Goal: Task Accomplishment & Management: Manage account settings

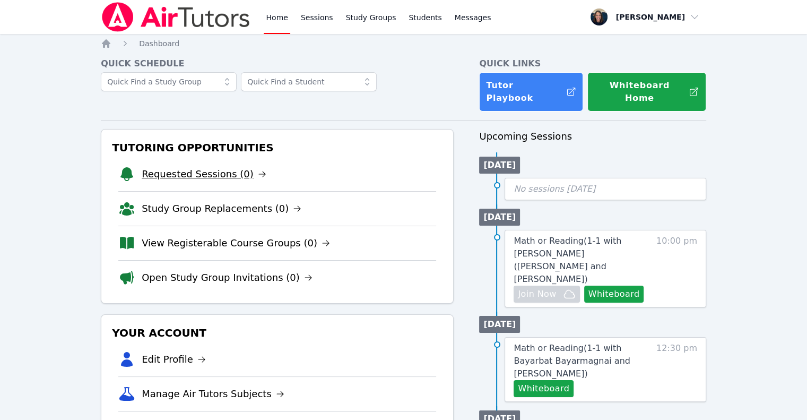
click at [206, 167] on link "Requested Sessions (0)" at bounding box center [204, 174] width 125 height 15
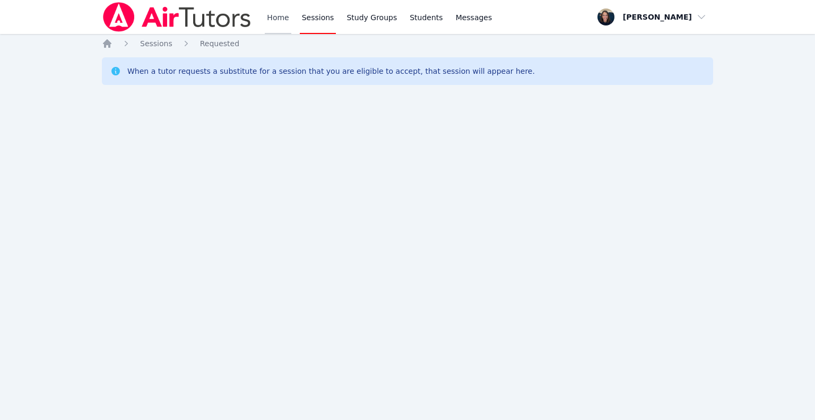
click at [287, 18] on link "Home" at bounding box center [278, 17] width 26 height 34
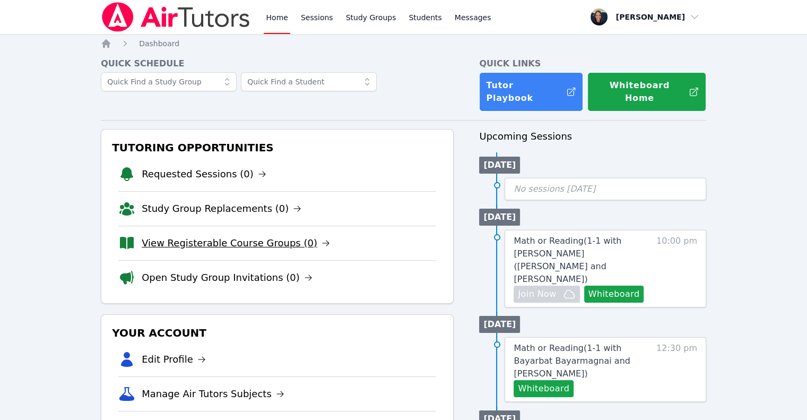
click at [264, 236] on link "View Registerable Course Groups (0)" at bounding box center [236, 243] width 188 height 15
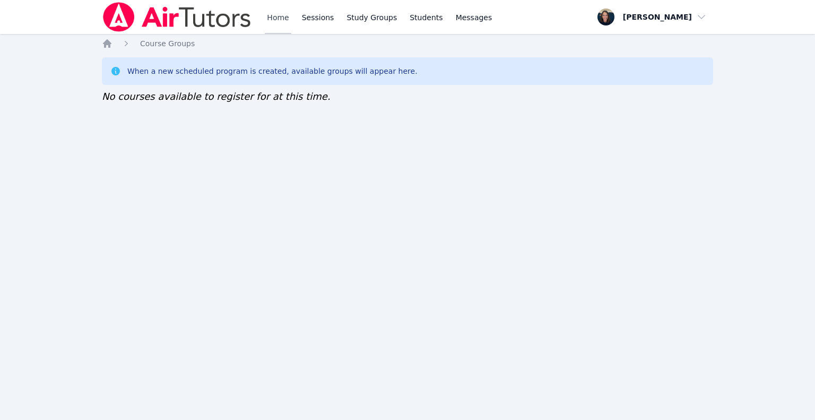
click at [279, 26] on link "Home" at bounding box center [278, 17] width 26 height 34
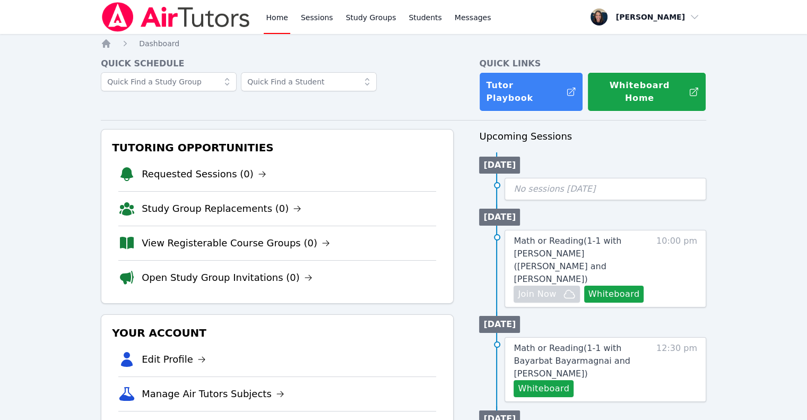
click at [279, 26] on link "Home" at bounding box center [277, 17] width 26 height 34
click at [320, 23] on link "Sessions" at bounding box center [317, 17] width 37 height 34
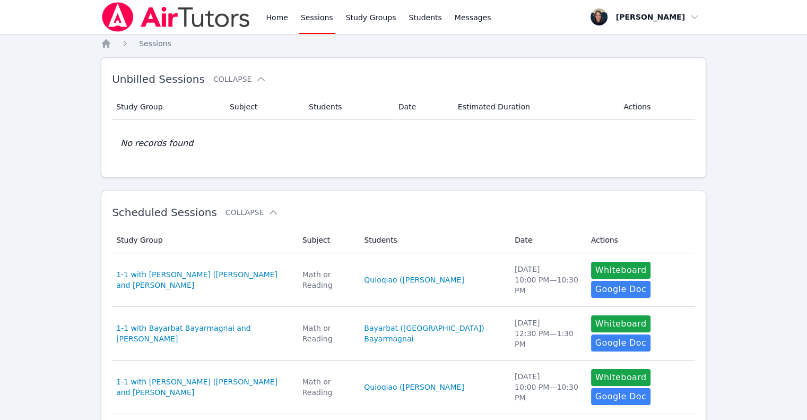
click at [320, 23] on link "Sessions" at bounding box center [317, 17] width 37 height 34
click at [263, 23] on div "Home Sessions Study Groups Students Messages" at bounding box center [297, 17] width 392 height 34
click at [266, 23] on link "Home" at bounding box center [277, 17] width 26 height 34
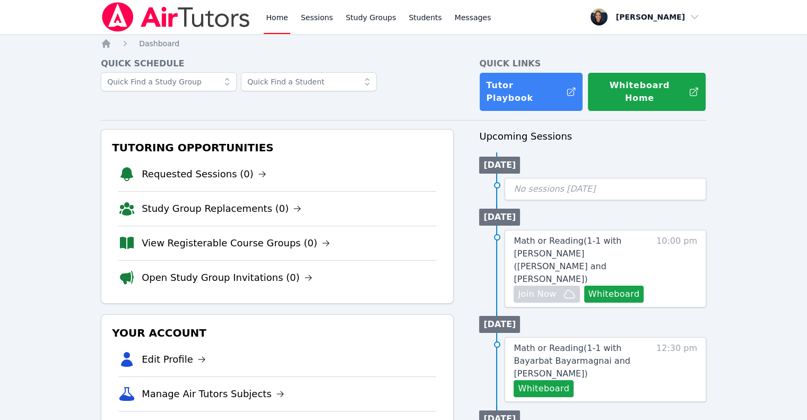
click at [266, 23] on link "Home" at bounding box center [277, 17] width 26 height 34
click at [270, 23] on link "Home" at bounding box center [277, 17] width 26 height 34
click at [227, 236] on link "View Registerable Course Groups (0)" at bounding box center [236, 243] width 188 height 15
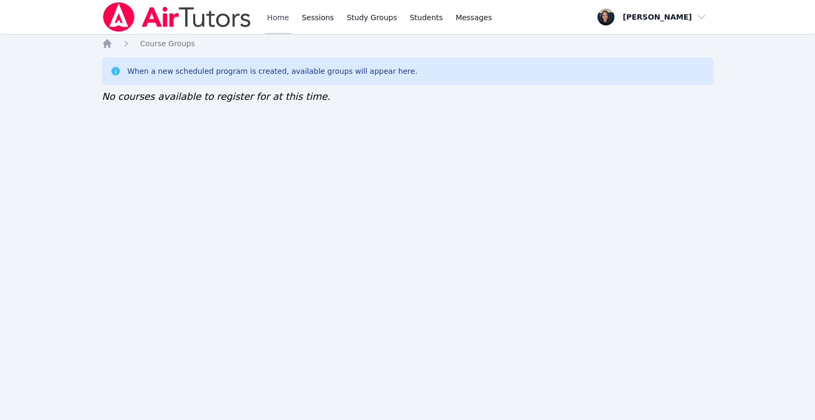
click at [268, 19] on link "Home" at bounding box center [278, 17] width 26 height 34
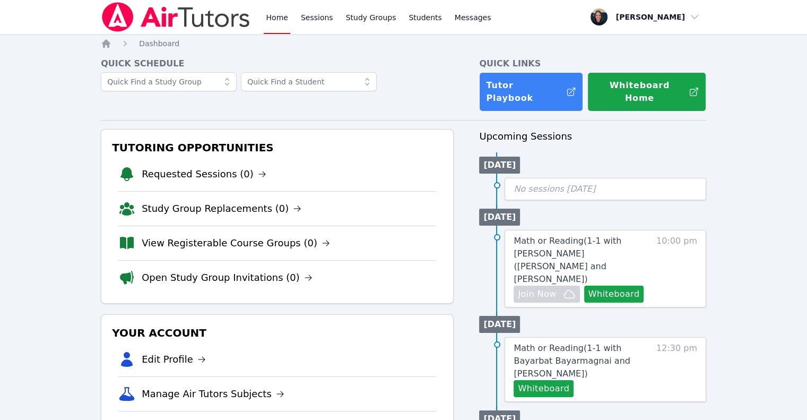
click at [268, 19] on link "Home" at bounding box center [277, 17] width 26 height 34
click at [279, 27] on link "Home" at bounding box center [277, 17] width 26 height 34
click at [215, 236] on link "View Registerable Course Groups (0)" at bounding box center [236, 243] width 188 height 15
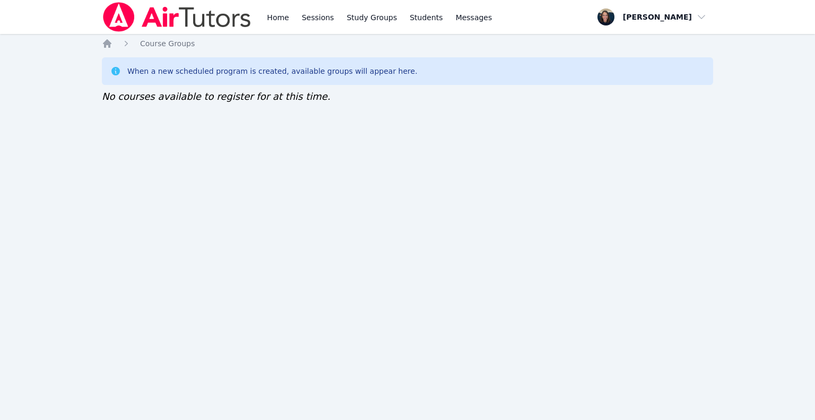
click at [215, 228] on div "Home Sessions Study Groups Students Messages Open user menu Teri Gennaro Open m…" at bounding box center [407, 210] width 815 height 420
click at [278, 14] on link "Home" at bounding box center [278, 17] width 26 height 34
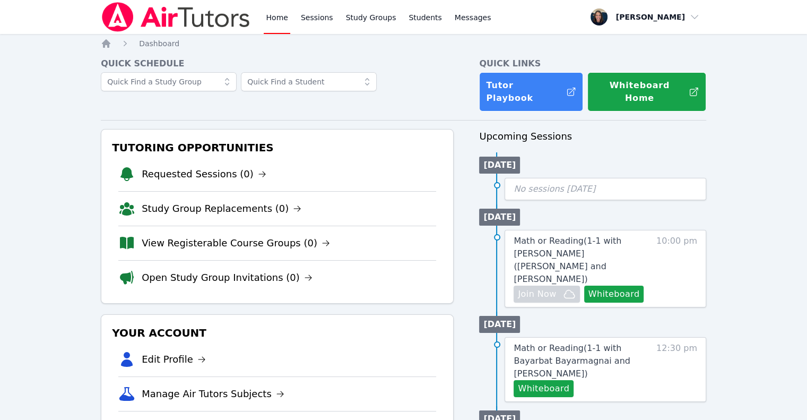
click at [278, 14] on link "Home" at bounding box center [277, 17] width 26 height 34
click at [209, 236] on link "View Registerable Course Groups (0)" at bounding box center [236, 243] width 188 height 15
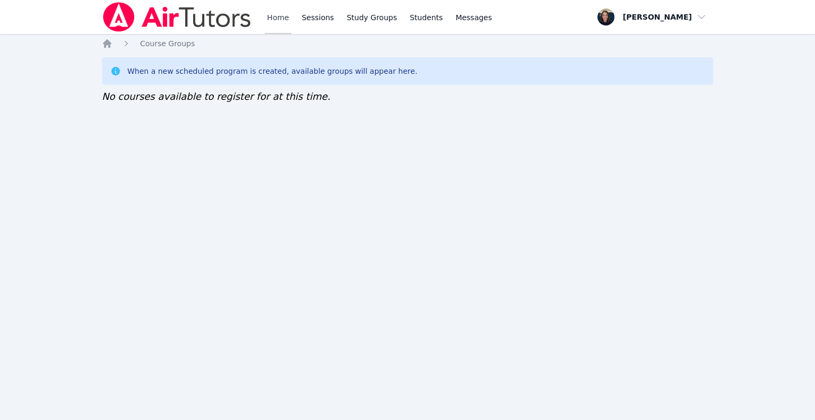
click at [278, 18] on link "Home" at bounding box center [278, 17] width 26 height 34
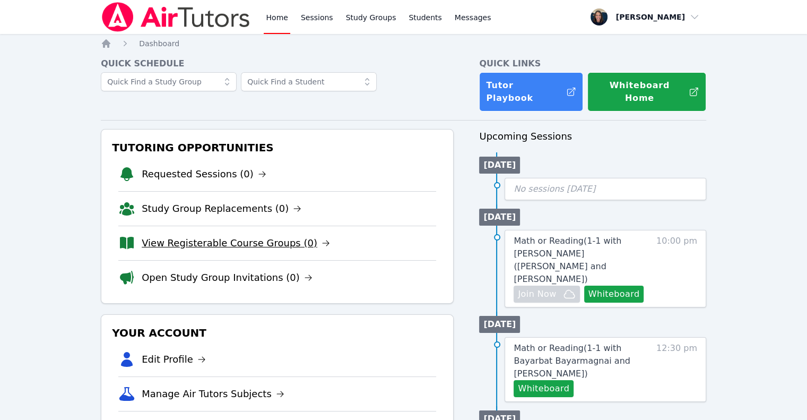
click at [205, 236] on link "View Registerable Course Groups (0)" at bounding box center [236, 243] width 188 height 15
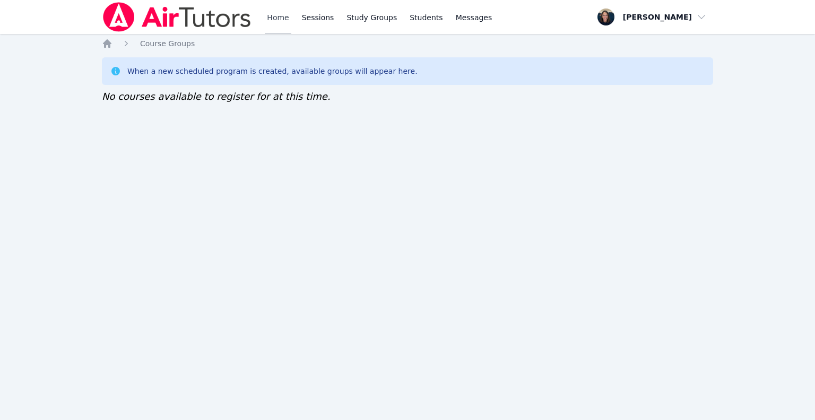
click at [271, 13] on link "Home" at bounding box center [278, 17] width 26 height 34
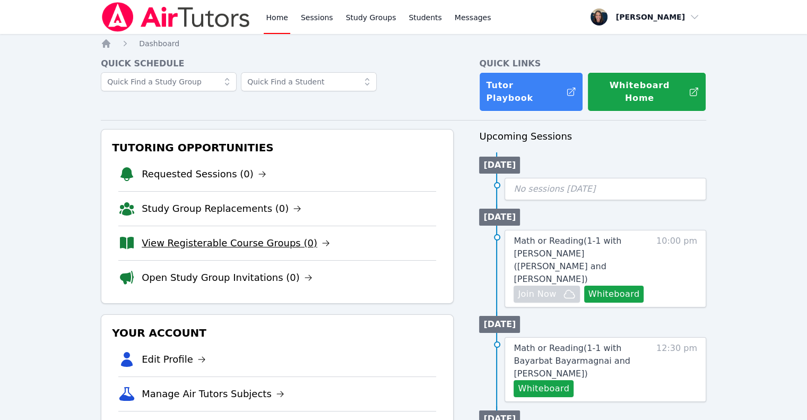
click at [240, 236] on link "View Registerable Course Groups (0)" at bounding box center [236, 243] width 188 height 15
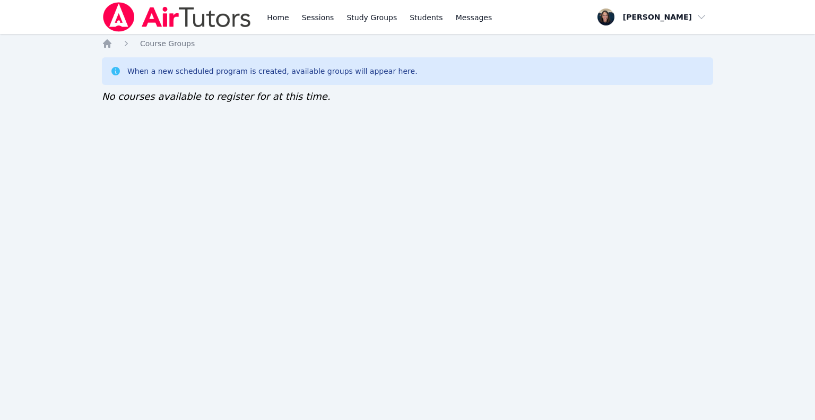
click at [275, 58] on div "When a new scheduled program is created, available groups will appear here." at bounding box center [407, 71] width 611 height 28
click at [278, 19] on link "Home" at bounding box center [278, 17] width 26 height 34
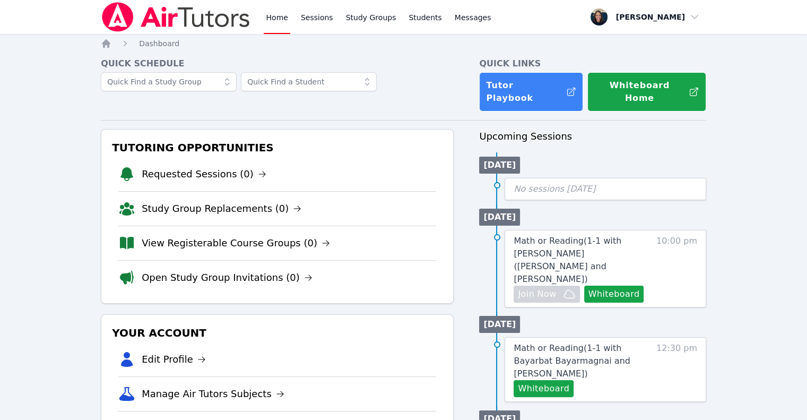
click at [278, 19] on link "Home" at bounding box center [277, 17] width 26 height 34
click at [272, 236] on link "View Registerable Course Groups (0)" at bounding box center [236, 243] width 188 height 15
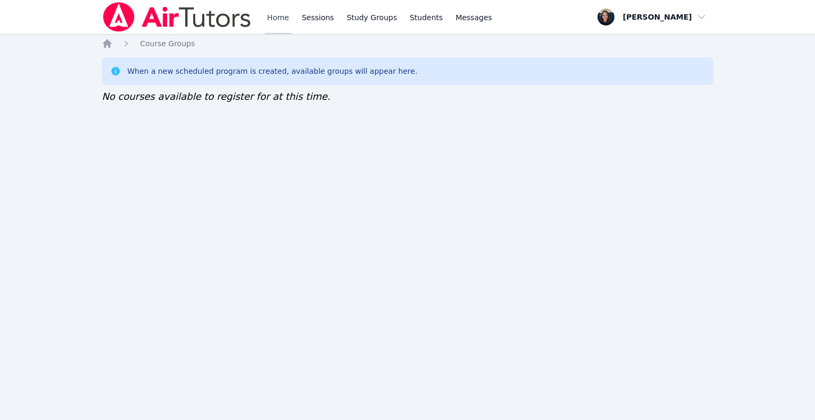
click at [274, 21] on link "Home" at bounding box center [278, 17] width 26 height 34
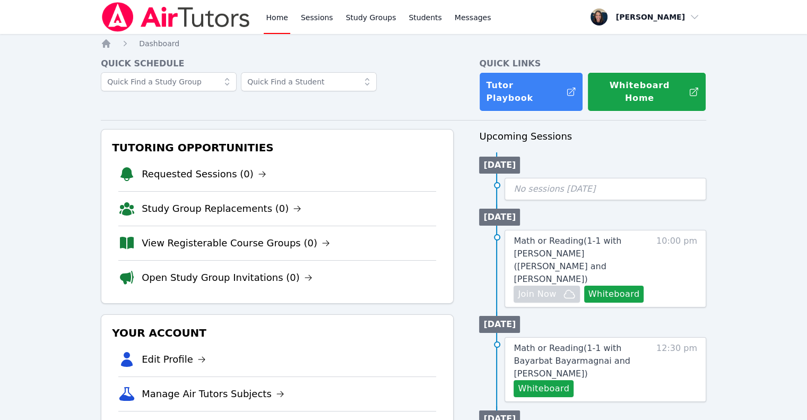
click at [274, 21] on link "Home" at bounding box center [277, 17] width 26 height 34
click at [189, 12] on img at bounding box center [176, 17] width 150 height 30
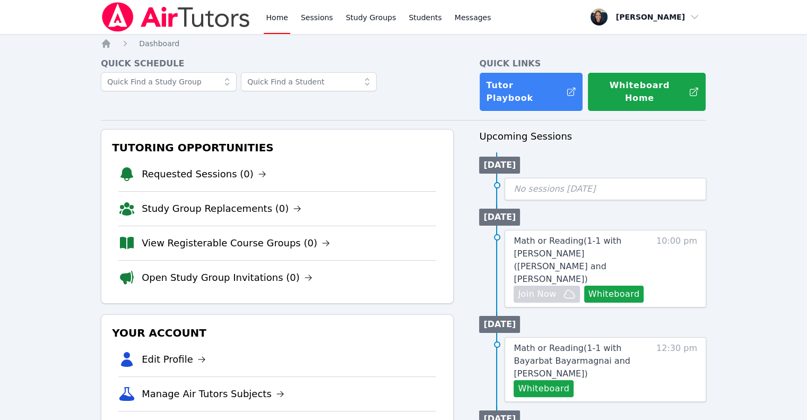
click at [275, 20] on link "Home" at bounding box center [277, 17] width 26 height 34
click at [268, 28] on link "Home" at bounding box center [277, 17] width 26 height 34
click at [210, 27] on img at bounding box center [176, 17] width 150 height 30
click at [306, 19] on link "Sessions" at bounding box center [317, 17] width 37 height 34
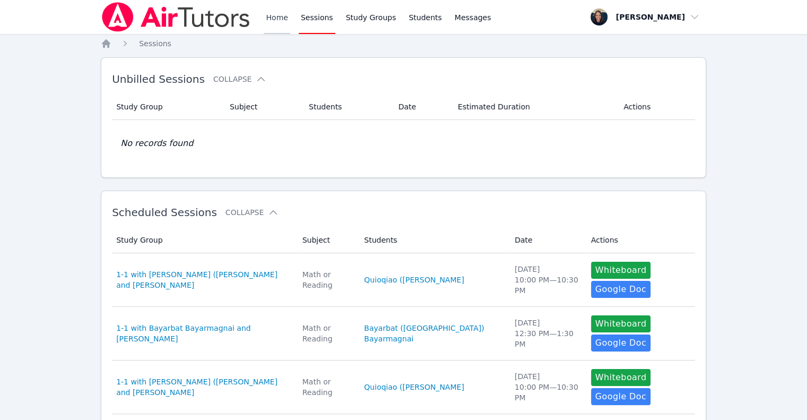
click at [278, 23] on link "Home" at bounding box center [277, 17] width 26 height 34
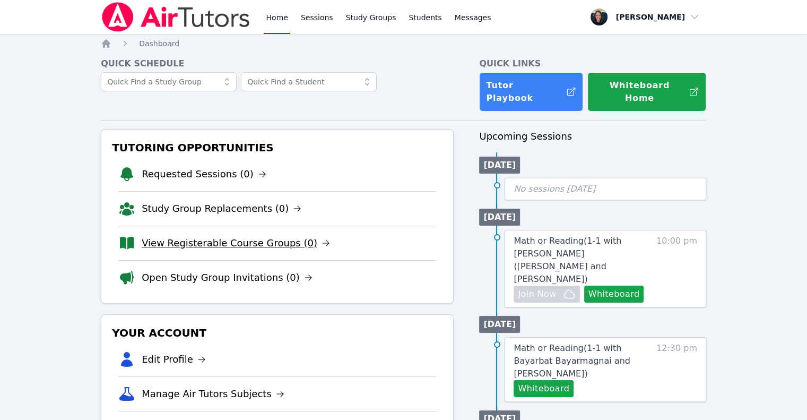
click at [229, 236] on link "View Registerable Course Groups (0)" at bounding box center [236, 243] width 188 height 15
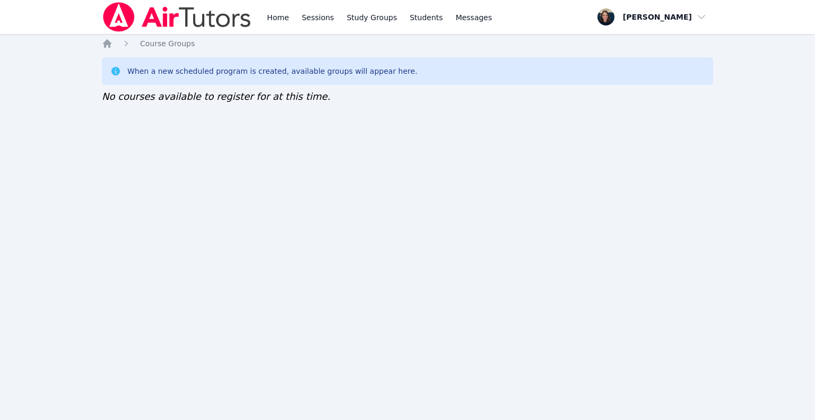
click at [198, 21] on img at bounding box center [177, 17] width 150 height 30
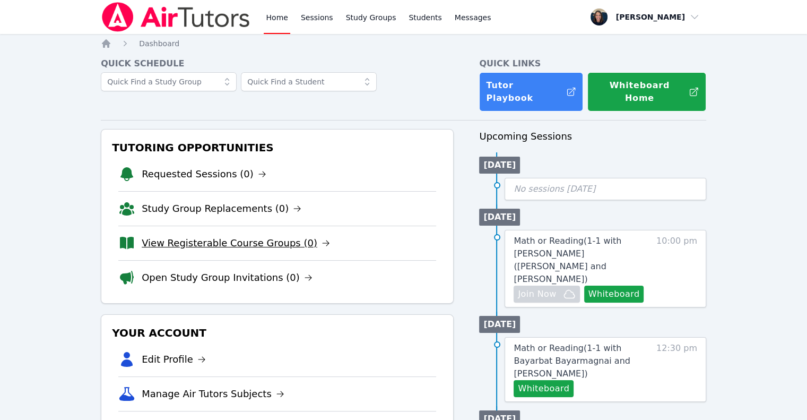
click at [245, 236] on link "View Registerable Course Groups (0)" at bounding box center [236, 243] width 188 height 15
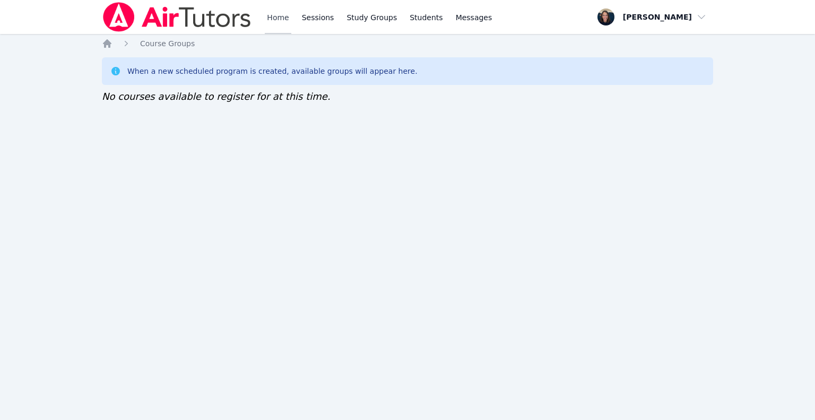
click at [274, 19] on link "Home" at bounding box center [278, 17] width 26 height 34
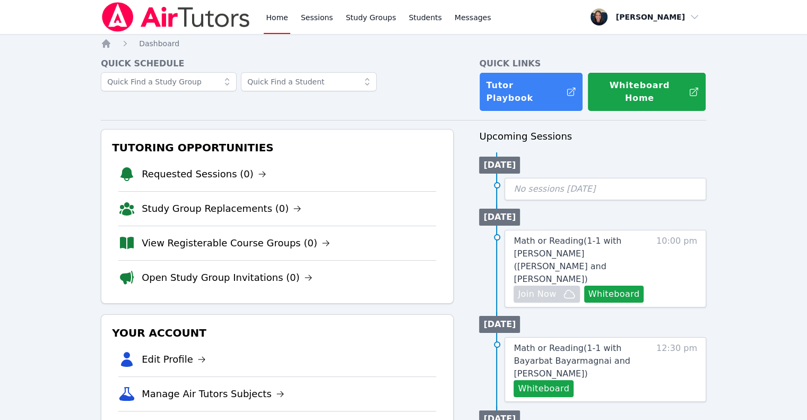
click at [274, 19] on link "Home" at bounding box center [277, 17] width 26 height 34
click at [213, 236] on link "View Registerable Course Groups (0)" at bounding box center [236, 243] width 188 height 15
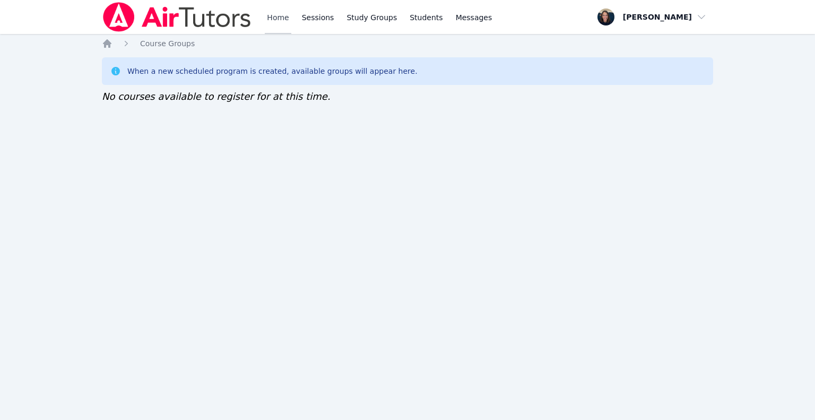
click at [276, 16] on link "Home" at bounding box center [278, 17] width 26 height 34
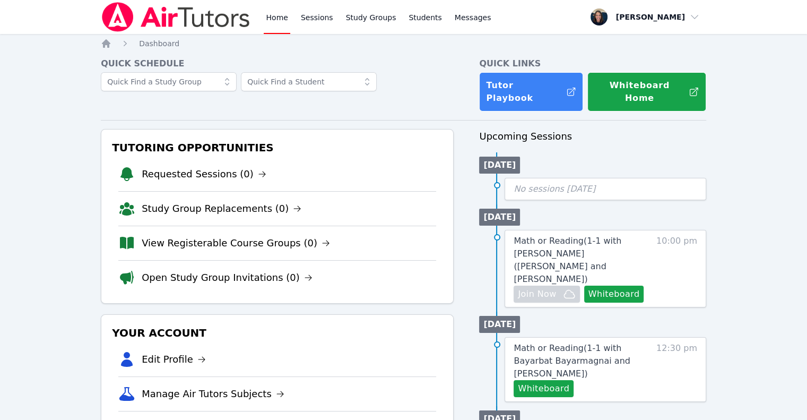
click at [268, 25] on link "Home" at bounding box center [277, 17] width 26 height 34
click at [280, 13] on link "Home" at bounding box center [277, 17] width 26 height 34
click at [242, 236] on link "View Registerable Course Groups (0)" at bounding box center [236, 243] width 188 height 15
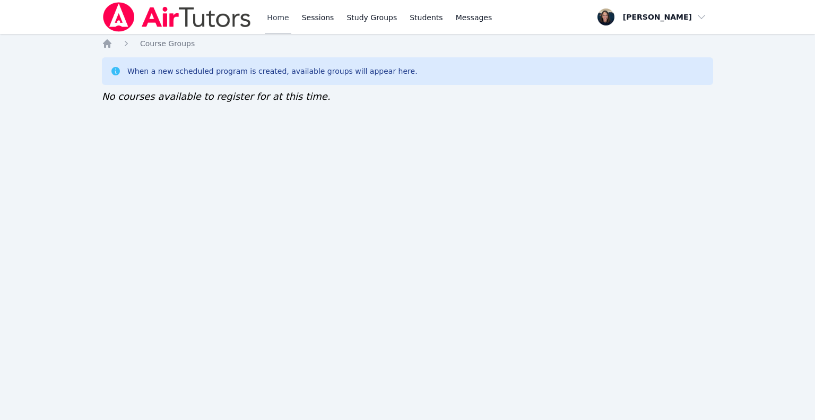
click at [283, 16] on link "Home" at bounding box center [278, 17] width 26 height 34
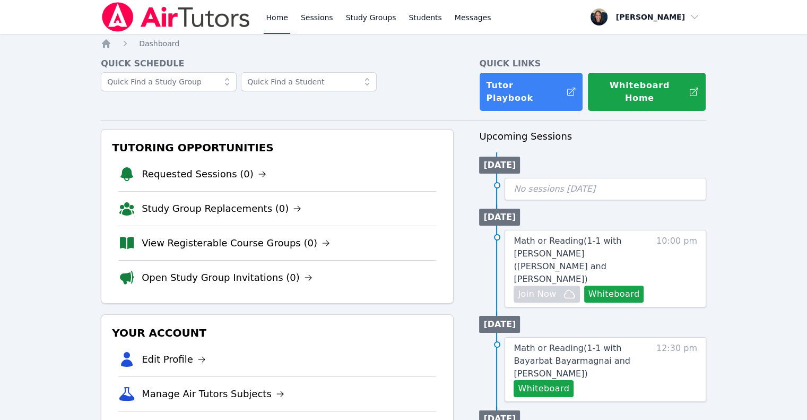
click at [283, 16] on link "Home" at bounding box center [277, 17] width 26 height 34
click at [309, 15] on link "Sessions" at bounding box center [317, 17] width 37 height 34
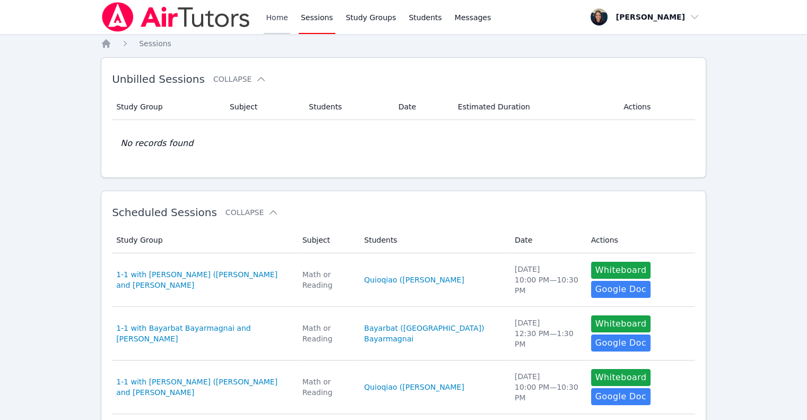
click at [272, 19] on link "Home" at bounding box center [277, 17] width 26 height 34
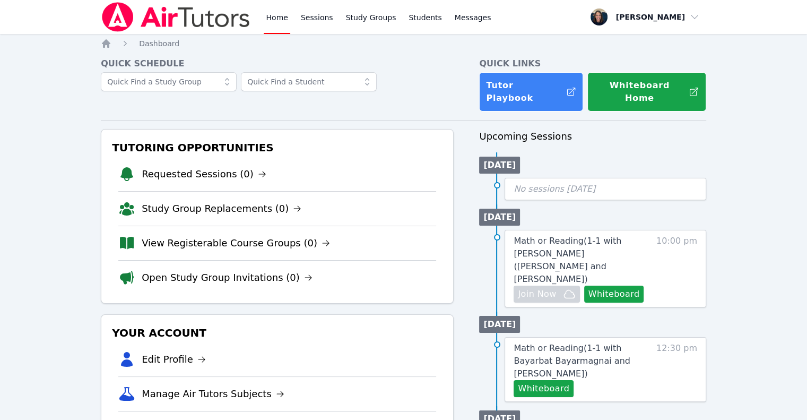
click at [272, 19] on link "Home" at bounding box center [277, 17] width 26 height 34
click at [244, 236] on link "View Registerable Course Groups (0)" at bounding box center [236, 243] width 188 height 15
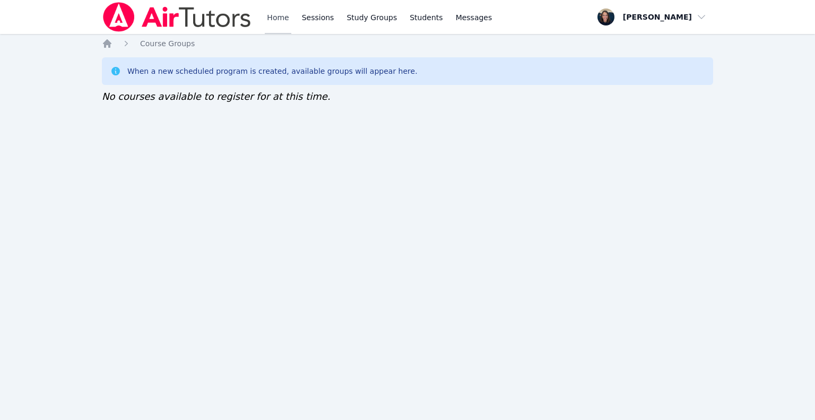
click at [272, 25] on link "Home" at bounding box center [278, 17] width 26 height 34
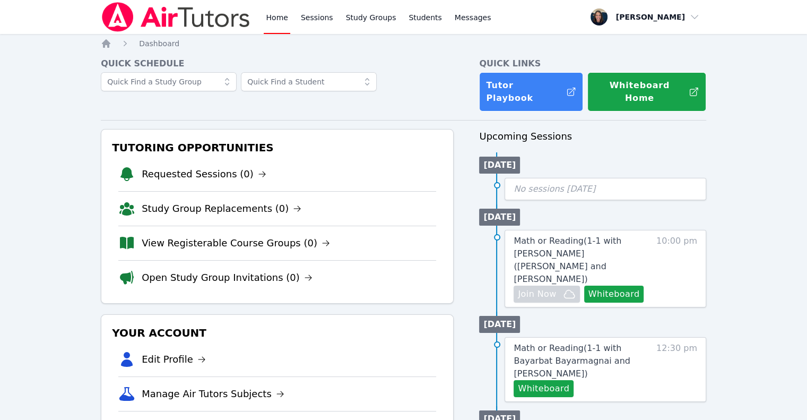
click at [272, 25] on link "Home" at bounding box center [277, 17] width 26 height 34
click at [213, 236] on link "View Registerable Course Groups (0)" at bounding box center [236, 243] width 188 height 15
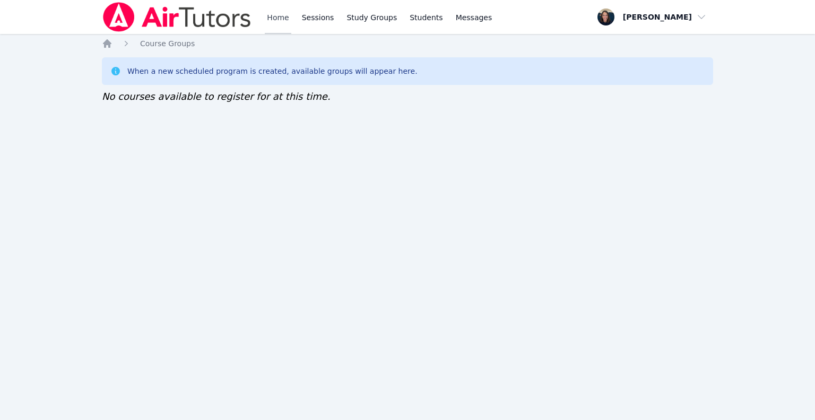
click at [287, 23] on link "Home" at bounding box center [278, 17] width 26 height 34
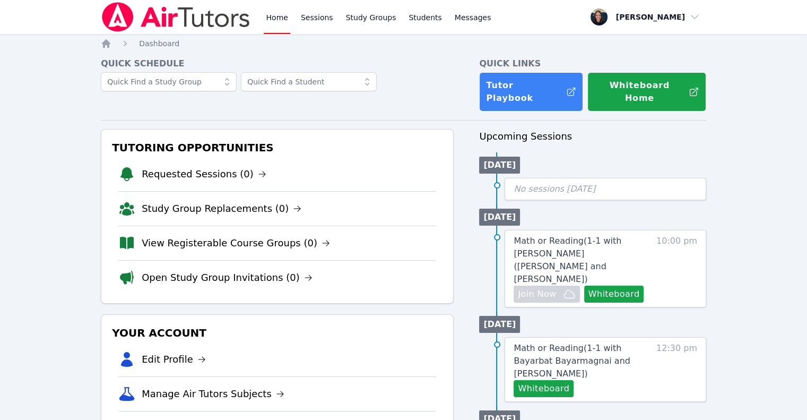
click at [287, 23] on link "Home" at bounding box center [277, 17] width 26 height 34
click at [186, 237] on link "View Registerable Course Groups (0)" at bounding box center [236, 243] width 188 height 15
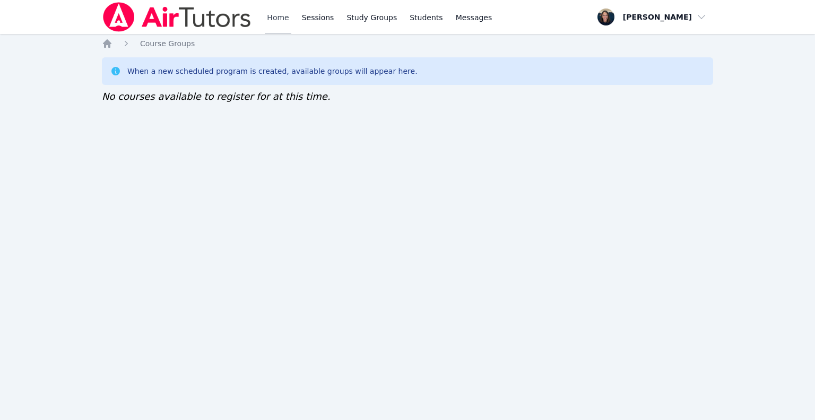
click at [276, 18] on link "Home" at bounding box center [278, 17] width 26 height 34
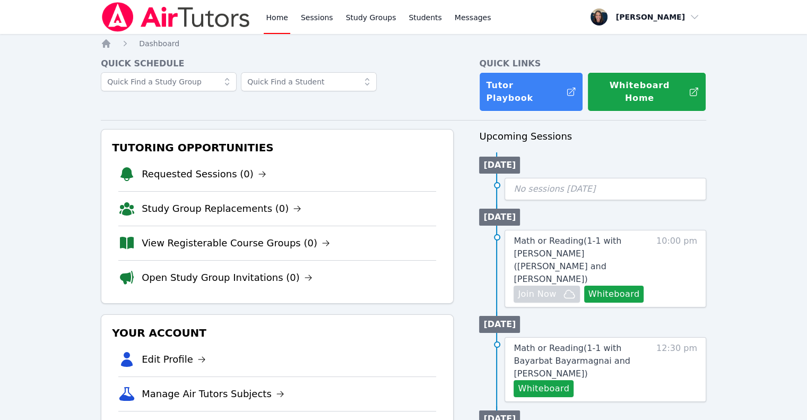
click at [276, 18] on link "Home" at bounding box center [277, 17] width 26 height 34
click at [299, 20] on link "Sessions" at bounding box center [317, 17] width 37 height 34
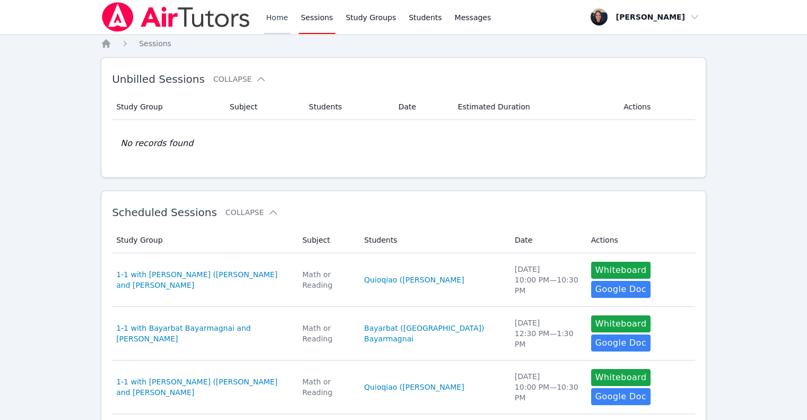
click at [268, 21] on link "Home" at bounding box center [277, 17] width 26 height 34
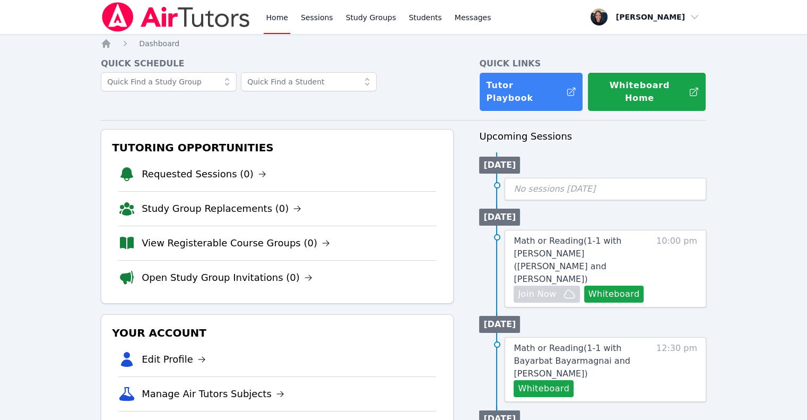
click at [268, 21] on link "Home" at bounding box center [277, 17] width 26 height 34
click at [312, 19] on link "Sessions" at bounding box center [317, 17] width 37 height 34
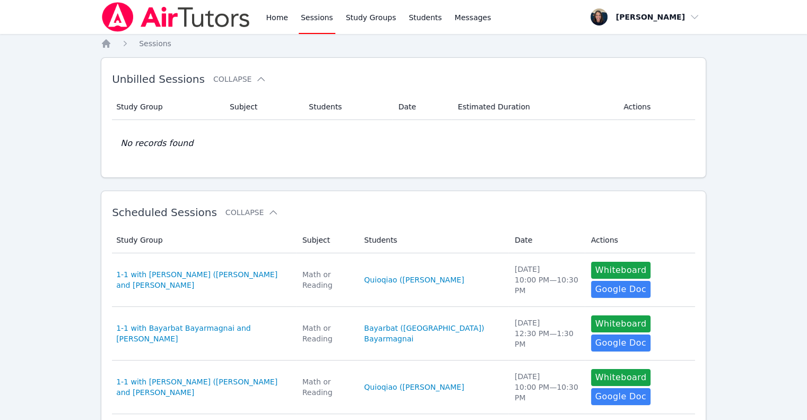
click at [261, 23] on div "Home Sessions Study Groups Students Messages" at bounding box center [297, 17] width 392 height 34
click at [272, 23] on link "Home" at bounding box center [277, 17] width 26 height 34
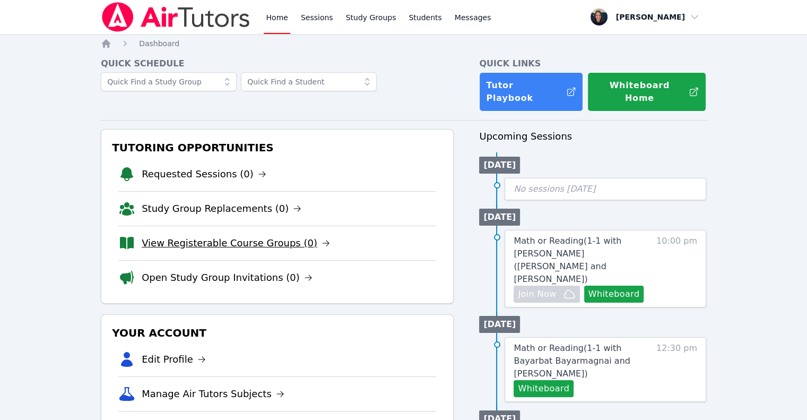
click at [244, 236] on link "View Registerable Course Groups (0)" at bounding box center [236, 243] width 188 height 15
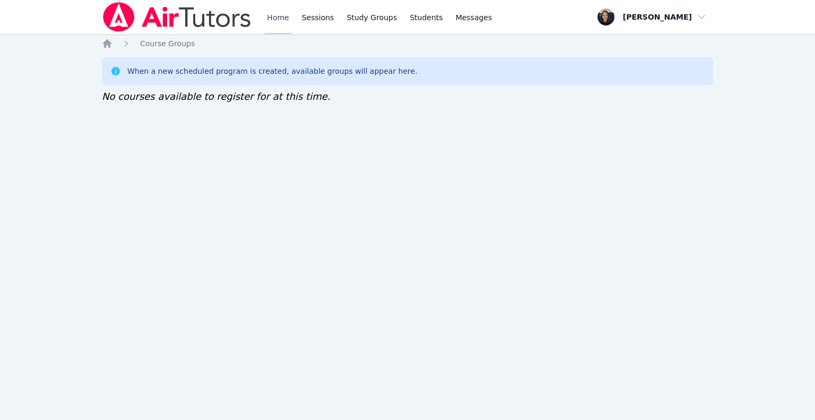
click at [280, 17] on link "Home" at bounding box center [278, 17] width 26 height 34
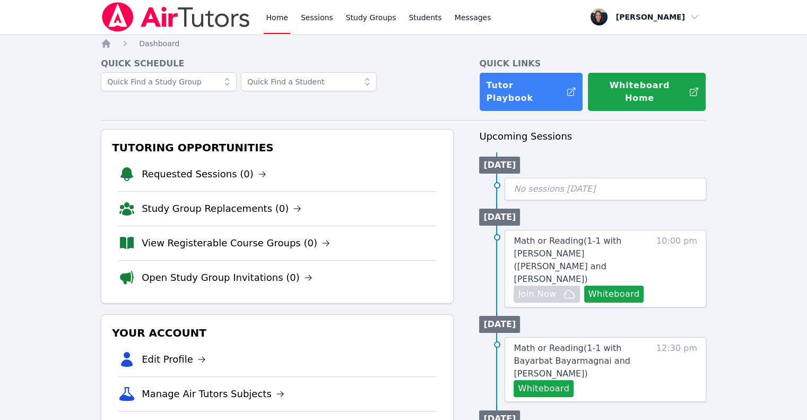
click at [280, 17] on link "Home" at bounding box center [277, 17] width 26 height 34
click at [260, 236] on link "View Registerable Course Groups (0)" at bounding box center [236, 243] width 188 height 15
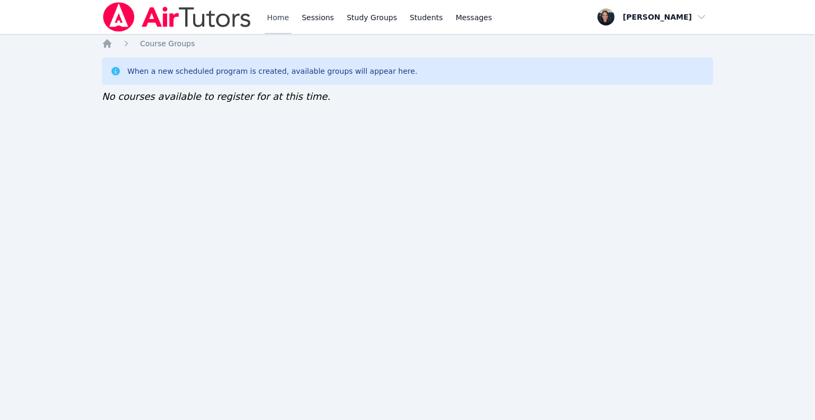
click at [278, 16] on link "Home" at bounding box center [278, 17] width 26 height 34
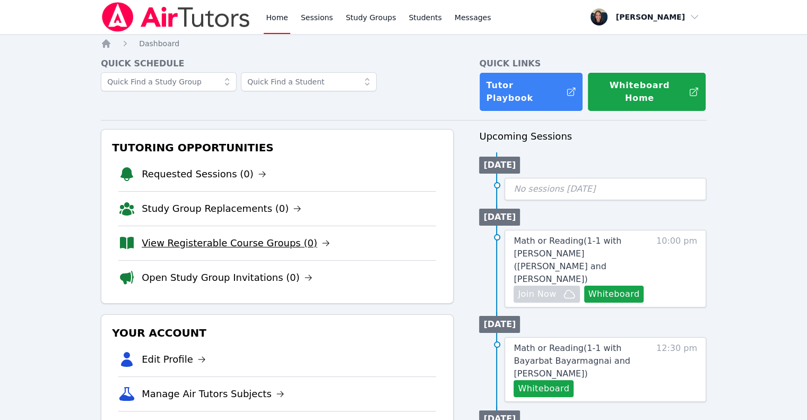
click at [233, 236] on link "View Registerable Course Groups (0)" at bounding box center [236, 243] width 188 height 15
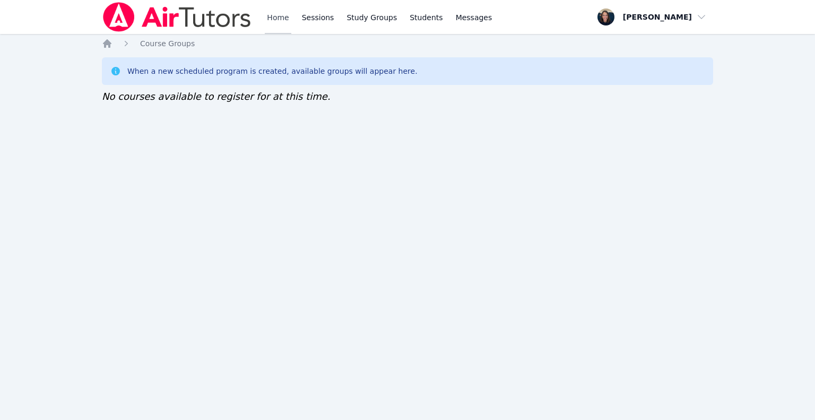
click at [282, 28] on link "Home" at bounding box center [278, 17] width 26 height 34
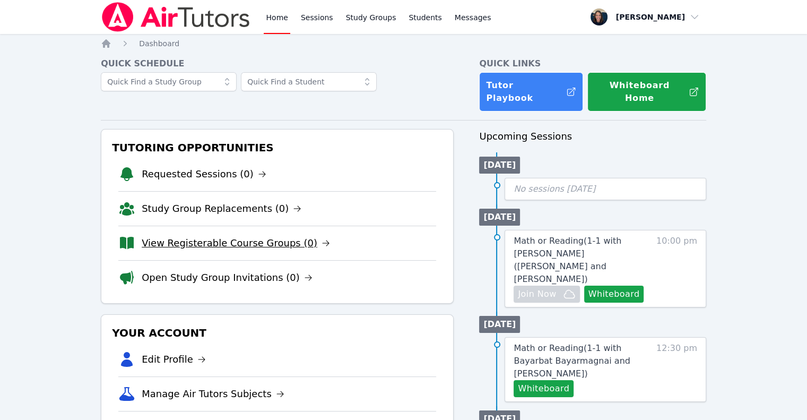
click at [222, 236] on link "View Registerable Course Groups (0)" at bounding box center [236, 243] width 188 height 15
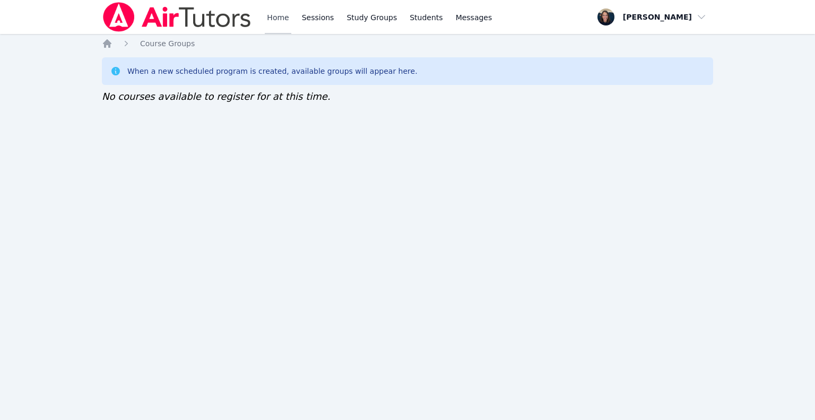
click at [285, 13] on link "Home" at bounding box center [278, 17] width 26 height 34
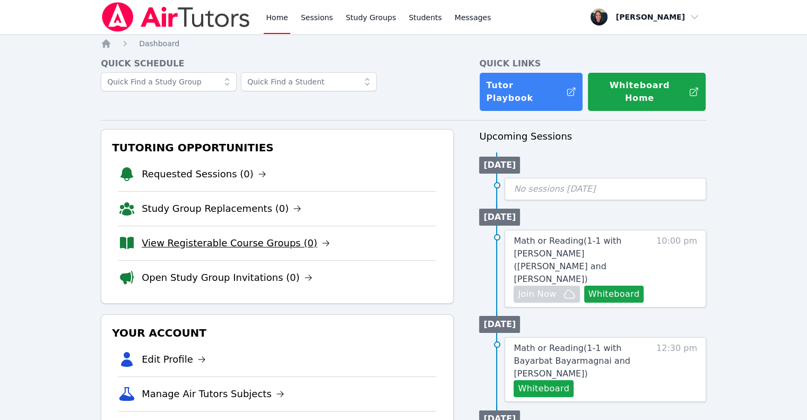
click at [201, 236] on link "View Registerable Course Groups (0)" at bounding box center [236, 243] width 188 height 15
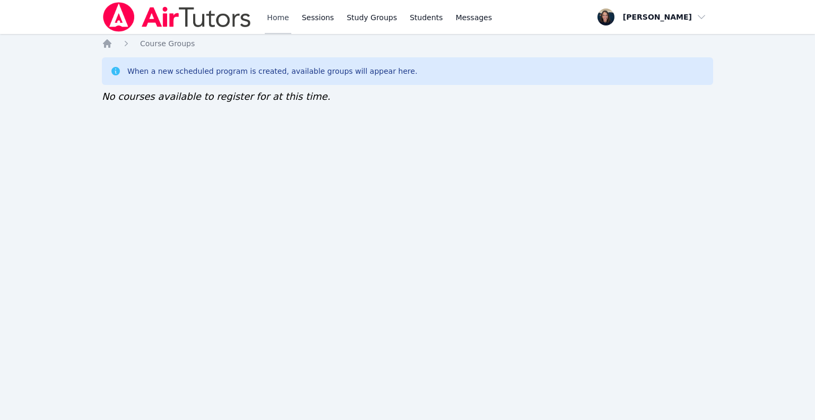
click at [284, 15] on link "Home" at bounding box center [278, 17] width 26 height 34
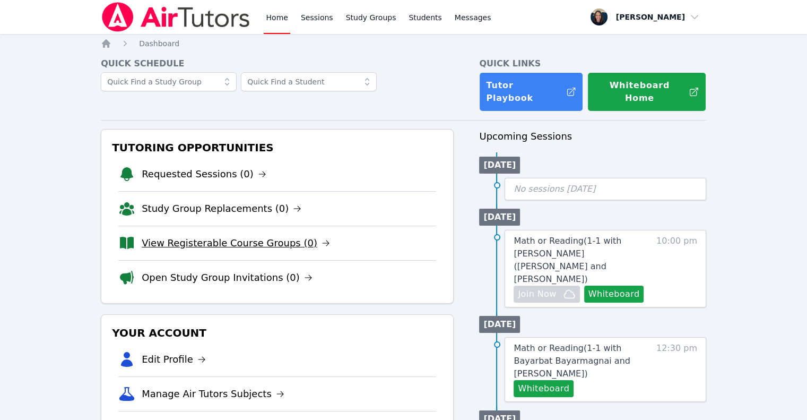
click at [249, 236] on link "View Registerable Course Groups (0)" at bounding box center [236, 243] width 188 height 15
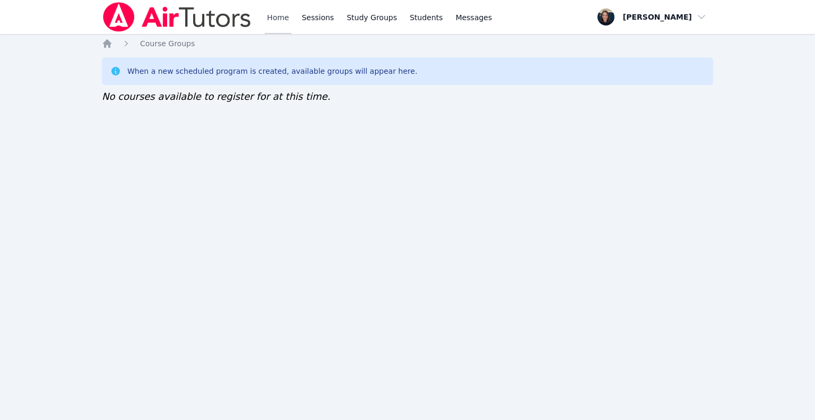
click at [278, 16] on link "Home" at bounding box center [278, 17] width 26 height 34
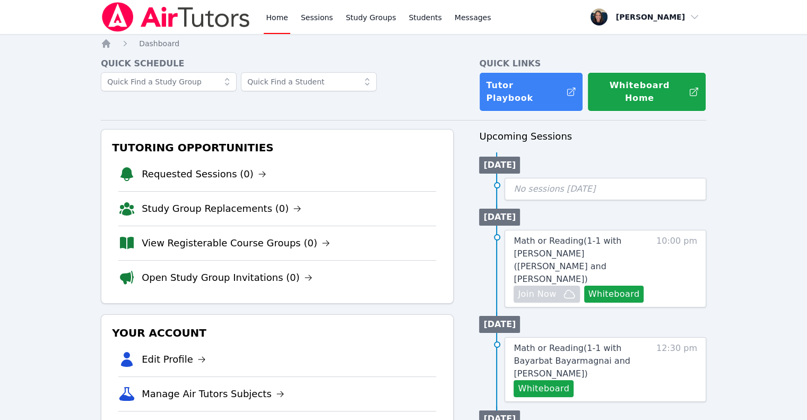
click at [278, 16] on link "Home" at bounding box center [277, 17] width 26 height 34
click at [149, 21] on img at bounding box center [176, 17] width 150 height 30
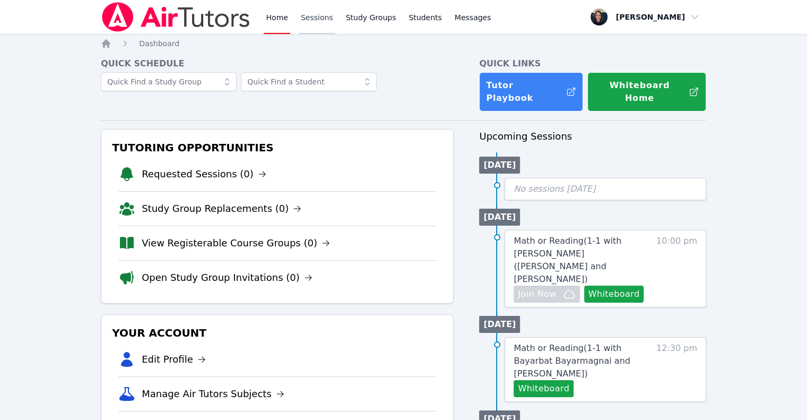
click at [302, 31] on link "Sessions" at bounding box center [317, 17] width 37 height 34
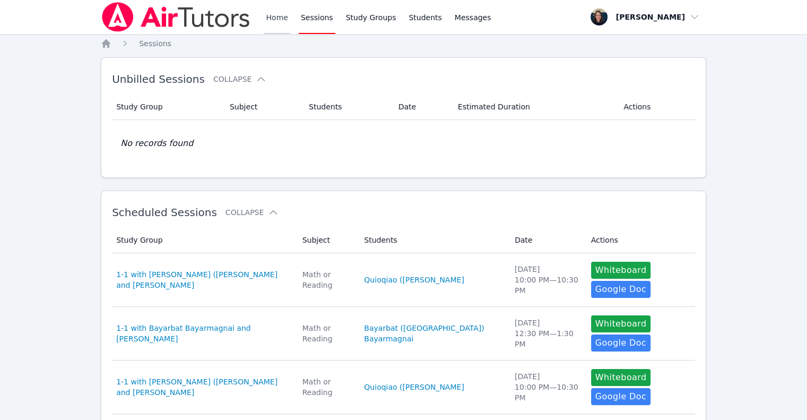
click at [285, 25] on link "Home" at bounding box center [277, 17] width 26 height 34
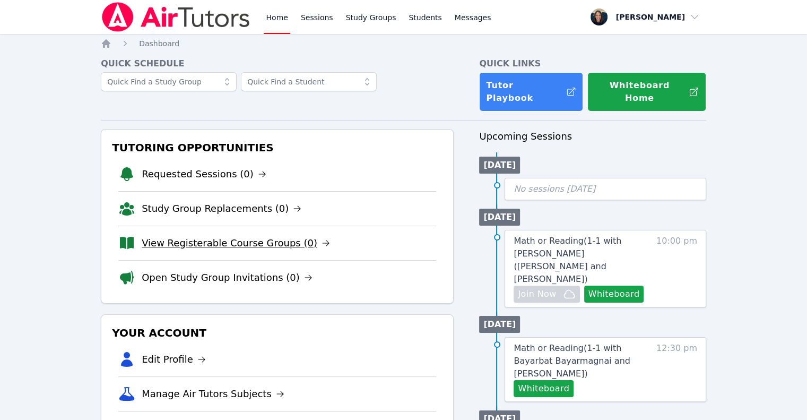
click at [204, 236] on link "View Registerable Course Groups (0)" at bounding box center [236, 243] width 188 height 15
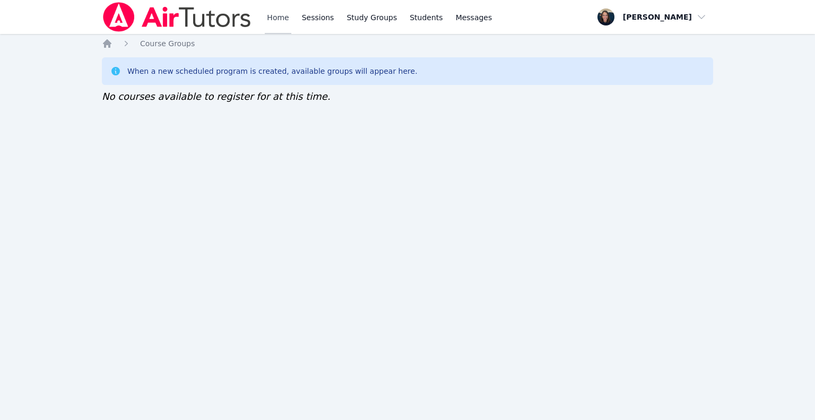
click at [276, 23] on link "Home" at bounding box center [278, 17] width 26 height 34
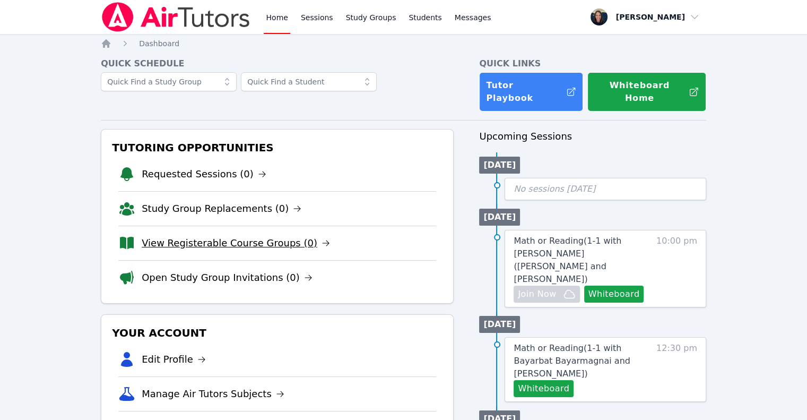
click at [233, 236] on link "View Registerable Course Groups (0)" at bounding box center [236, 243] width 188 height 15
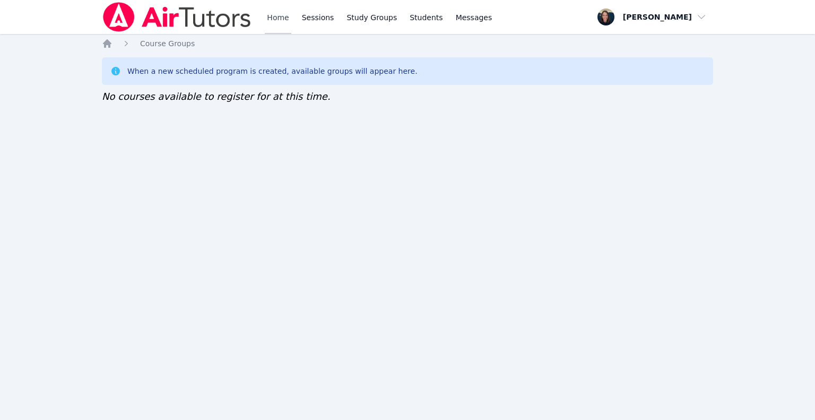
click at [278, 23] on link "Home" at bounding box center [278, 17] width 26 height 34
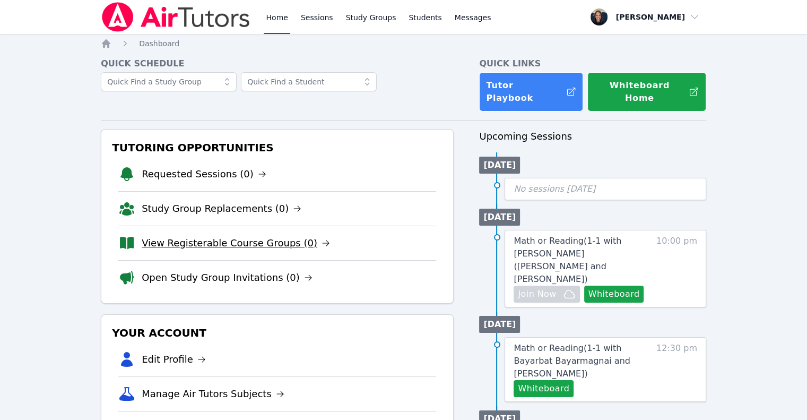
click at [255, 236] on link "View Registerable Course Groups (0)" at bounding box center [236, 243] width 188 height 15
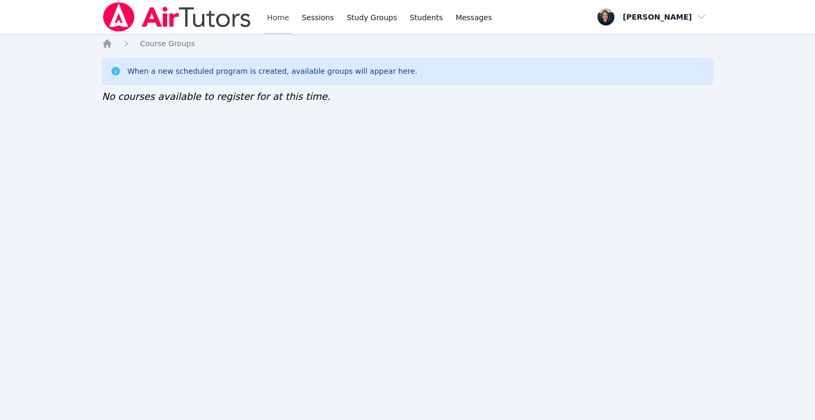
click at [267, 25] on link "Home" at bounding box center [278, 17] width 26 height 34
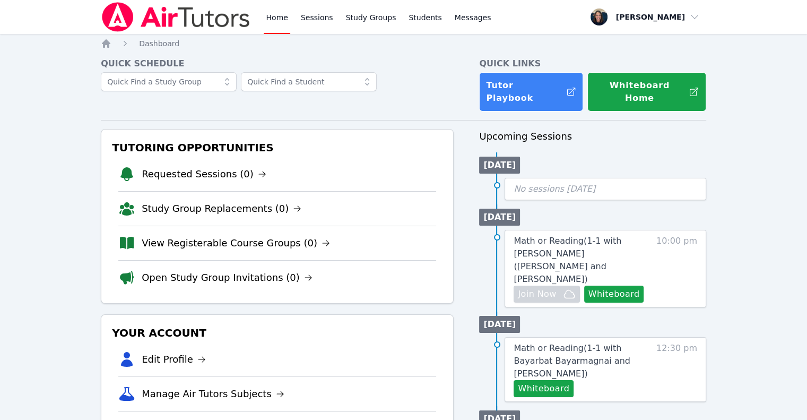
click at [267, 25] on link "Home" at bounding box center [277, 17] width 26 height 34
click at [253, 167] on link "Study Group Replacements (1)" at bounding box center [231, 174] width 178 height 15
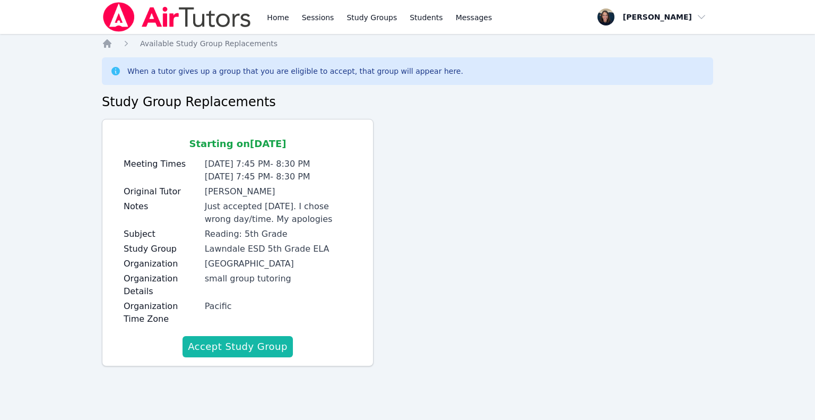
click at [253, 348] on button "Accept Study Group" at bounding box center [238, 346] width 110 height 21
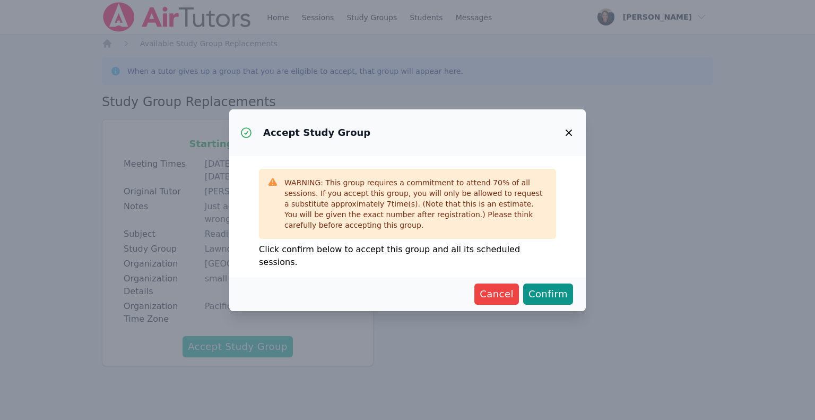
click at [549, 287] on span "Confirm" at bounding box center [548, 294] width 39 height 15
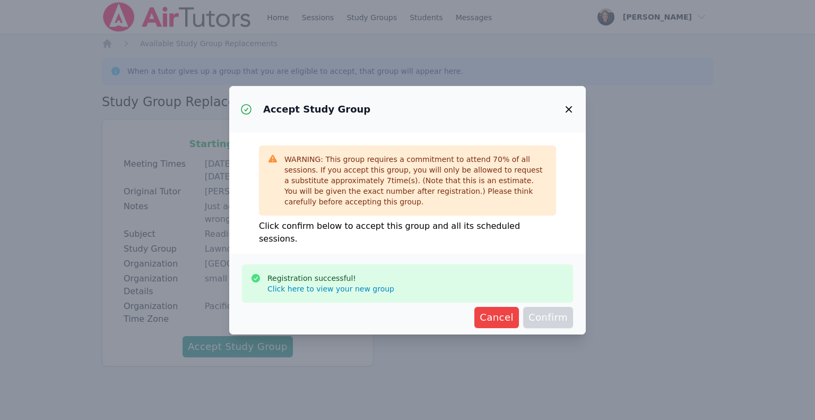
click at [566, 122] on button "button" at bounding box center [568, 109] width 25 height 25
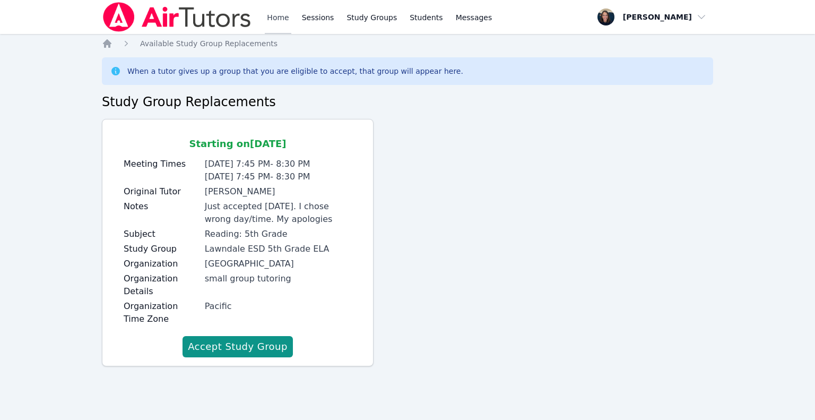
click at [282, 19] on link "Home" at bounding box center [278, 17] width 26 height 34
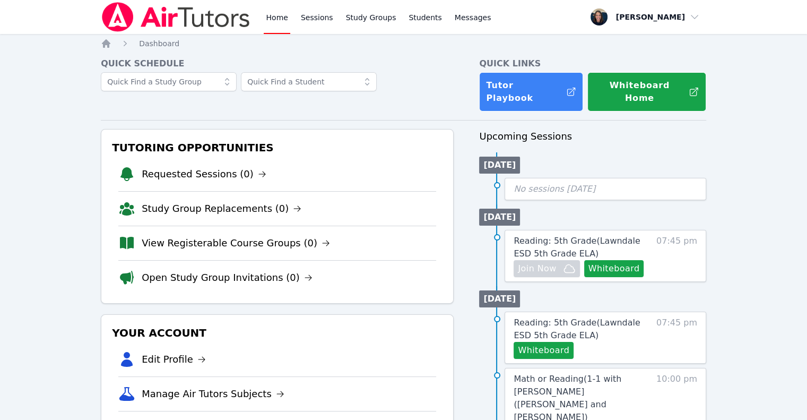
click at [282, 19] on link "Home" at bounding box center [277, 17] width 26 height 34
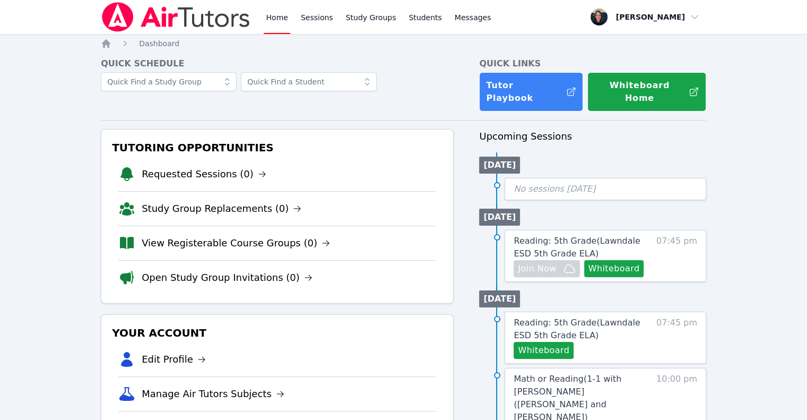
click at [282, 19] on link "Home" at bounding box center [277, 17] width 26 height 34
click at [252, 236] on link "View Registerable Course Groups (0)" at bounding box center [236, 243] width 188 height 15
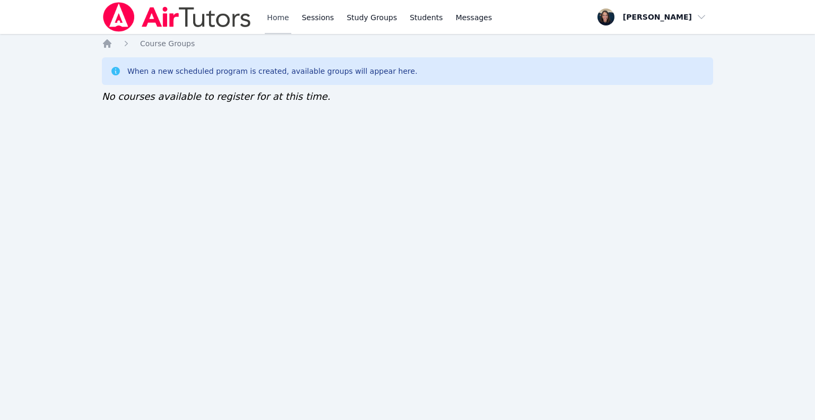
click at [280, 21] on link "Home" at bounding box center [278, 17] width 26 height 34
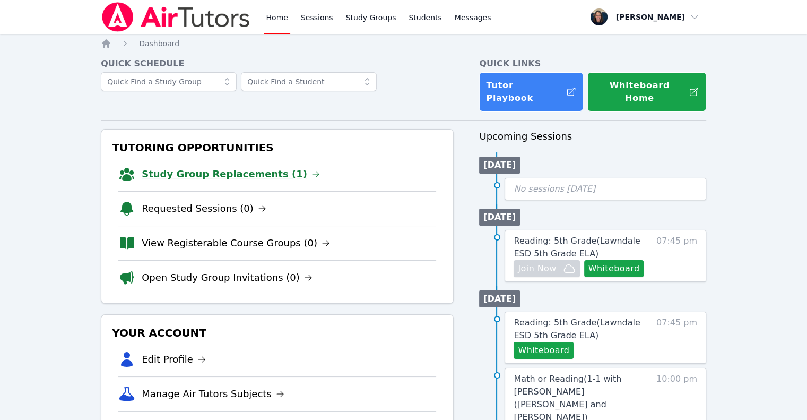
click at [225, 167] on link "Study Group Replacements (1)" at bounding box center [231, 174] width 178 height 15
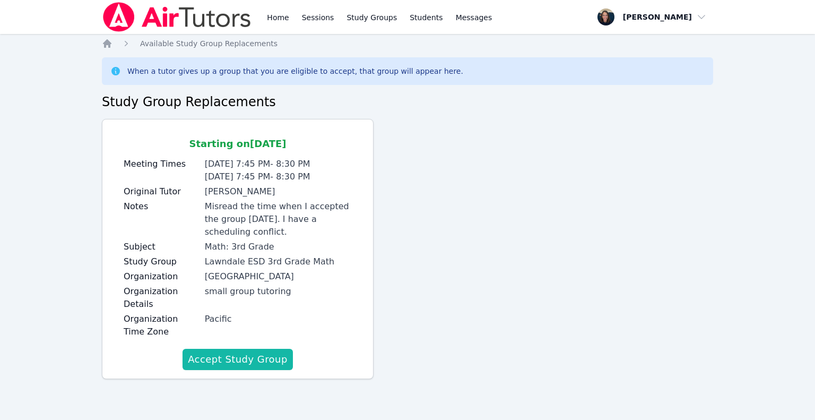
click at [228, 365] on button "Accept Study Group" at bounding box center [238, 359] width 110 height 21
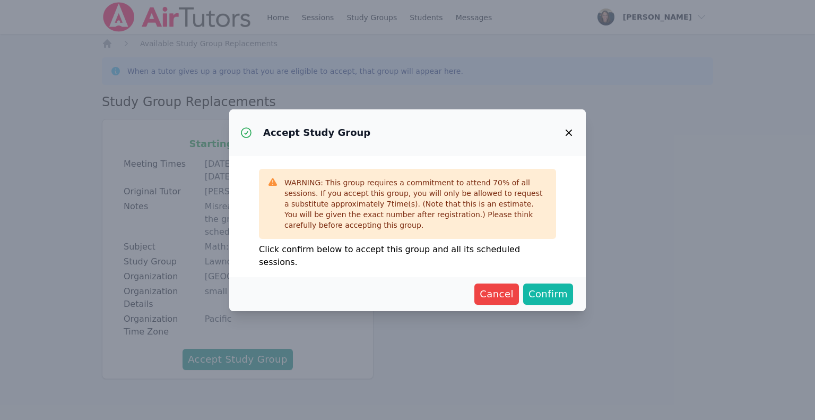
click at [553, 290] on span "Confirm" at bounding box center [548, 294] width 39 height 15
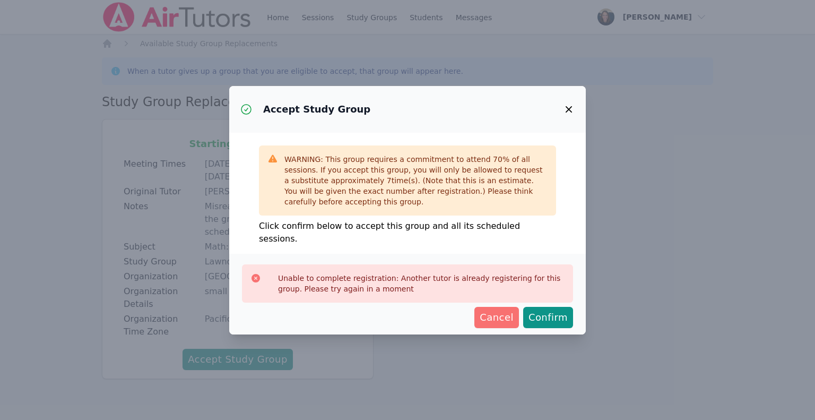
click at [503, 314] on span "Cancel" at bounding box center [497, 317] width 34 height 15
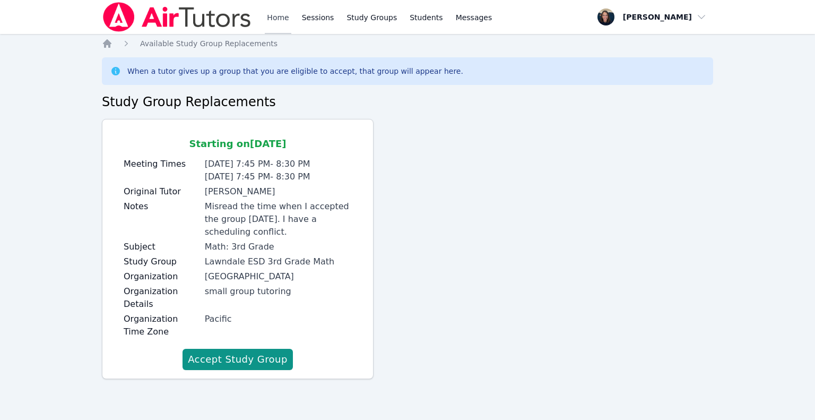
click at [278, 20] on link "Home" at bounding box center [278, 17] width 26 height 34
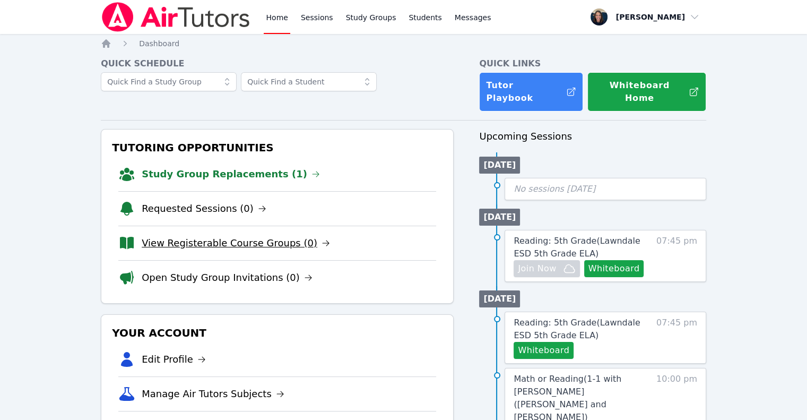
click at [239, 236] on link "View Registerable Course Groups (0)" at bounding box center [236, 243] width 188 height 15
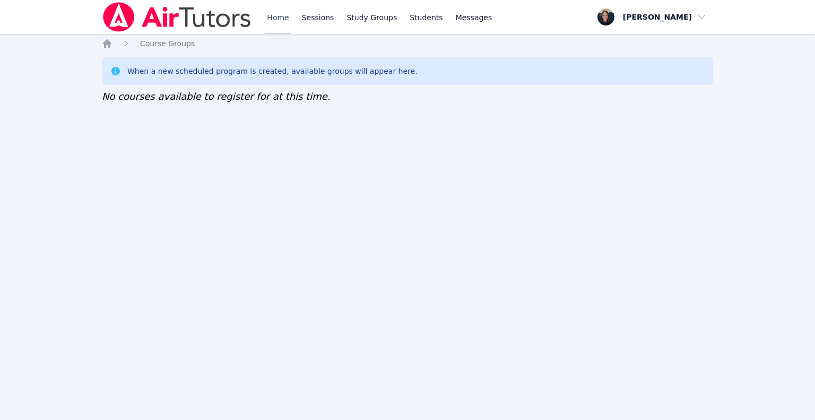
click at [288, 12] on link "Home" at bounding box center [278, 17] width 26 height 34
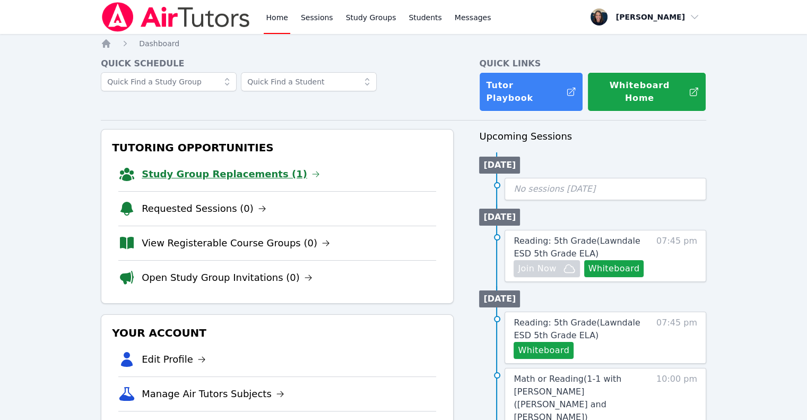
click at [256, 167] on link "Study Group Replacements (1)" at bounding box center [231, 174] width 178 height 15
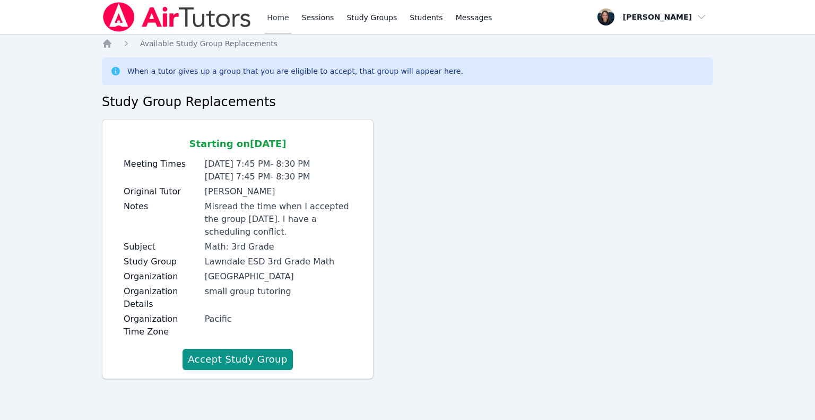
click at [278, 19] on link "Home" at bounding box center [278, 17] width 26 height 34
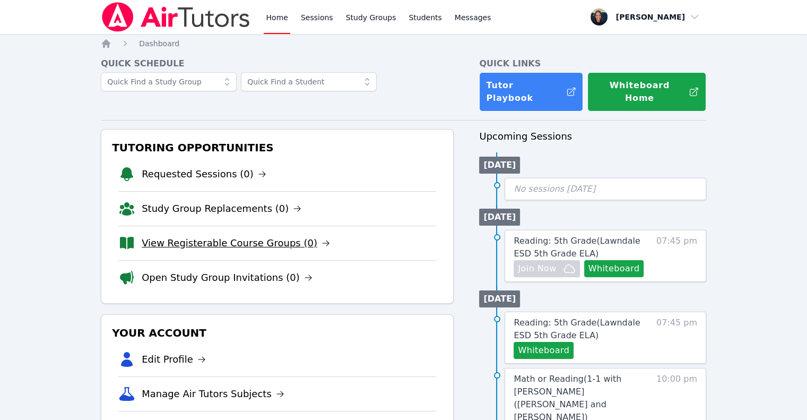
click at [240, 236] on link "View Registerable Course Groups (0)" at bounding box center [236, 243] width 188 height 15
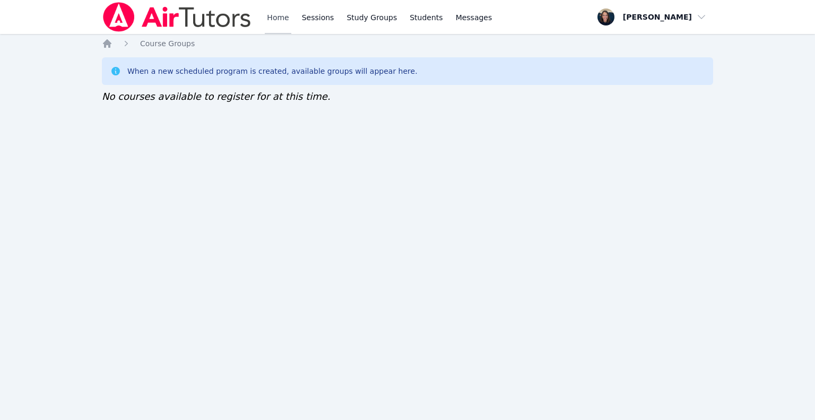
click at [276, 10] on link "Home" at bounding box center [278, 17] width 26 height 34
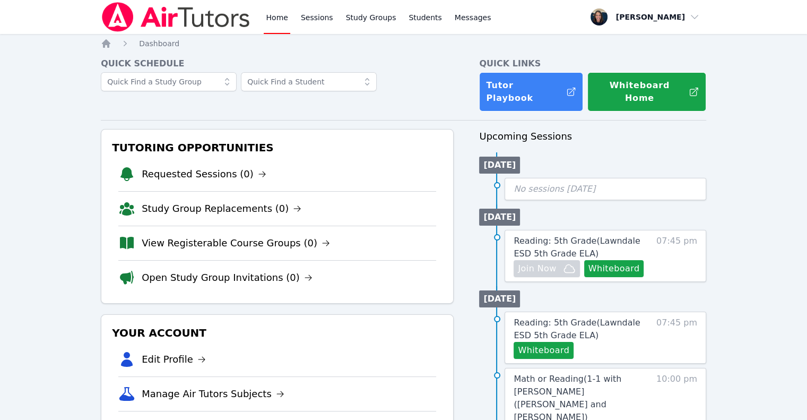
click at [278, 21] on link "Home" at bounding box center [277, 17] width 26 height 34
drag, startPoint x: 175, startPoint y: 241, endPoint x: 184, endPoint y: 233, distance: 12.0
click at [184, 233] on li "View Registerable Course Groups (0)" at bounding box center [277, 243] width 318 height 34
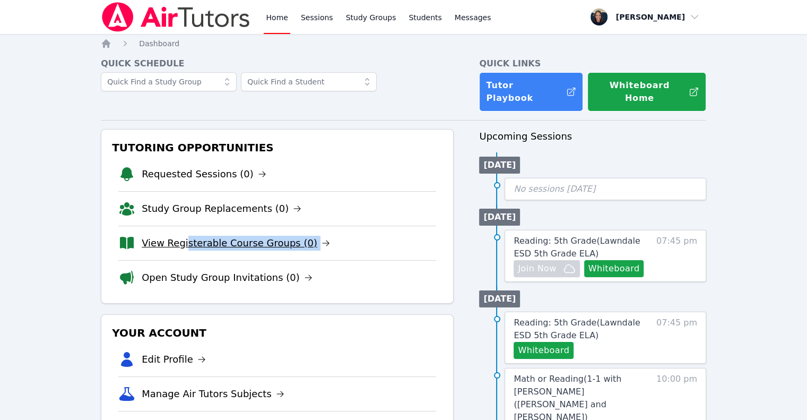
click at [184, 236] on link "View Registerable Course Groups (0)" at bounding box center [236, 243] width 188 height 15
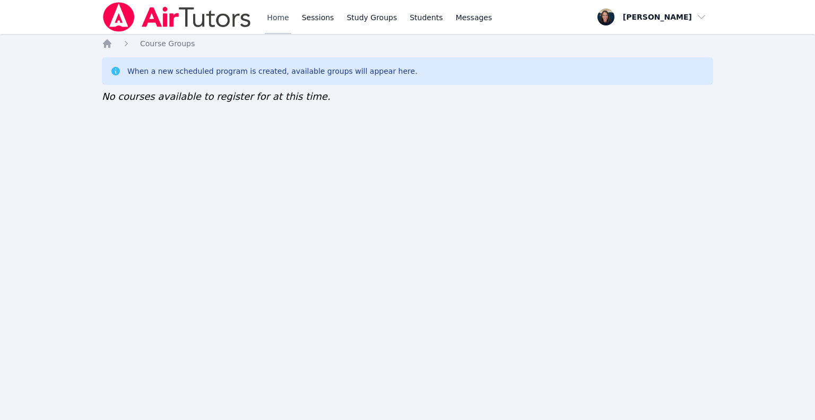
click at [278, 27] on link "Home" at bounding box center [278, 17] width 26 height 34
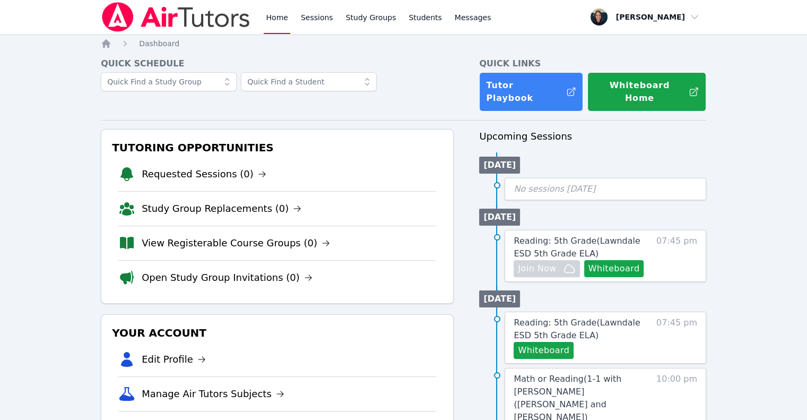
click at [267, 15] on link "Home" at bounding box center [277, 17] width 26 height 34
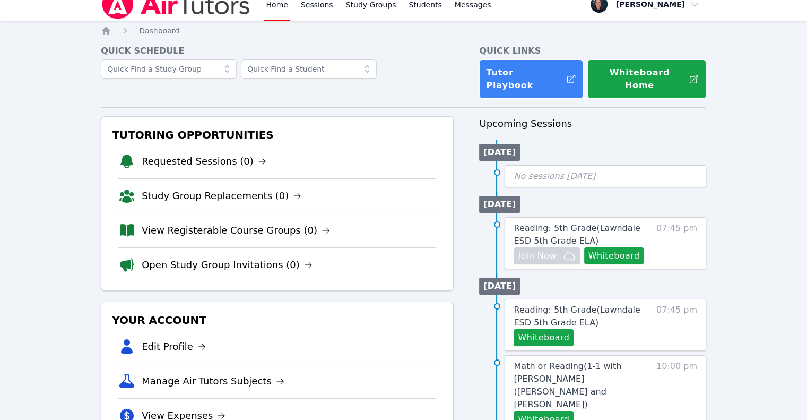
scroll to position [13, 0]
click at [267, 223] on link "View Registerable Course Groups (0)" at bounding box center [236, 230] width 188 height 15
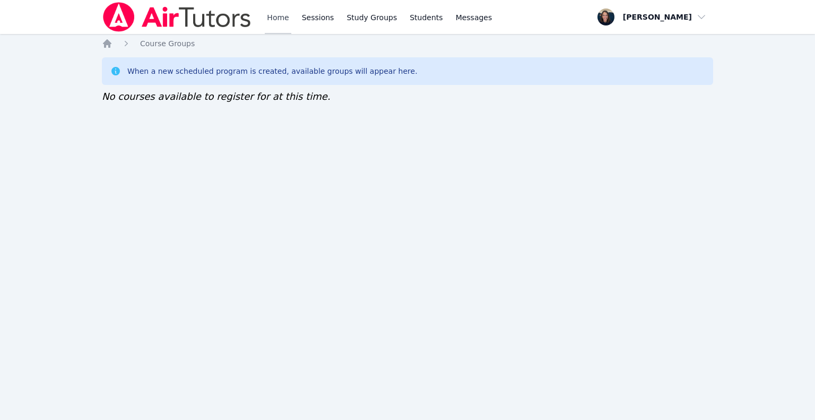
click at [274, 19] on link "Home" at bounding box center [278, 17] width 26 height 34
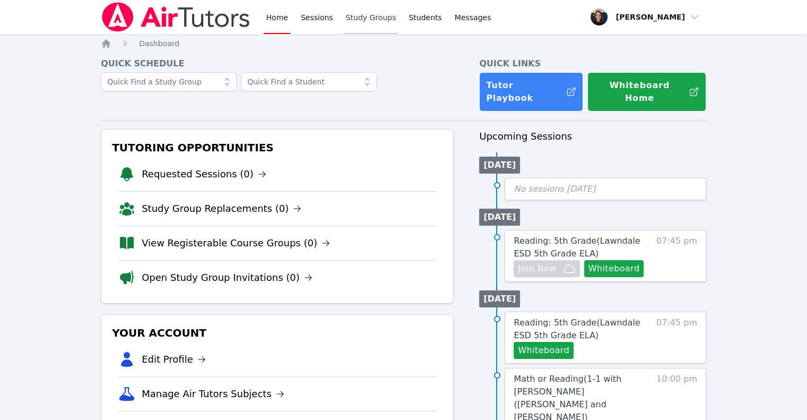
click at [375, 28] on link "Study Groups" at bounding box center [371, 17] width 55 height 34
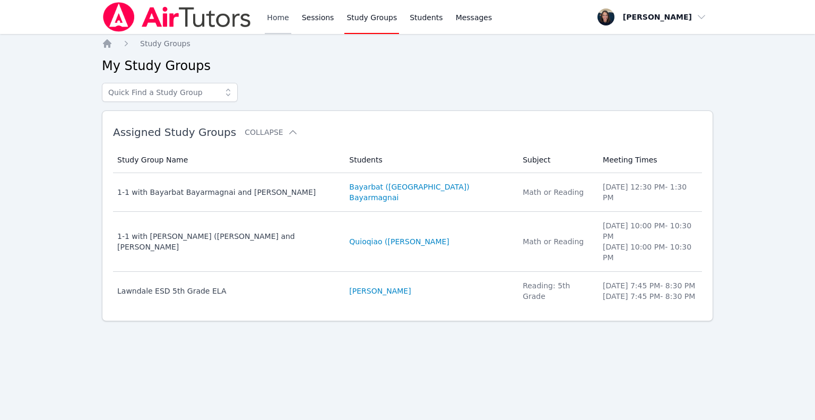
click at [275, 15] on link "Home" at bounding box center [278, 17] width 26 height 34
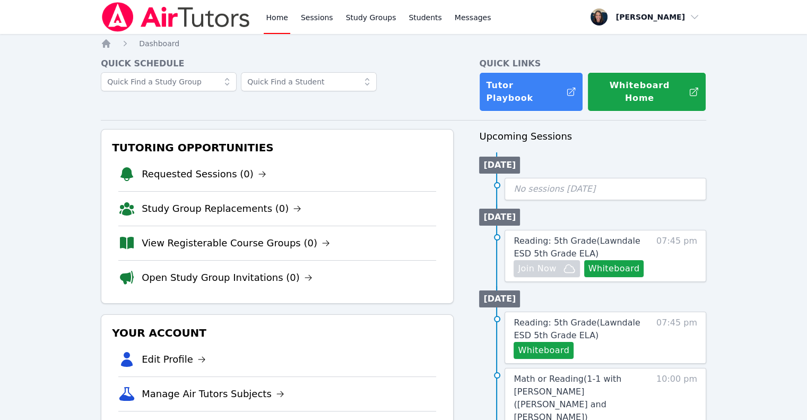
click at [275, 15] on link "Home" at bounding box center [277, 17] width 26 height 34
click at [329, 19] on link "Sessions" at bounding box center [317, 17] width 37 height 34
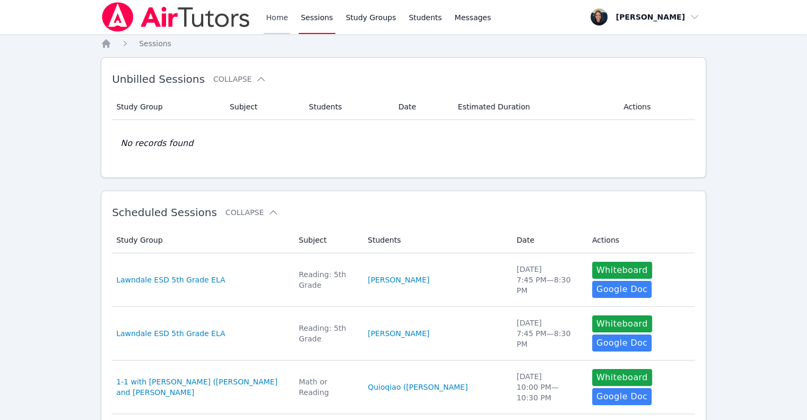
click at [269, 21] on link "Home" at bounding box center [277, 17] width 26 height 34
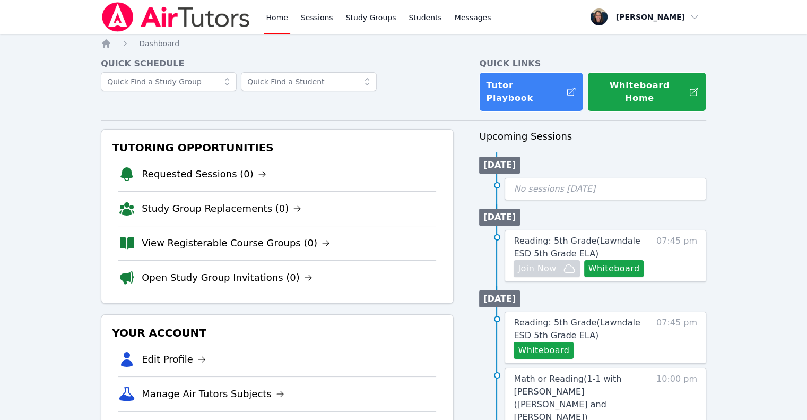
click at [269, 21] on link "Home" at bounding box center [277, 17] width 26 height 34
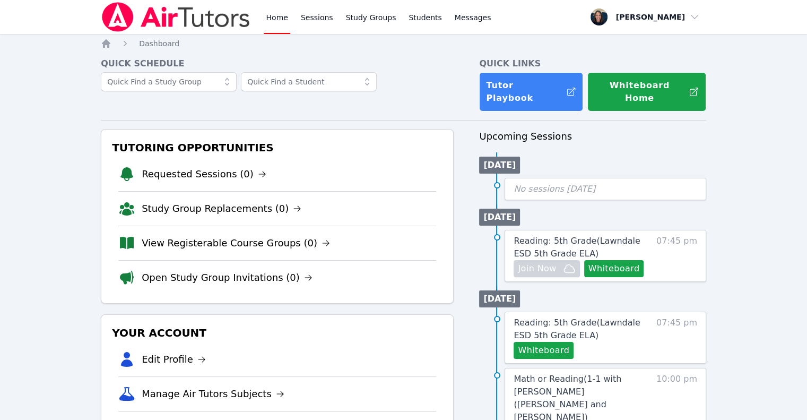
click at [269, 21] on link "Home" at bounding box center [277, 17] width 26 height 34
click at [185, 236] on link "View Registerable Course Groups (0)" at bounding box center [236, 243] width 188 height 15
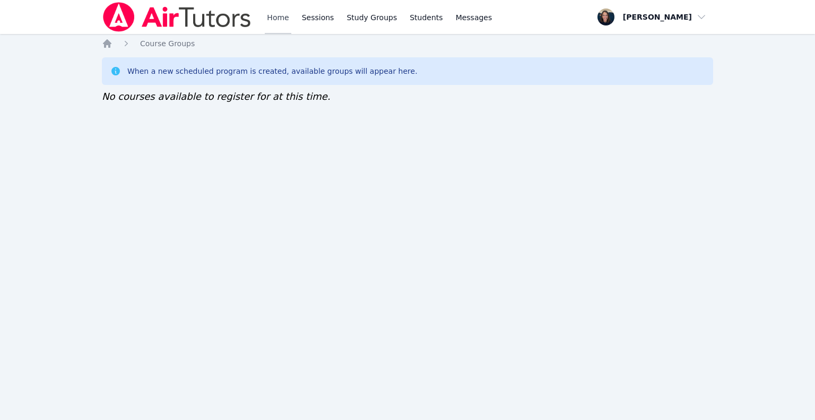
click at [272, 18] on link "Home" at bounding box center [278, 17] width 26 height 34
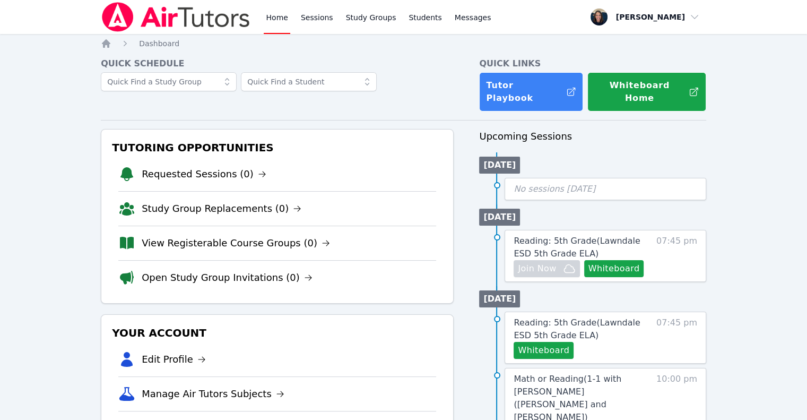
click at [272, 18] on link "Home" at bounding box center [277, 17] width 26 height 34
click at [311, 20] on link "Sessions" at bounding box center [317, 17] width 37 height 34
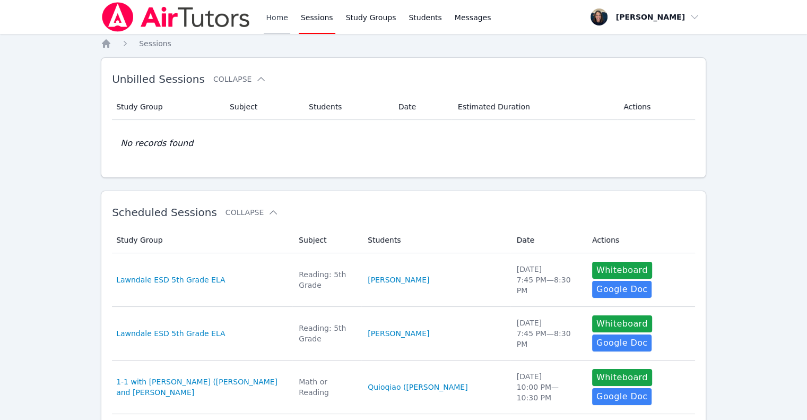
click at [271, 20] on link "Home" at bounding box center [277, 17] width 26 height 34
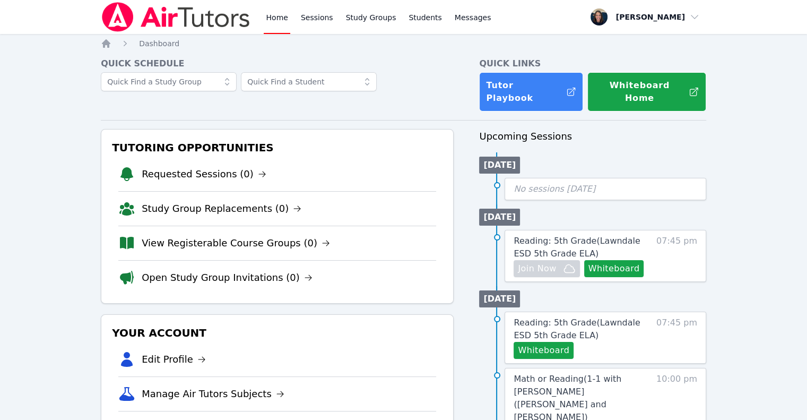
click at [271, 20] on link "Home" at bounding box center [277, 17] width 26 height 34
click at [281, 22] on link "Home" at bounding box center [277, 17] width 26 height 34
click at [200, 23] on img at bounding box center [176, 17] width 150 height 30
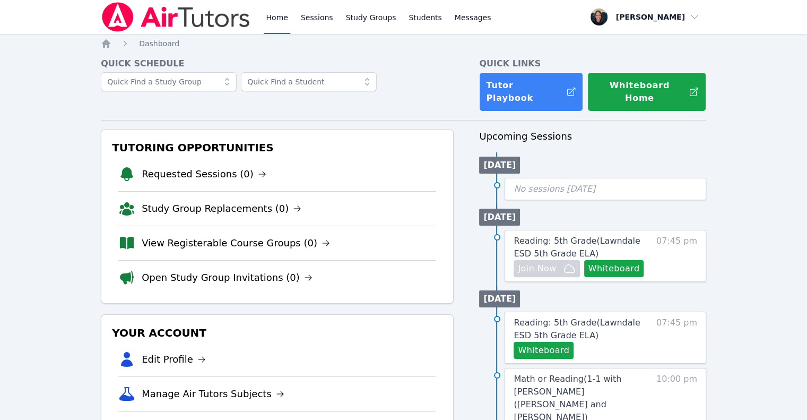
click at [288, 21] on link "Home" at bounding box center [277, 17] width 26 height 34
click at [327, 19] on link "Sessions" at bounding box center [317, 17] width 37 height 34
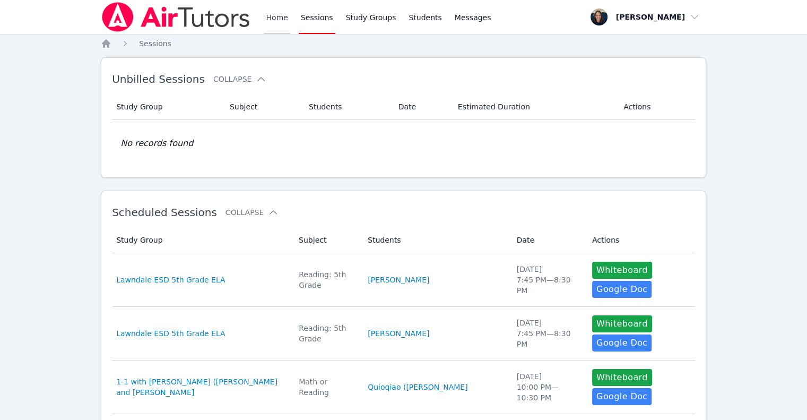
click at [270, 21] on link "Home" at bounding box center [277, 17] width 26 height 34
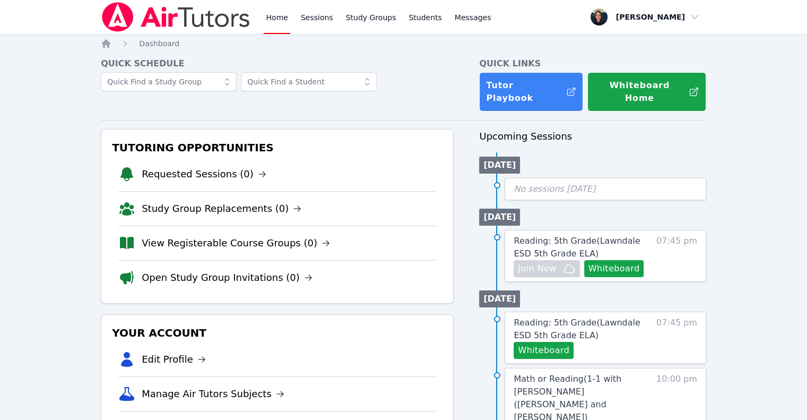
click at [270, 21] on link "Home" at bounding box center [277, 17] width 26 height 34
click at [231, 201] on link "Study Group Replacements (0)" at bounding box center [222, 208] width 160 height 15
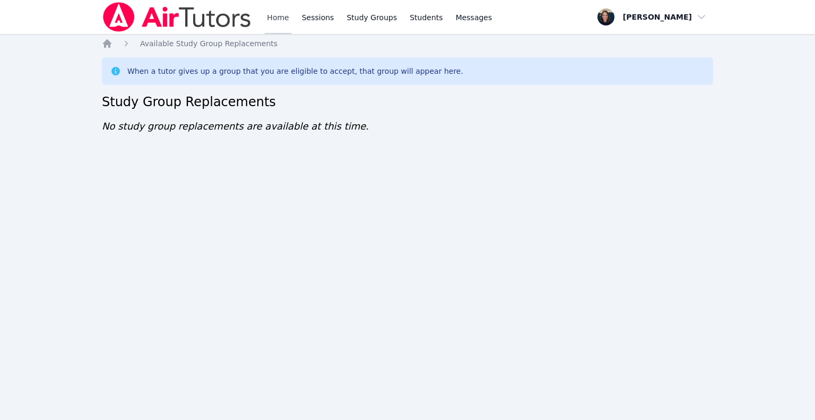
click at [272, 25] on link "Home" at bounding box center [278, 17] width 26 height 34
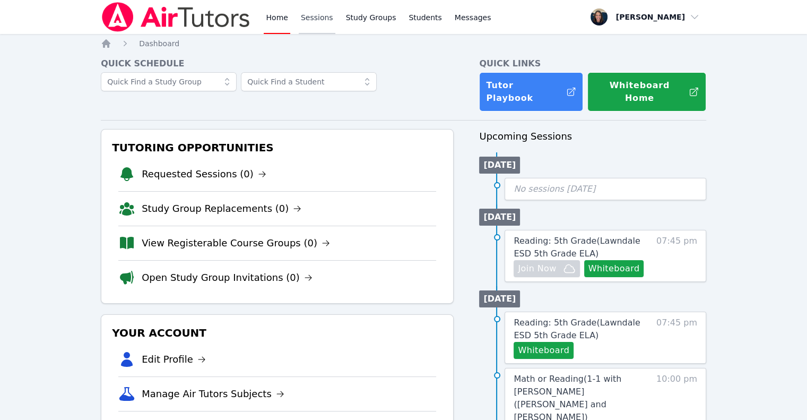
click at [309, 21] on link "Sessions" at bounding box center [317, 17] width 37 height 34
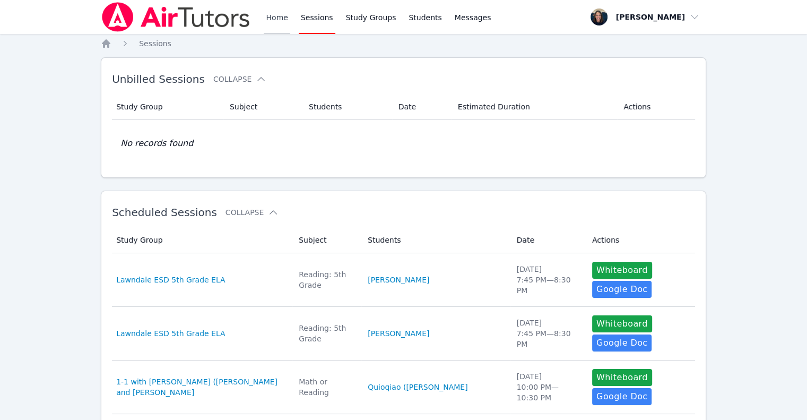
click at [270, 21] on link "Home" at bounding box center [277, 17] width 26 height 34
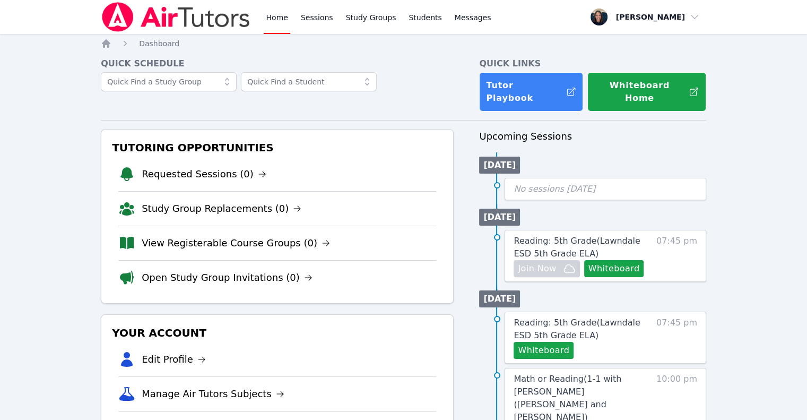
click at [270, 21] on link "Home" at bounding box center [277, 17] width 26 height 34
click at [318, 23] on link "Sessions" at bounding box center [317, 17] width 37 height 34
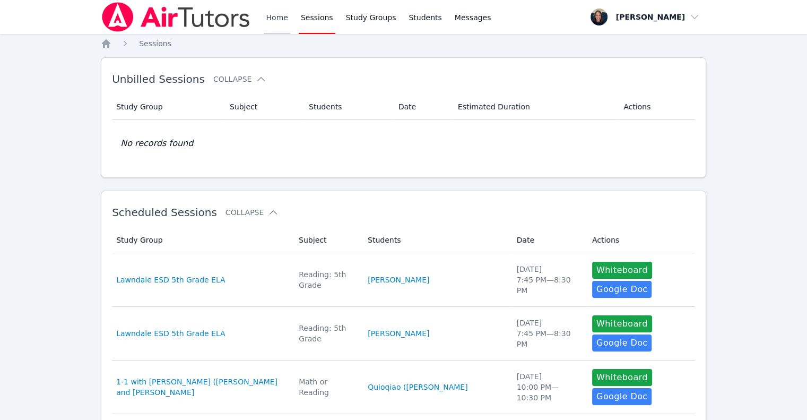
click at [268, 21] on link "Home" at bounding box center [277, 17] width 26 height 34
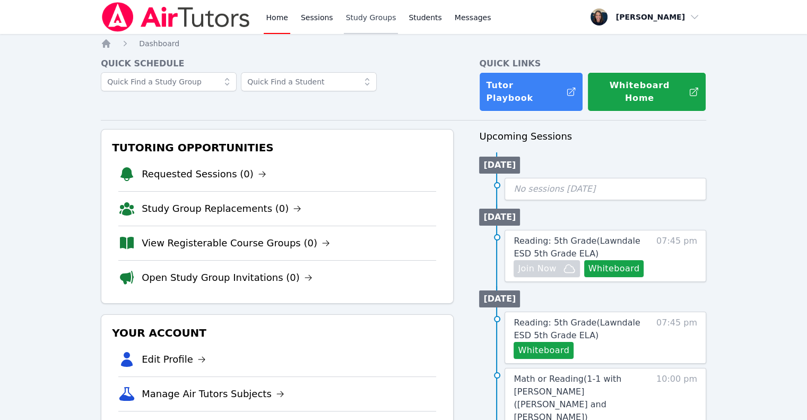
click at [358, 21] on link "Study Groups" at bounding box center [371, 17] width 55 height 34
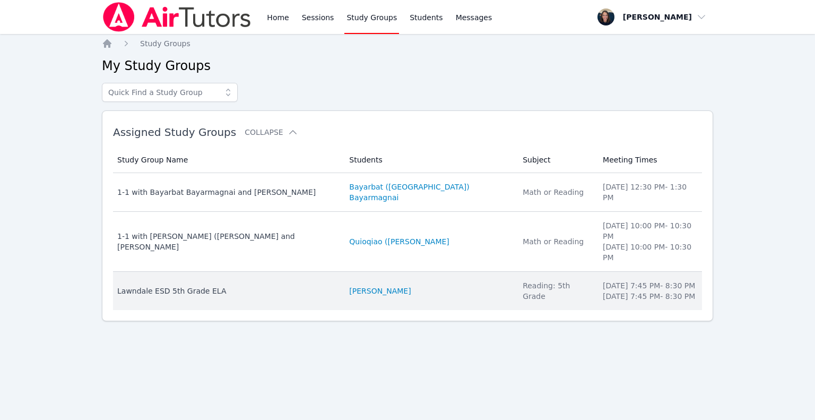
click at [350, 272] on td "Students Aria Evidson" at bounding box center [430, 291] width 174 height 38
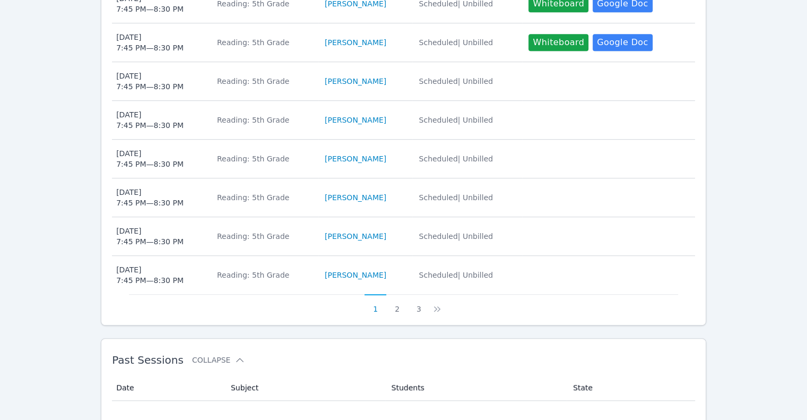
scroll to position [513, 0]
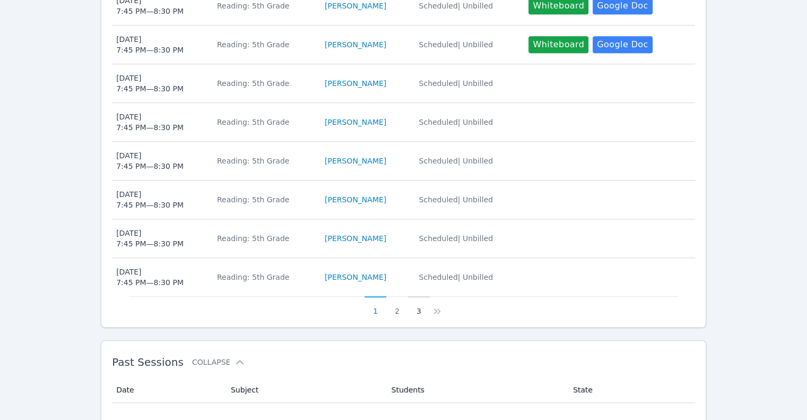
click at [420, 311] on button "3" at bounding box center [419, 306] width 22 height 20
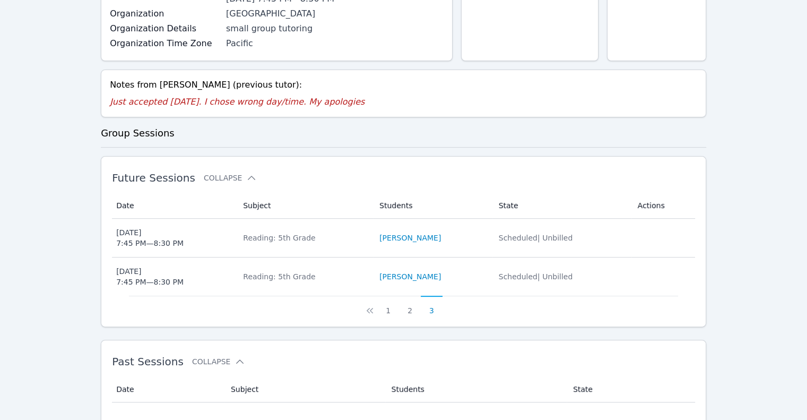
scroll to position [0, 0]
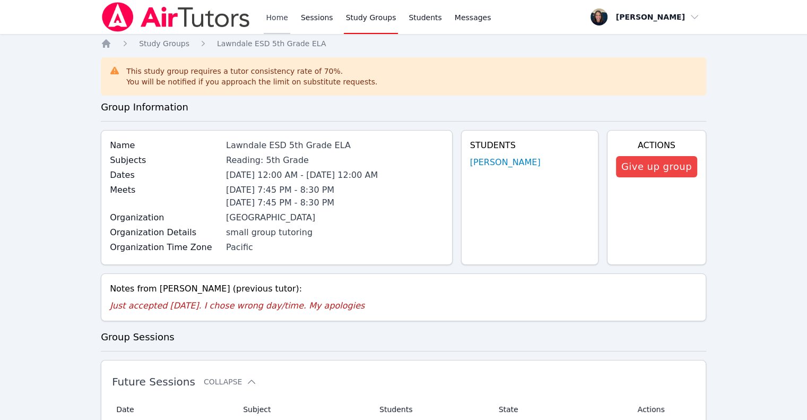
click at [284, 18] on link "Home" at bounding box center [277, 17] width 26 height 34
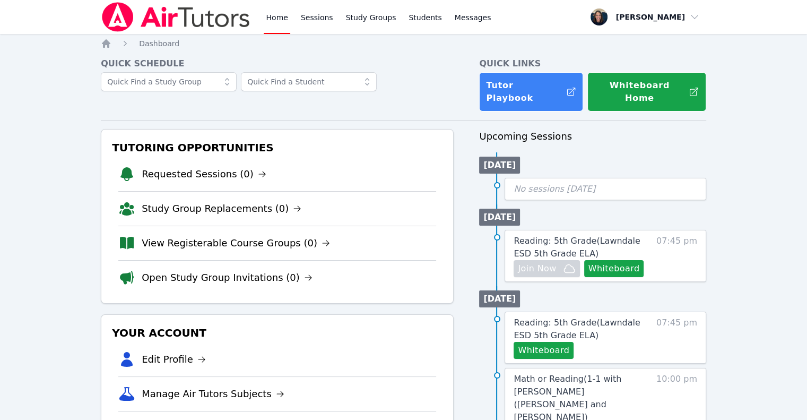
click at [284, 18] on link "Home" at bounding box center [277, 17] width 26 height 34
click at [300, 18] on link "Sessions" at bounding box center [317, 17] width 37 height 34
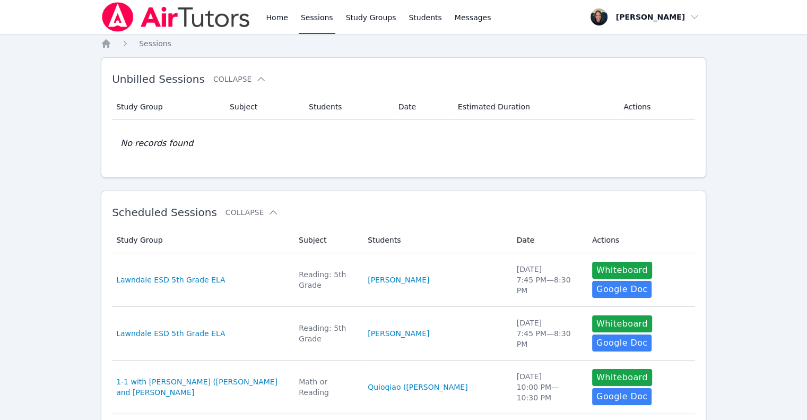
click at [300, 18] on link "Sessions" at bounding box center [317, 17] width 37 height 34
click at [257, 21] on div "Home Sessions Study Groups Students Messages" at bounding box center [297, 17] width 392 height 34
click at [271, 21] on link "Home" at bounding box center [277, 17] width 26 height 34
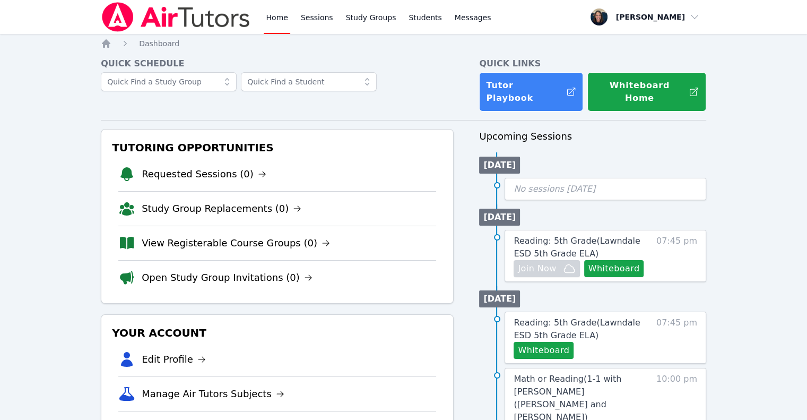
click at [271, 21] on link "Home" at bounding box center [277, 17] width 26 height 34
click at [285, 20] on link "Home" at bounding box center [277, 17] width 26 height 34
click at [285, 16] on link "Home" at bounding box center [277, 17] width 26 height 34
click at [321, 25] on link "Sessions" at bounding box center [317, 17] width 37 height 34
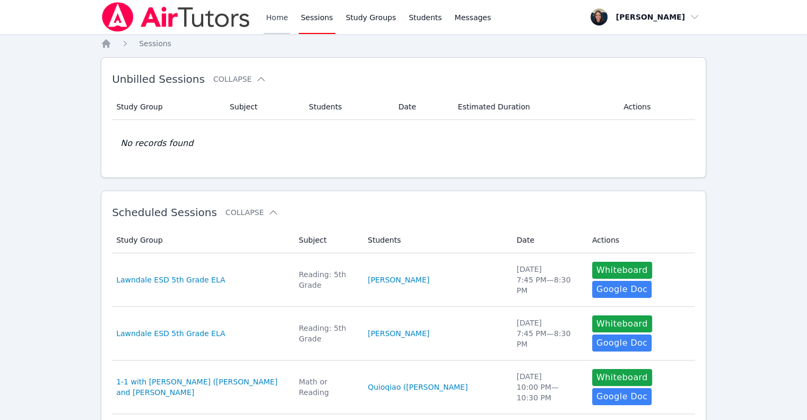
click at [272, 9] on link "Home" at bounding box center [277, 17] width 26 height 34
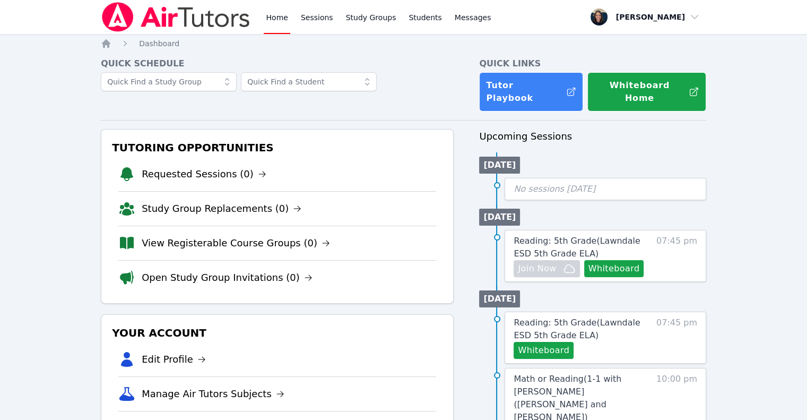
click at [272, 9] on link "Home" at bounding box center [277, 17] width 26 height 34
click at [241, 236] on link "View Registerable Course Groups (0)" at bounding box center [236, 243] width 188 height 15
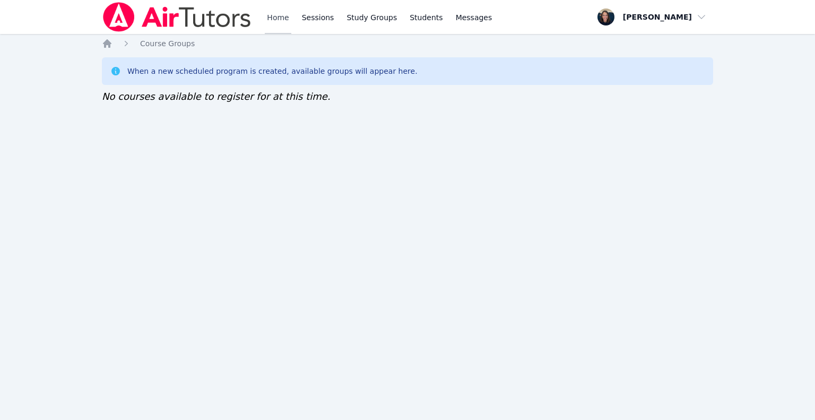
click at [288, 25] on link "Home" at bounding box center [278, 17] width 26 height 34
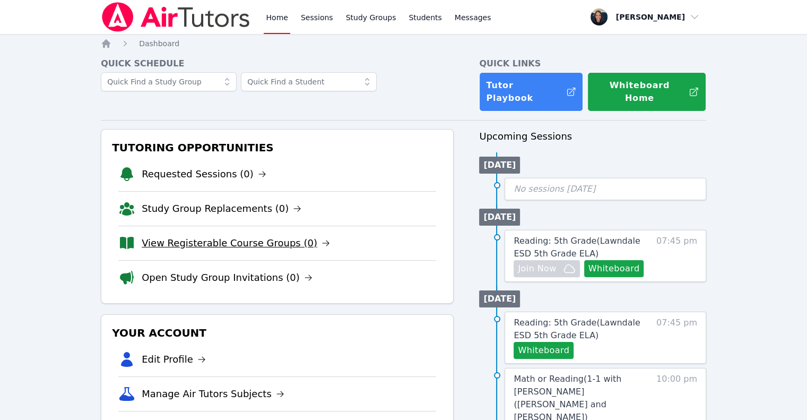
click at [265, 236] on link "View Registerable Course Groups (0)" at bounding box center [236, 243] width 188 height 15
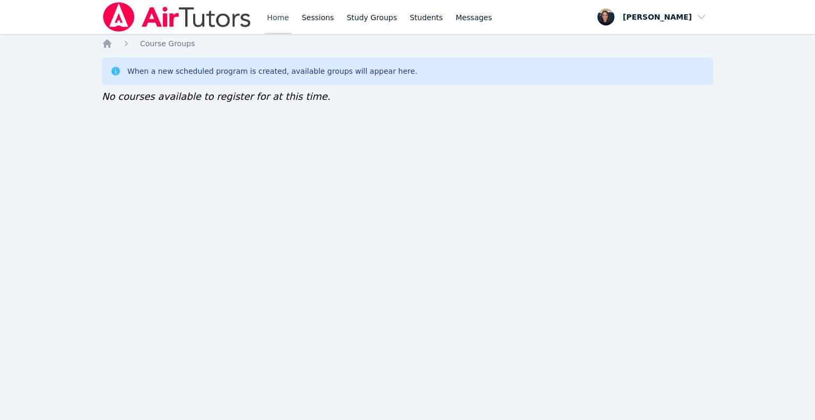
click at [272, 18] on link "Home" at bounding box center [278, 17] width 26 height 34
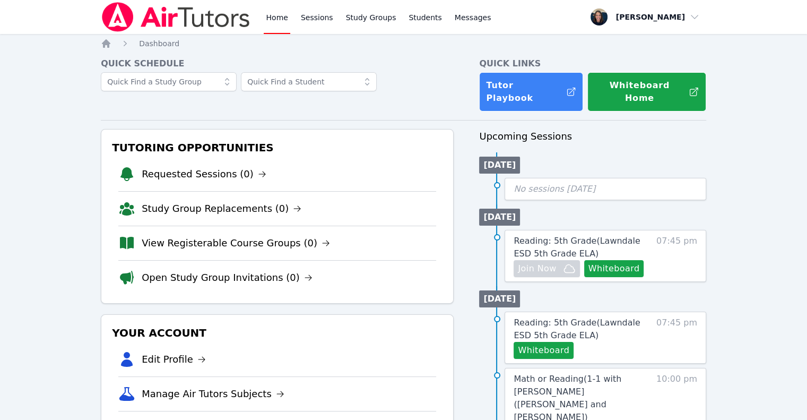
click at [272, 18] on link "Home" at bounding box center [277, 17] width 26 height 34
click at [326, 21] on link "Sessions" at bounding box center [317, 17] width 37 height 34
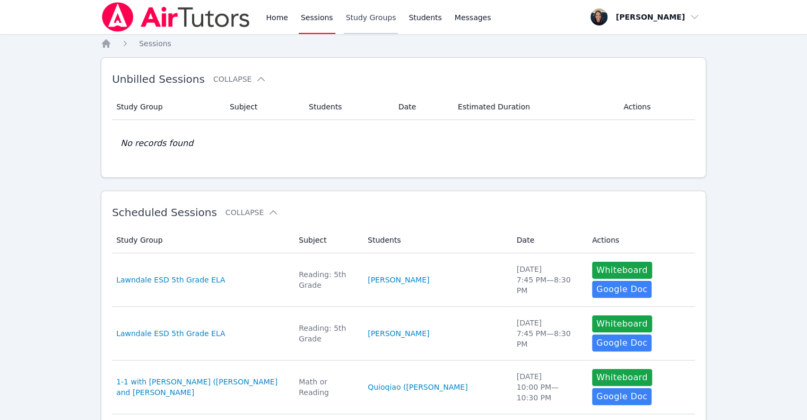
click at [352, 19] on link "Study Groups" at bounding box center [371, 17] width 55 height 34
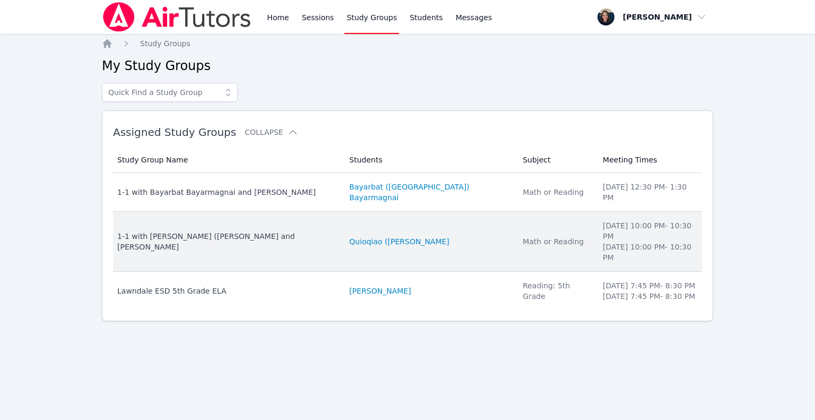
click at [357, 228] on td "Students Quioqiao (Mia) Yuan" at bounding box center [430, 242] width 174 height 60
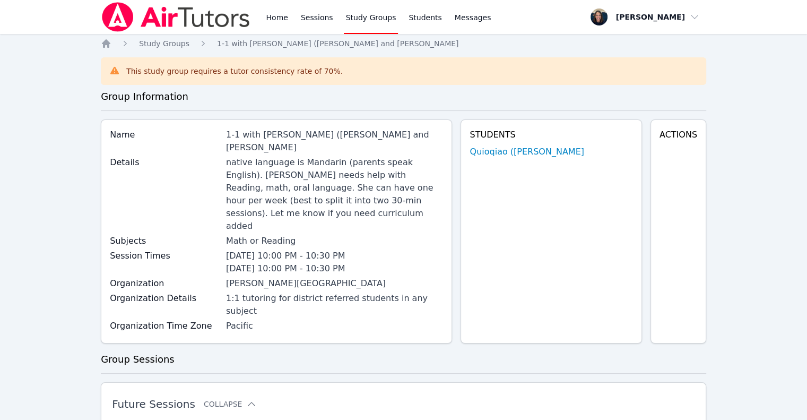
scroll to position [741, 0]
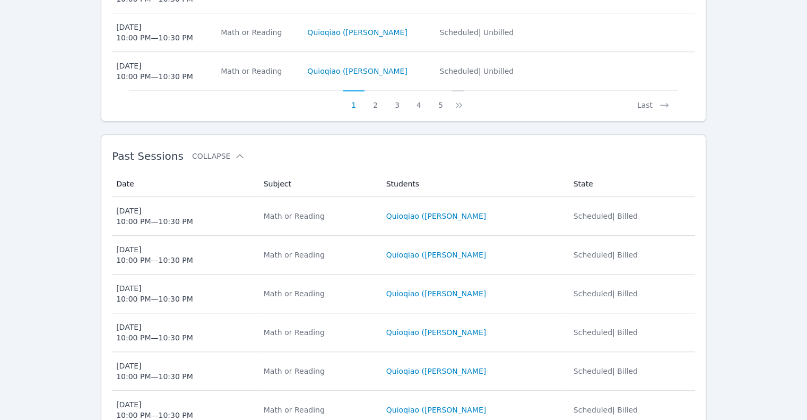
click at [460, 100] on icon at bounding box center [459, 105] width 11 height 11
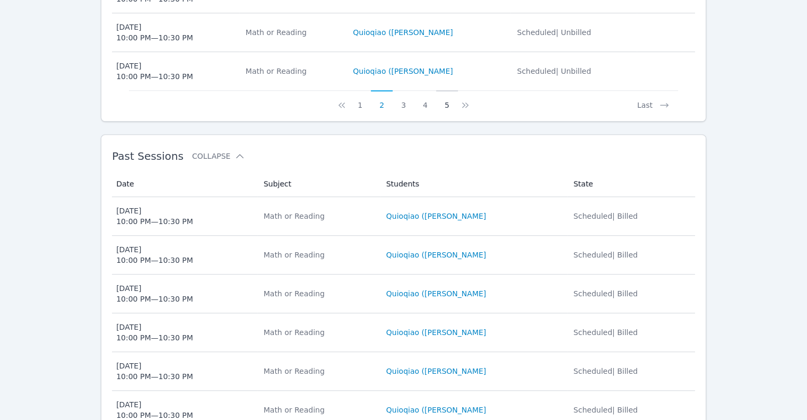
click at [446, 90] on button "5" at bounding box center [447, 100] width 22 height 20
click at [431, 90] on button "6" at bounding box center [436, 100] width 22 height 20
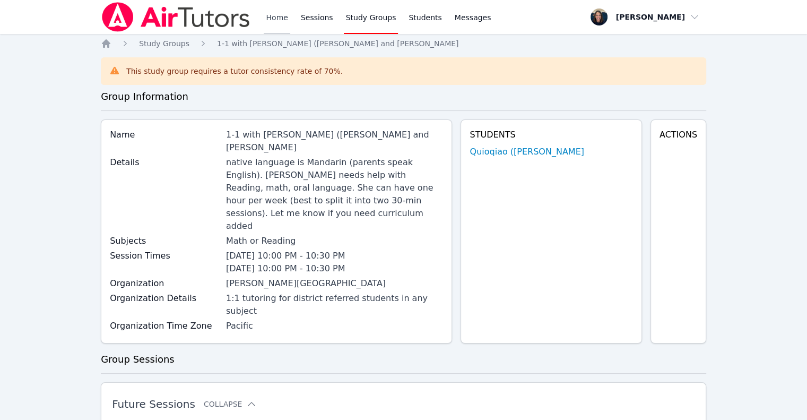
click at [275, 19] on link "Home" at bounding box center [277, 17] width 26 height 34
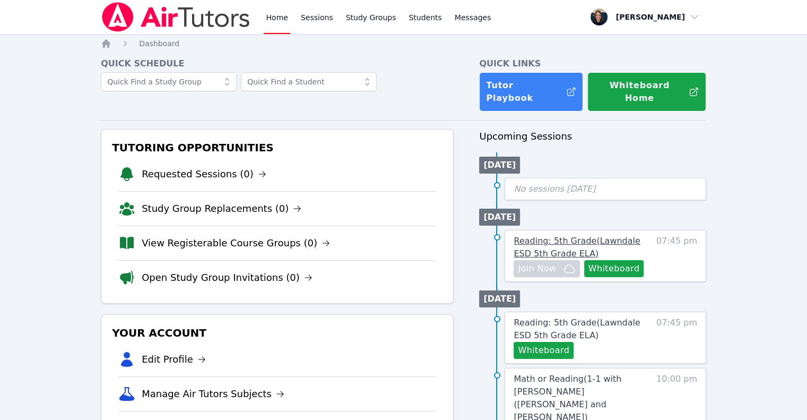
click at [560, 236] on span "Reading: 5th Grade ( Lawndale ESD 5th Grade ELA )" at bounding box center [577, 247] width 126 height 23
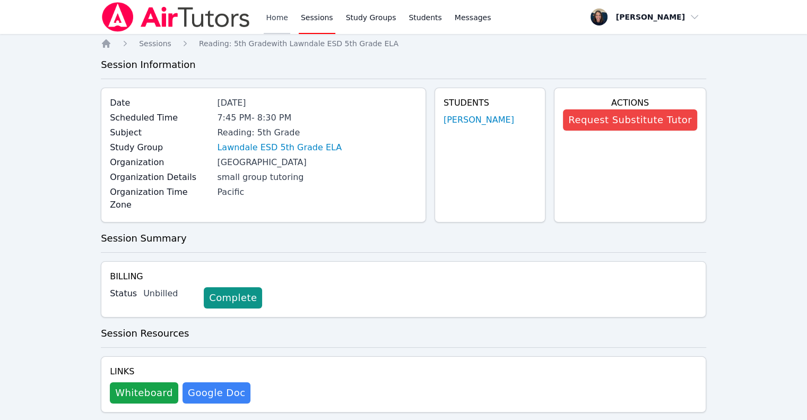
click at [271, 16] on link "Home" at bounding box center [277, 17] width 26 height 34
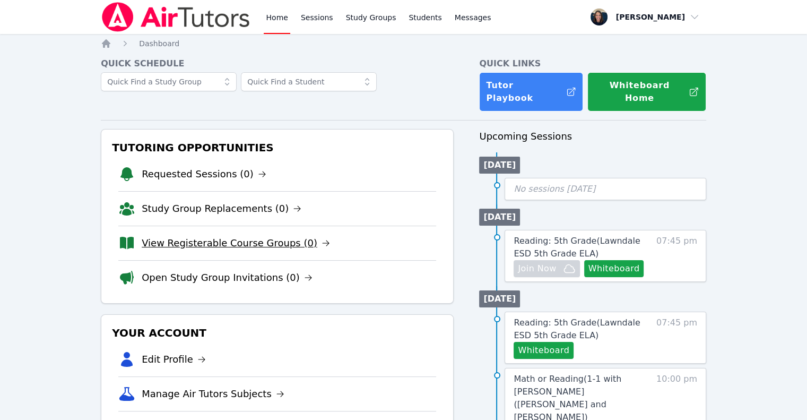
click at [257, 236] on link "View Registerable Course Groups (0)" at bounding box center [236, 243] width 188 height 15
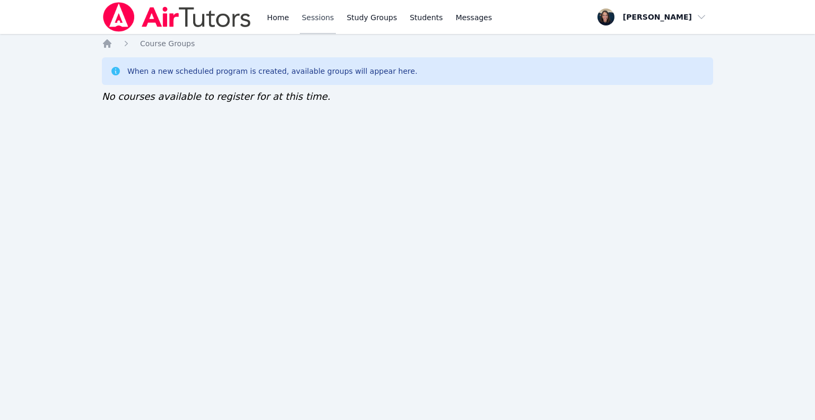
click at [316, 17] on link "Sessions" at bounding box center [318, 17] width 37 height 34
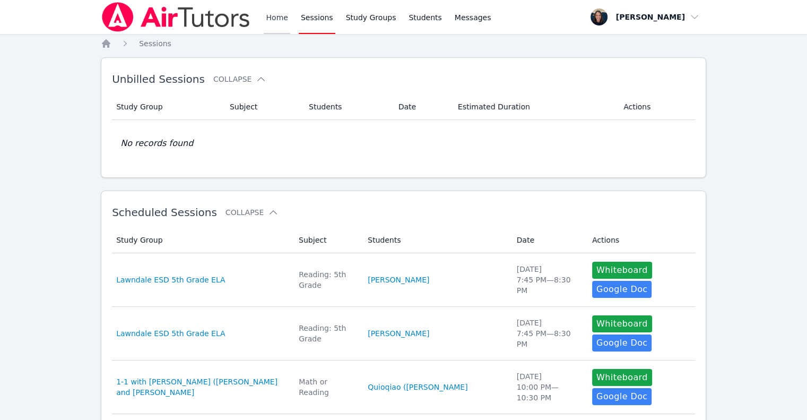
click at [272, 27] on link "Home" at bounding box center [277, 17] width 26 height 34
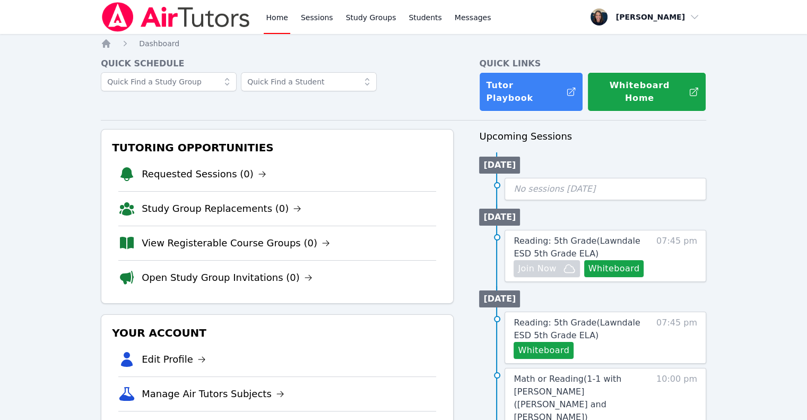
click at [236, 236] on link "View Registerable Course Groups (0)" at bounding box center [236, 243] width 188 height 15
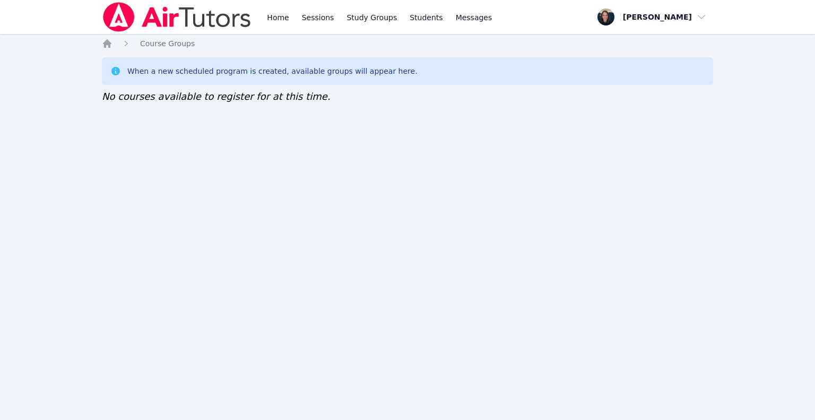
click at [263, 19] on div "Home Sessions Study Groups Students Messages" at bounding box center [298, 17] width 392 height 34
click at [271, 24] on link "Home" at bounding box center [278, 17] width 26 height 34
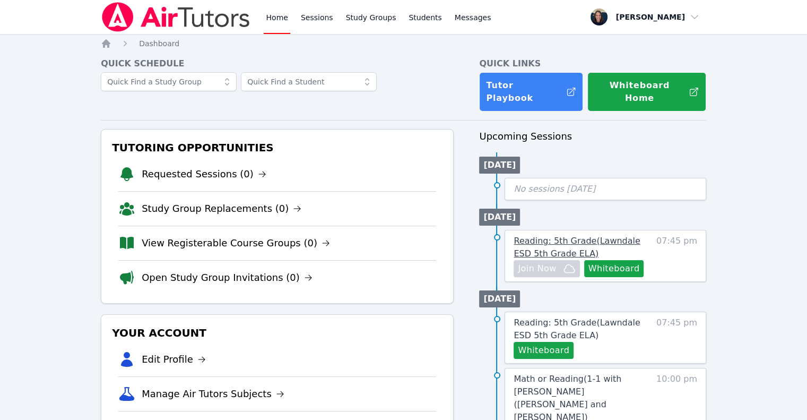
click at [588, 236] on span "Reading: 5th Grade ( Lawndale ESD 5th Grade ELA )" at bounding box center [577, 247] width 126 height 23
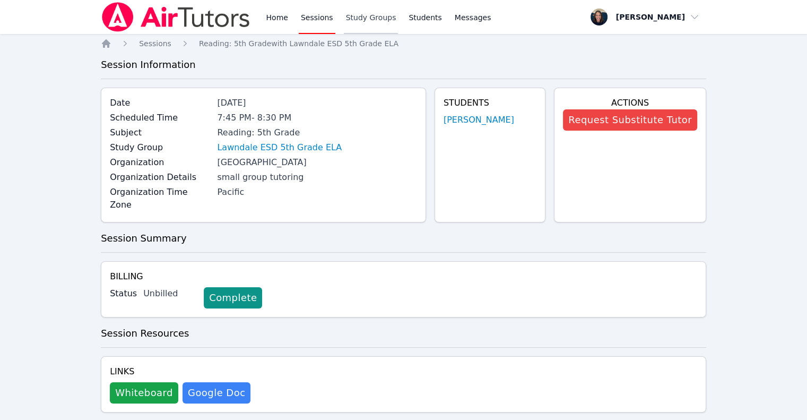
click at [348, 15] on link "Study Groups" at bounding box center [371, 17] width 55 height 34
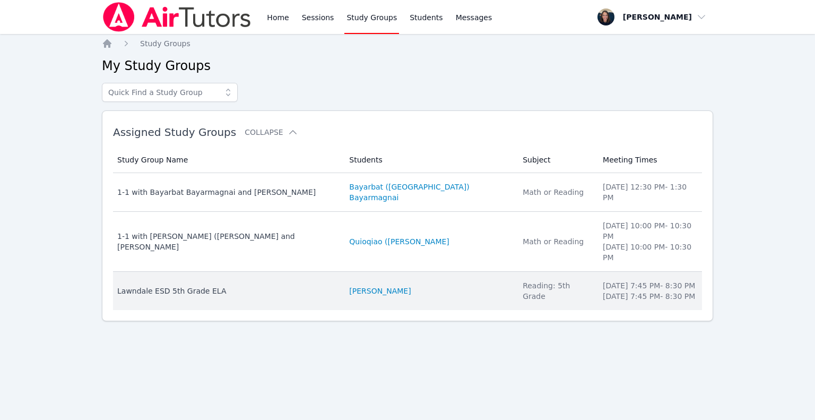
click at [298, 285] on div "Lawndale ESD 5th Grade ELA" at bounding box center [226, 290] width 219 height 11
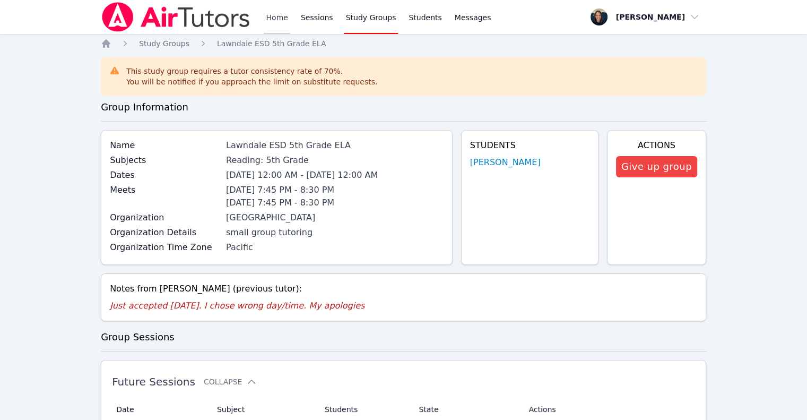
click at [279, 14] on link "Home" at bounding box center [277, 17] width 26 height 34
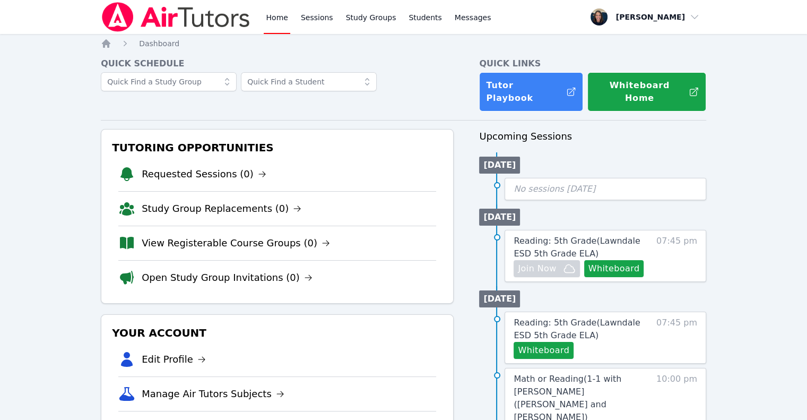
click at [279, 15] on link "Home" at bounding box center [277, 17] width 26 height 34
click at [318, 20] on link "Sessions" at bounding box center [317, 17] width 37 height 34
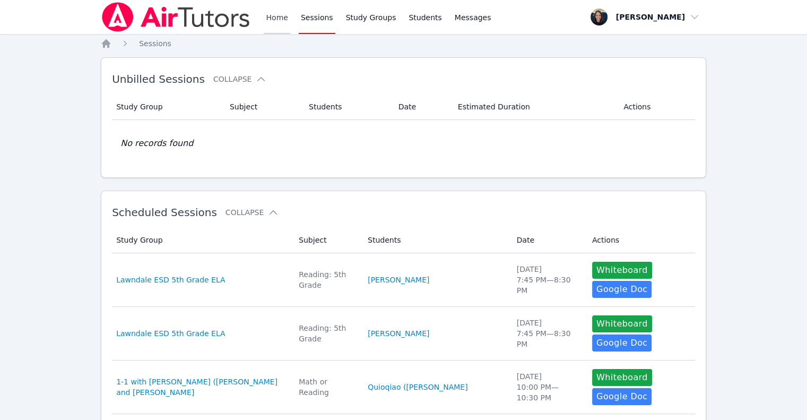
click at [274, 19] on link "Home" at bounding box center [277, 17] width 26 height 34
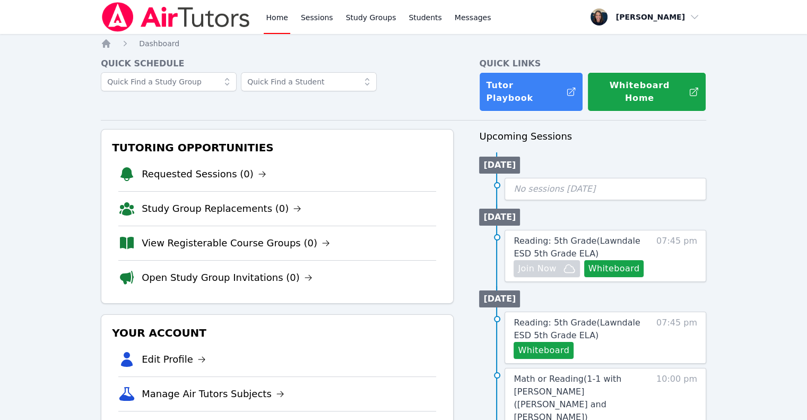
click at [274, 19] on link "Home" at bounding box center [277, 17] width 26 height 34
click at [316, 29] on link "Sessions" at bounding box center [317, 17] width 37 height 34
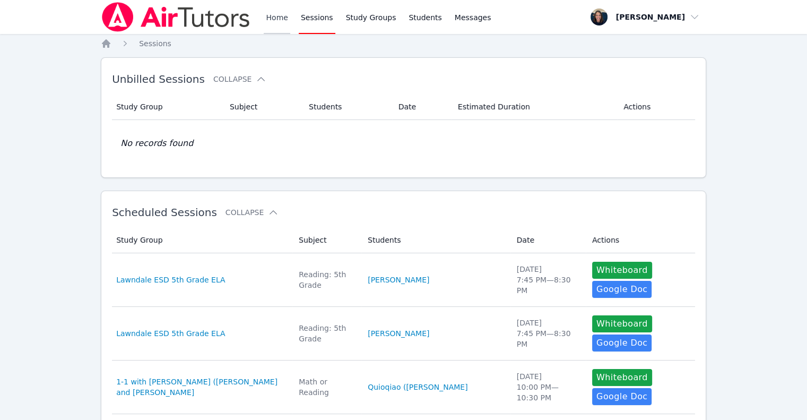
click at [286, 27] on link "Home" at bounding box center [277, 17] width 26 height 34
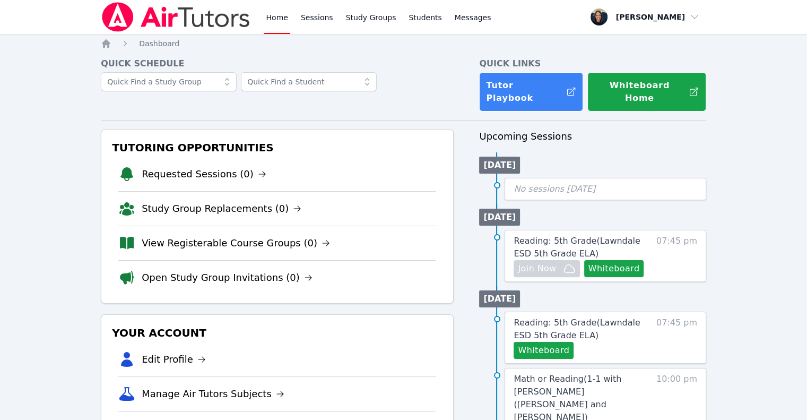
click at [286, 27] on link "Home" at bounding box center [277, 17] width 26 height 34
click at [308, 23] on link "Sessions" at bounding box center [317, 17] width 37 height 34
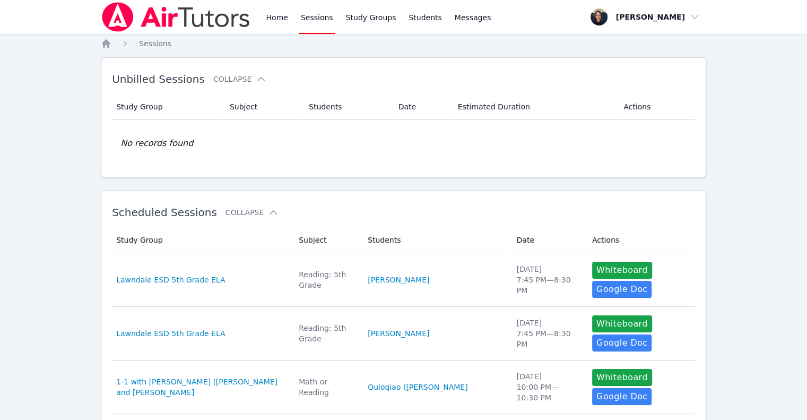
click at [308, 23] on link "Sessions" at bounding box center [317, 17] width 37 height 34
click at [279, 21] on link "Home" at bounding box center [277, 17] width 26 height 34
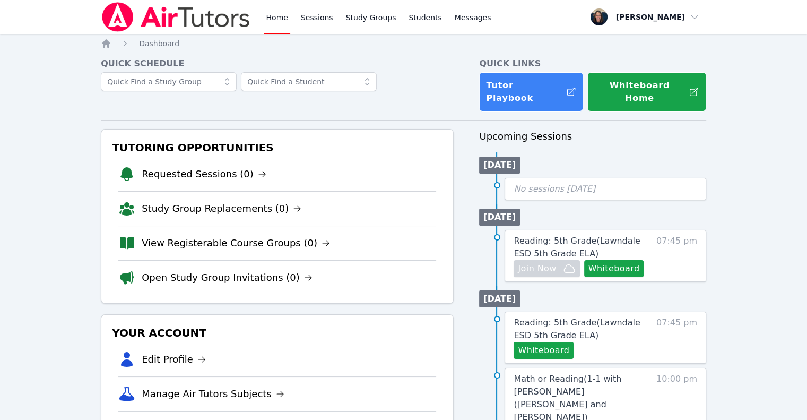
click at [279, 21] on link "Home" at bounding box center [277, 17] width 26 height 34
click at [200, 24] on img at bounding box center [176, 17] width 150 height 30
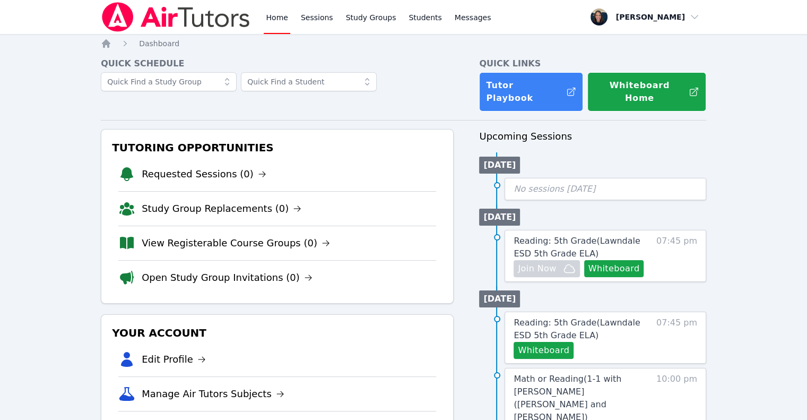
click at [309, 25] on link "Sessions" at bounding box center [317, 17] width 37 height 34
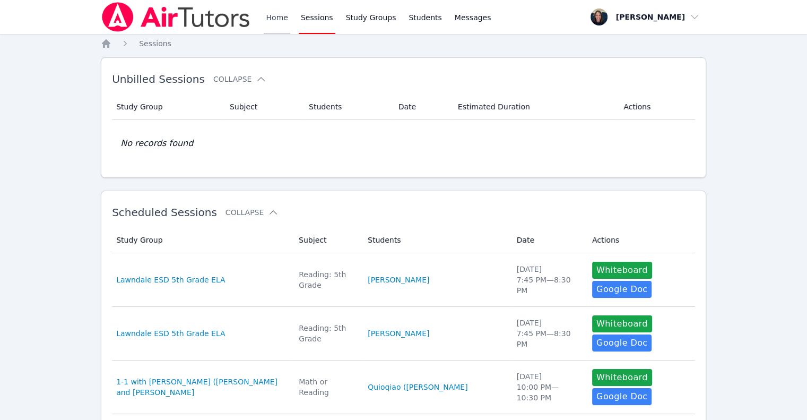
click at [288, 24] on link "Home" at bounding box center [277, 17] width 26 height 34
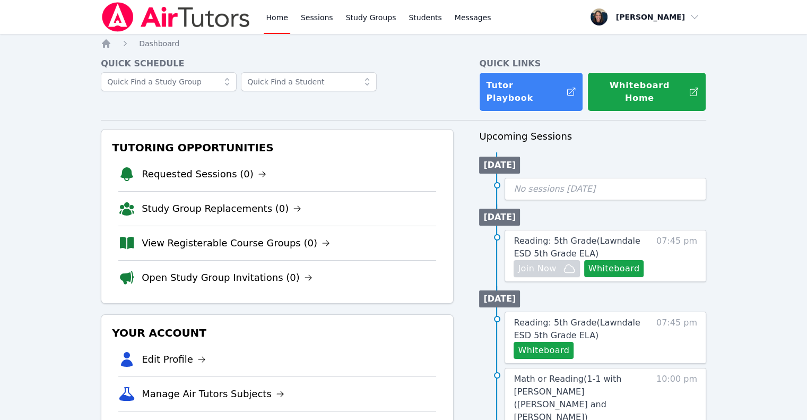
click at [214, 24] on img at bounding box center [176, 17] width 150 height 30
click at [208, 236] on link "View Registerable Course Groups (0)" at bounding box center [236, 243] width 188 height 15
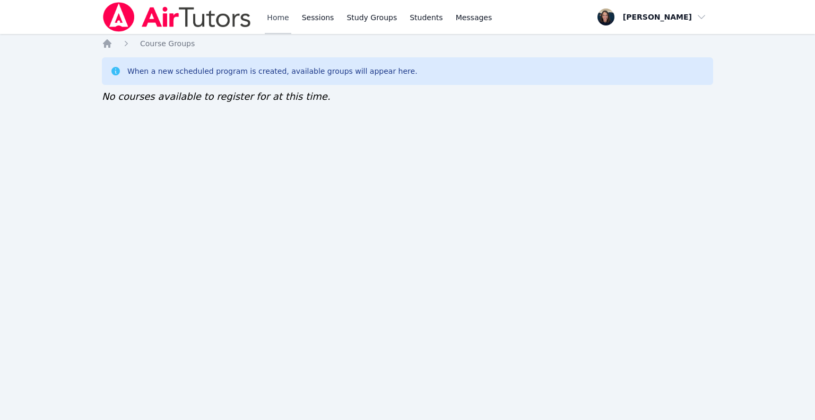
click at [267, 16] on link "Home" at bounding box center [278, 17] width 26 height 34
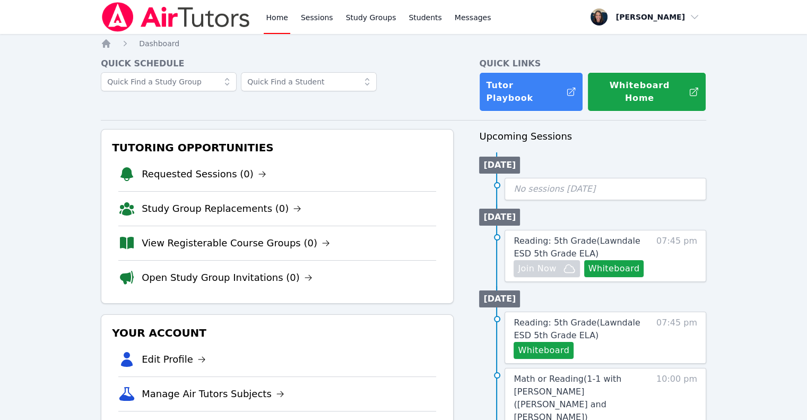
click at [335, 19] on div "Home Sessions Study Groups Students Messages" at bounding box center [378, 17] width 229 height 34
click at [348, 21] on link "Study Groups" at bounding box center [371, 17] width 55 height 34
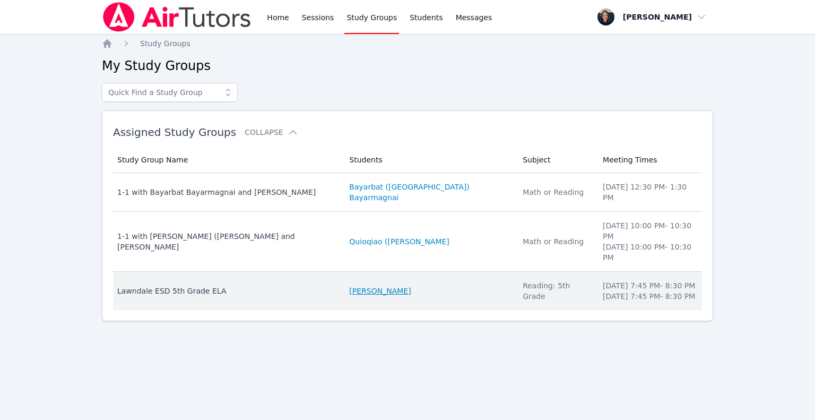
click at [358, 285] on link "Aria Evidson" at bounding box center [380, 290] width 62 height 11
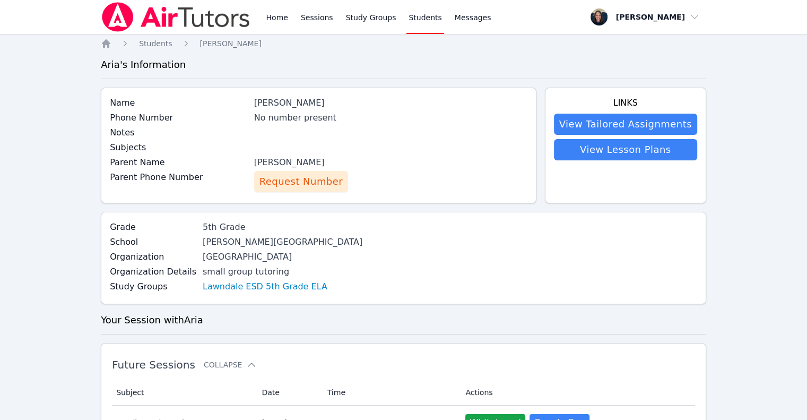
click at [302, 7] on link "Sessions" at bounding box center [317, 17] width 37 height 34
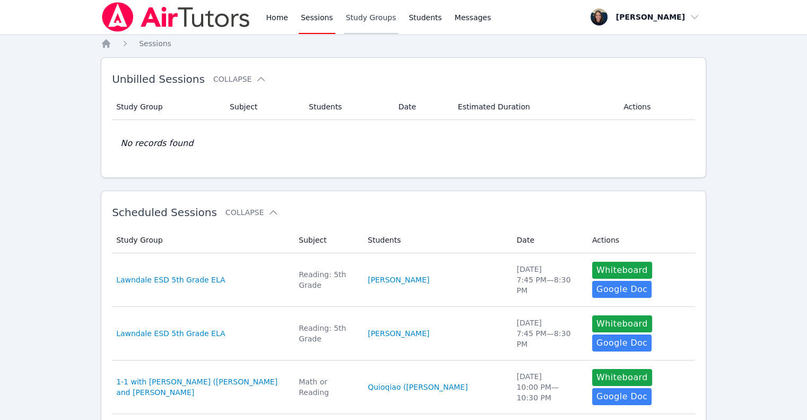
click at [361, 25] on link "Study Groups" at bounding box center [371, 17] width 55 height 34
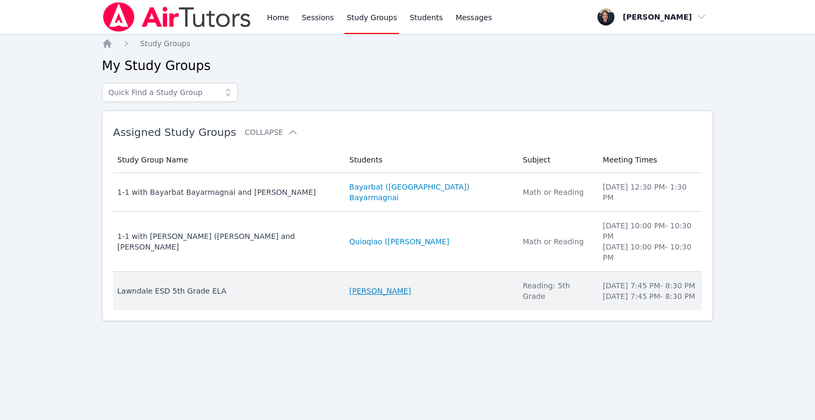
click at [349, 285] on link "Aria Evidson" at bounding box center [380, 290] width 62 height 11
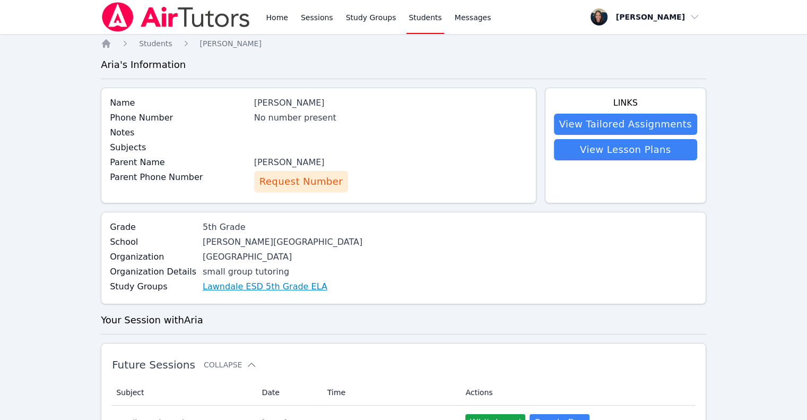
click at [285, 288] on link "Lawndale ESD 5th Grade ELA" at bounding box center [265, 286] width 125 height 13
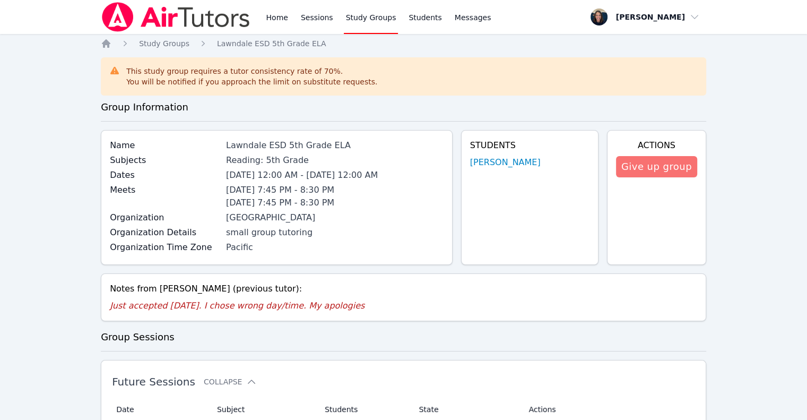
click at [644, 163] on button "Give up group" at bounding box center [656, 166] width 81 height 21
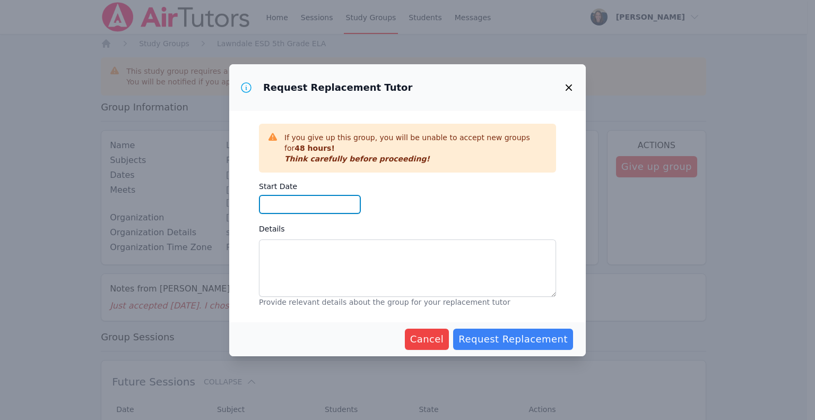
click at [321, 204] on input "Start Date" at bounding box center [310, 204] width 102 height 19
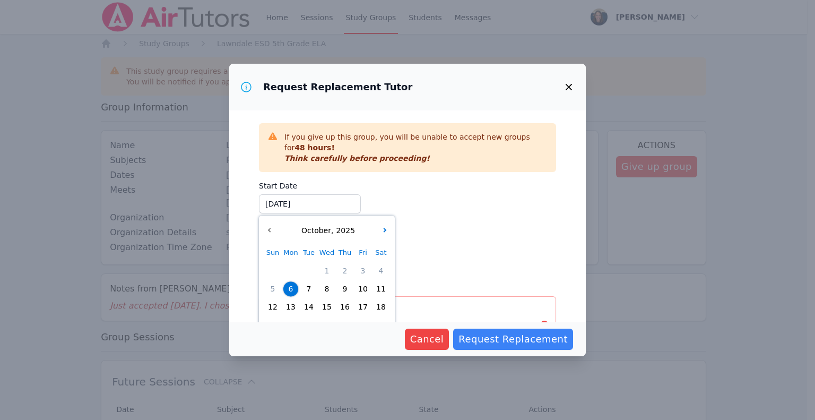
click at [308, 289] on span "7" at bounding box center [308, 288] width 15 height 15
type input "10/07/2025"
click at [490, 307] on textarea "Details" at bounding box center [407, 335] width 297 height 57
click at [442, 222] on div "Start Date 10/07/2025 10/07/2025 October , 2025 Sun Mon Tue Wed Thu Fri Sat 1 2…" at bounding box center [407, 230] width 297 height 109
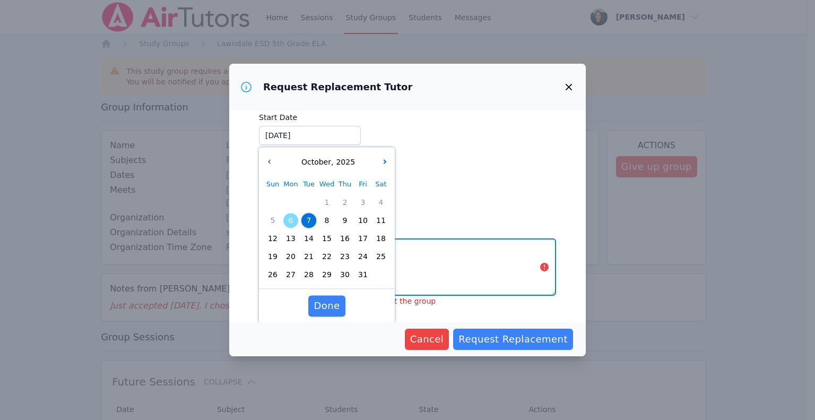
click at [482, 256] on textarea "Details" at bounding box center [407, 266] width 297 height 57
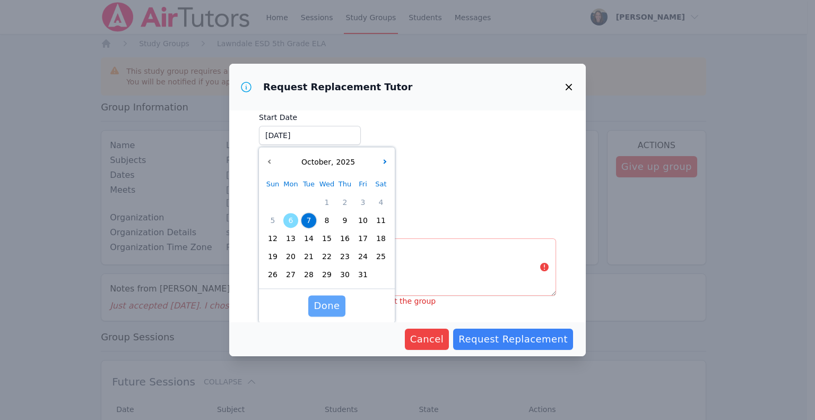
click at [310, 304] on button "Done" at bounding box center [326, 305] width 37 height 21
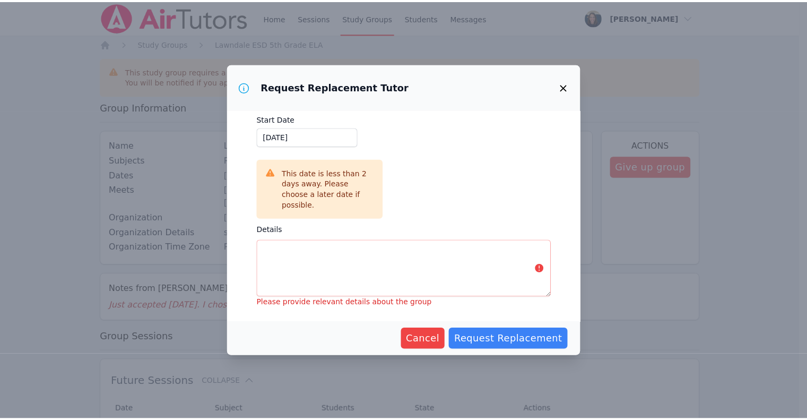
scroll to position [56, 0]
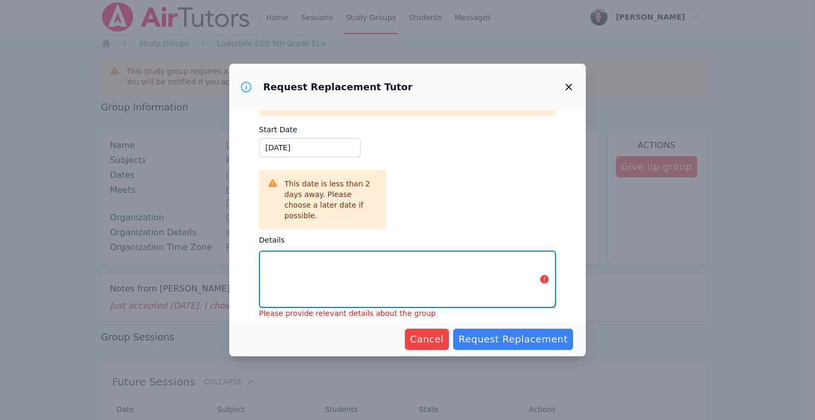
click at [453, 265] on textarea "Details" at bounding box center [407, 278] width 297 height 57
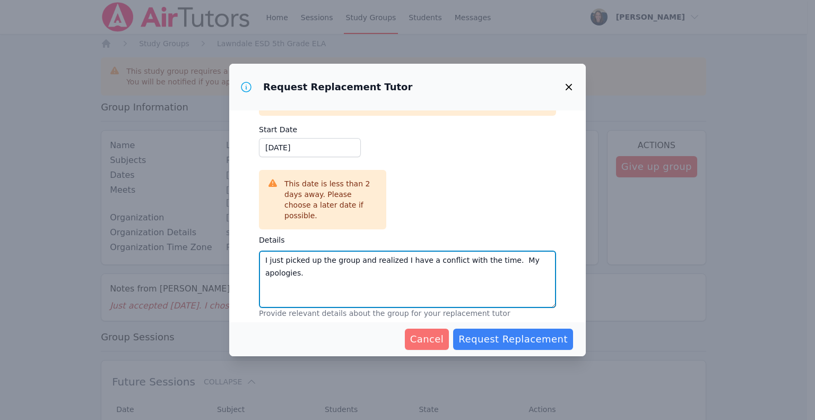
type textarea "I just picked up the group and realized I have a conflict with the time. My apo…"
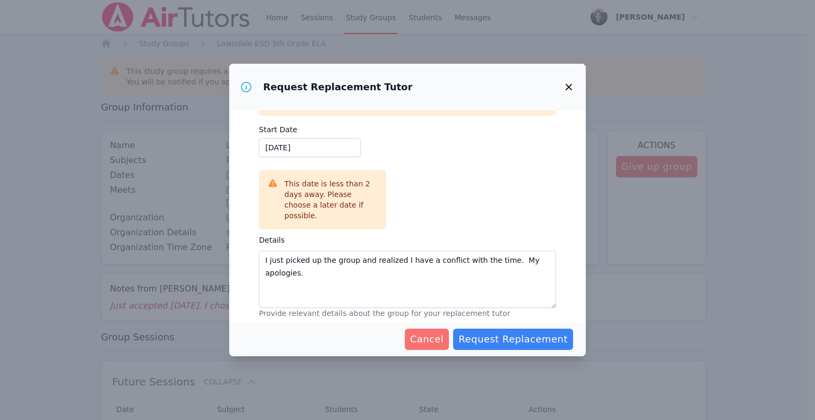
click at [444, 339] on span "Cancel" at bounding box center [427, 339] width 34 height 15
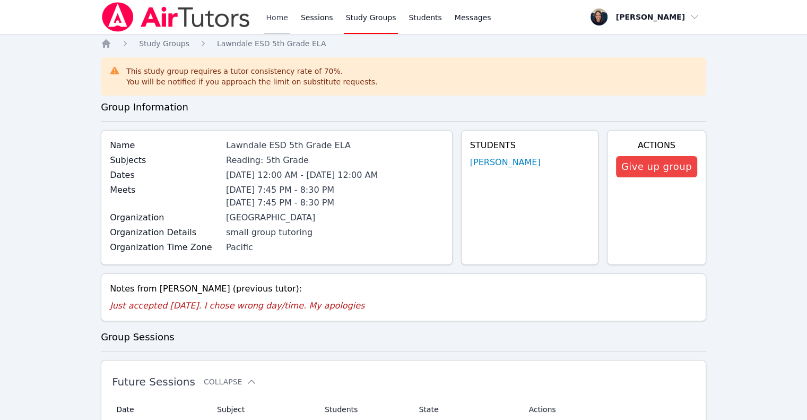
click at [277, 14] on link "Home" at bounding box center [277, 17] width 26 height 34
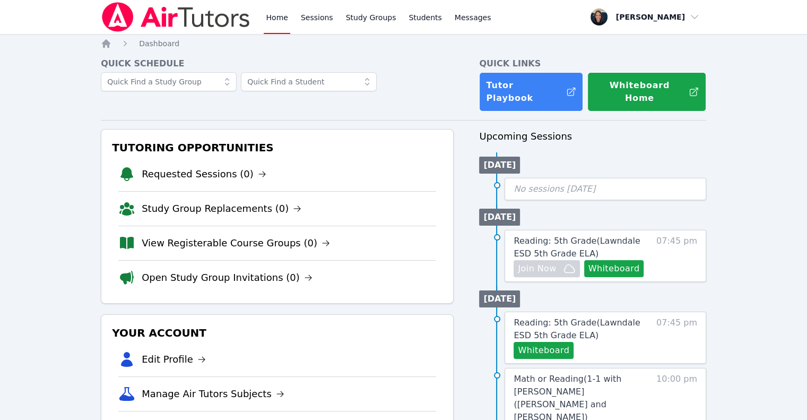
click at [160, 28] on img at bounding box center [176, 17] width 150 height 30
click at [202, 167] on link "Study Group Replacements (1)" at bounding box center [231, 174] width 178 height 15
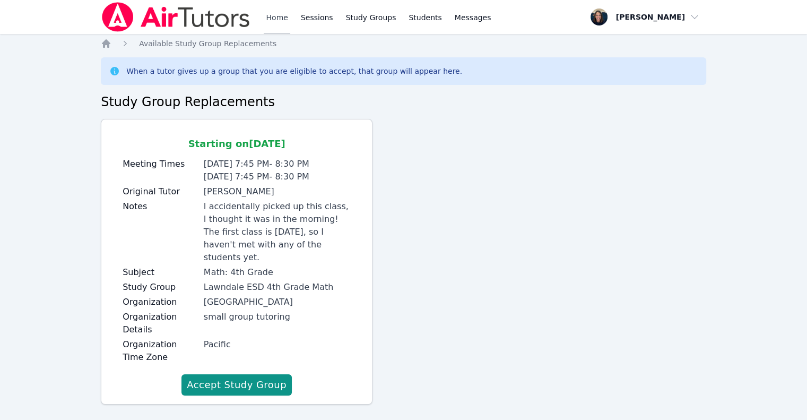
click at [272, 23] on link "Home" at bounding box center [277, 17] width 26 height 34
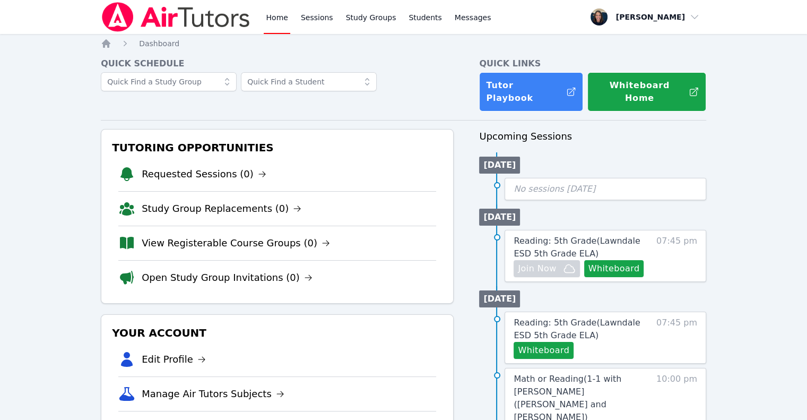
click at [281, 21] on link "Home" at bounding box center [277, 17] width 26 height 34
click at [301, 25] on link "Sessions" at bounding box center [317, 17] width 37 height 34
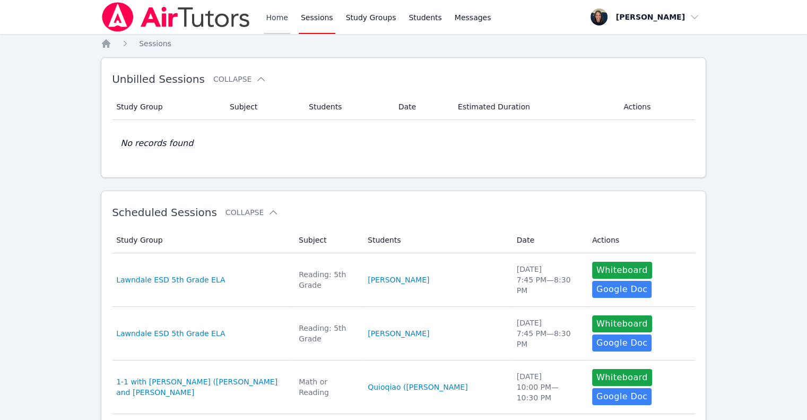
click at [271, 22] on link "Home" at bounding box center [277, 17] width 26 height 34
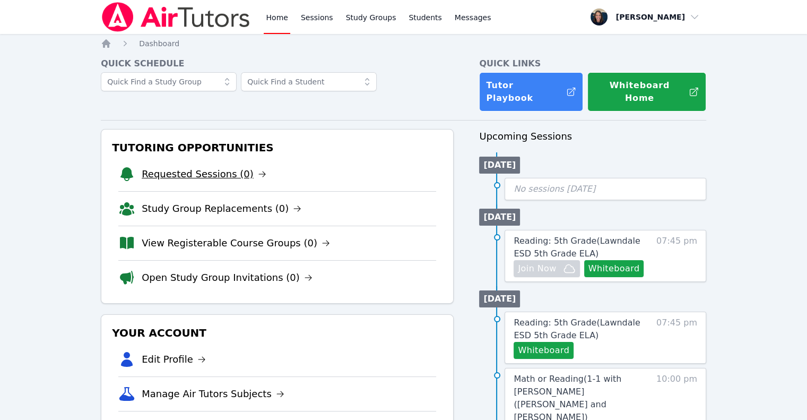
click at [258, 170] on icon at bounding box center [262, 174] width 8 height 8
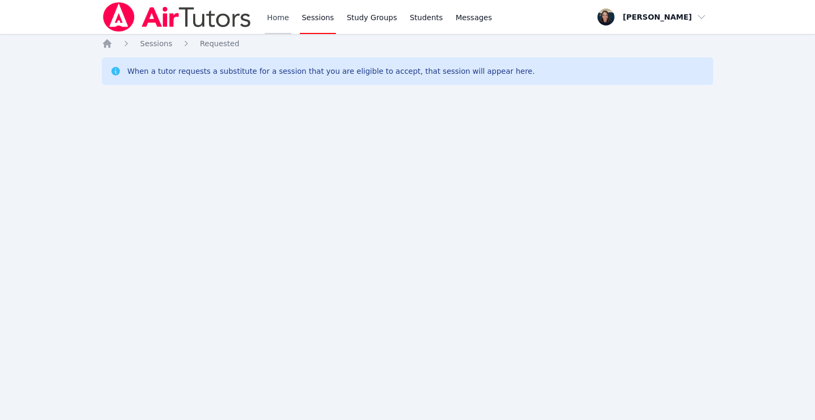
click at [268, 18] on link "Home" at bounding box center [278, 17] width 26 height 34
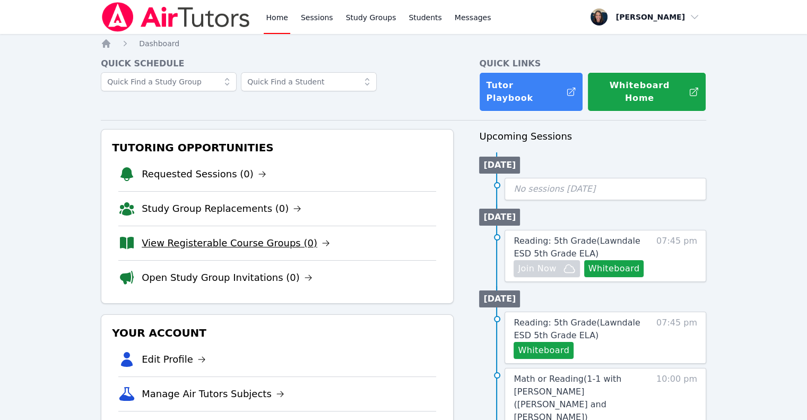
click at [264, 236] on link "View Registerable Course Groups (0)" at bounding box center [236, 243] width 188 height 15
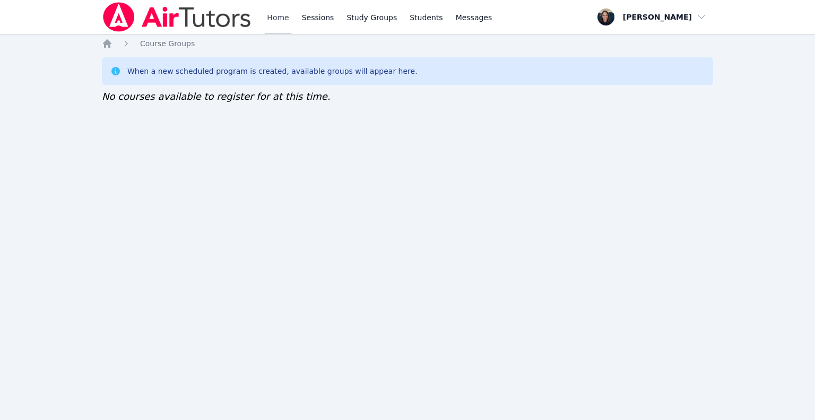
click at [281, 19] on link "Home" at bounding box center [278, 17] width 26 height 34
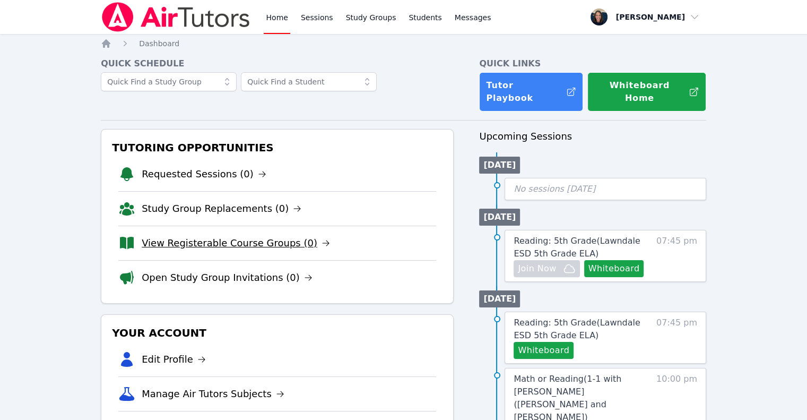
click at [171, 236] on link "View Registerable Course Groups (0)" at bounding box center [236, 243] width 188 height 15
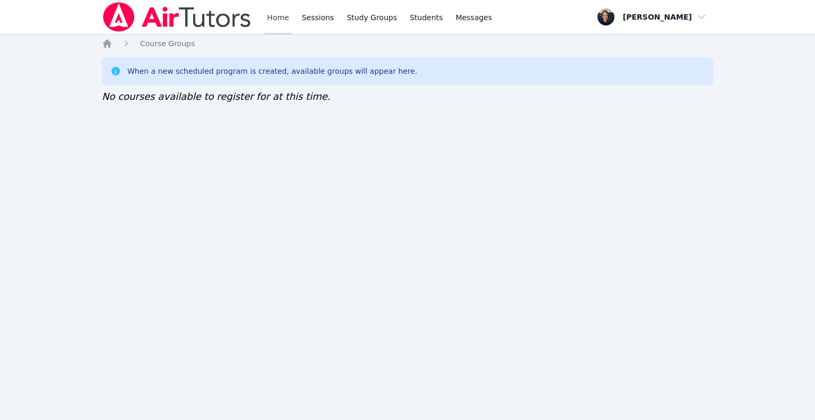
click at [270, 19] on link "Home" at bounding box center [278, 17] width 26 height 34
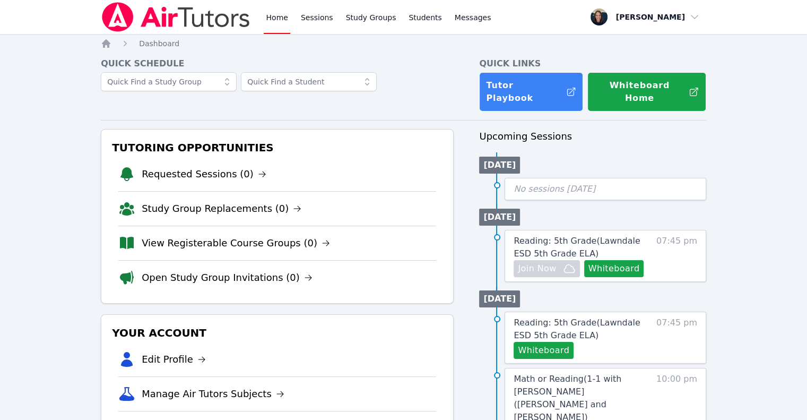
click at [270, 19] on link "Home" at bounding box center [277, 17] width 26 height 34
click at [236, 236] on link "View Registerable Course Groups (0)" at bounding box center [236, 243] width 188 height 15
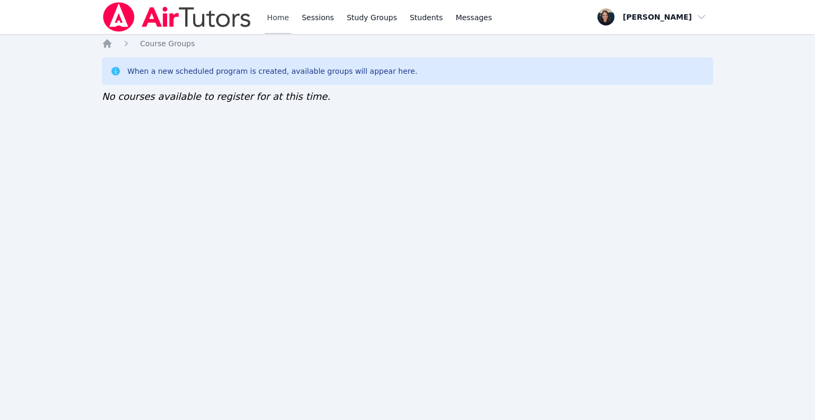
click at [272, 27] on link "Home" at bounding box center [278, 17] width 26 height 34
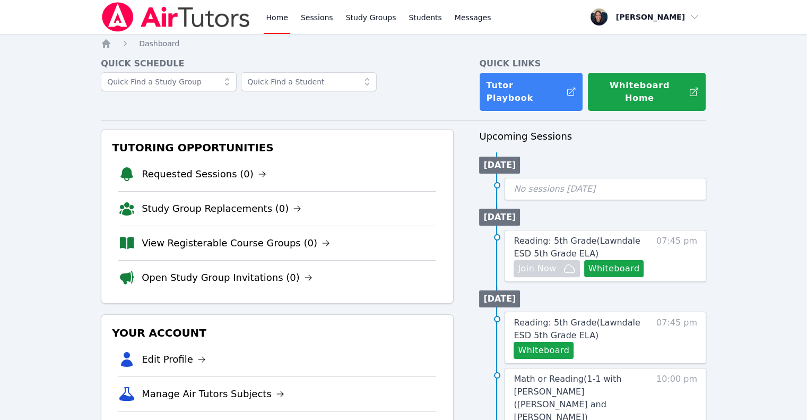
click at [228, 25] on img at bounding box center [176, 17] width 150 height 30
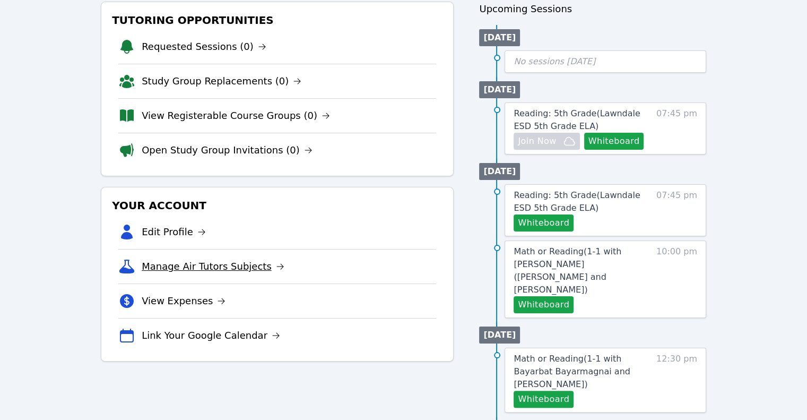
scroll to position [114, 0]
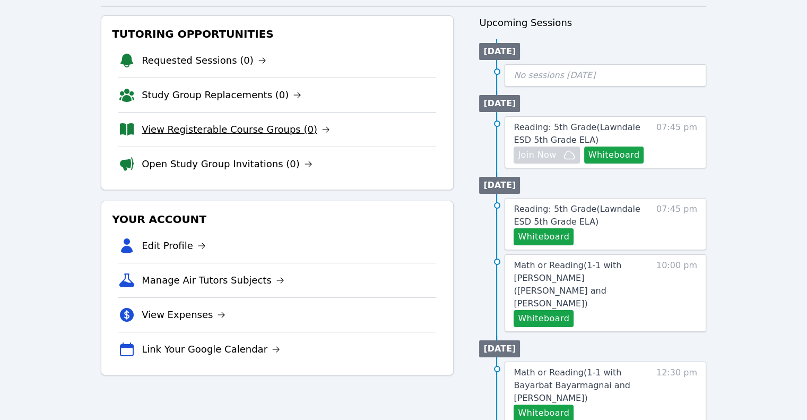
click at [208, 122] on link "View Registerable Course Groups (0)" at bounding box center [236, 129] width 188 height 15
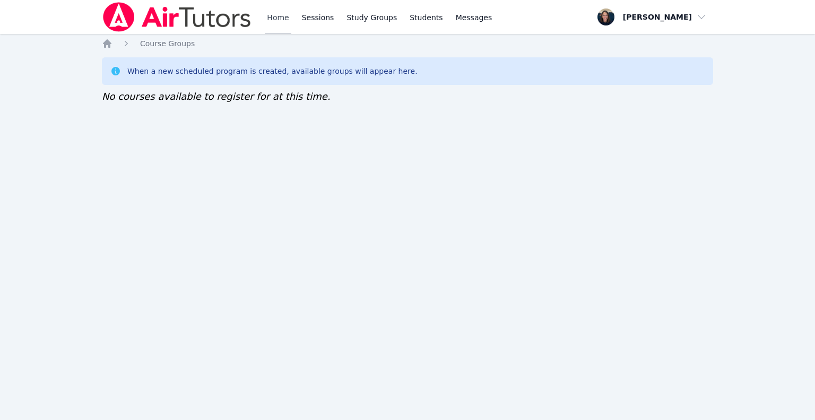
click at [281, 22] on link "Home" at bounding box center [278, 17] width 26 height 34
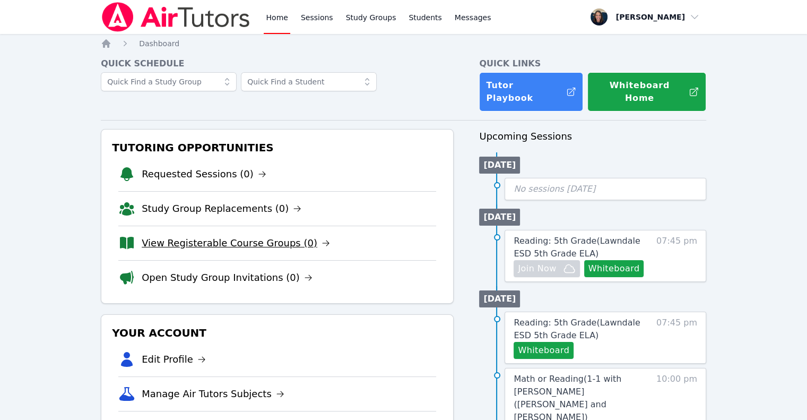
click at [204, 236] on link "View Registerable Course Groups (0)" at bounding box center [236, 243] width 188 height 15
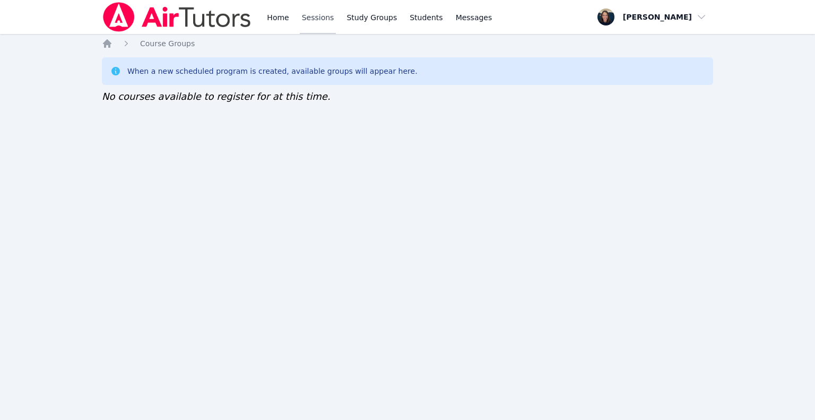
click at [322, 17] on link "Sessions" at bounding box center [318, 17] width 37 height 34
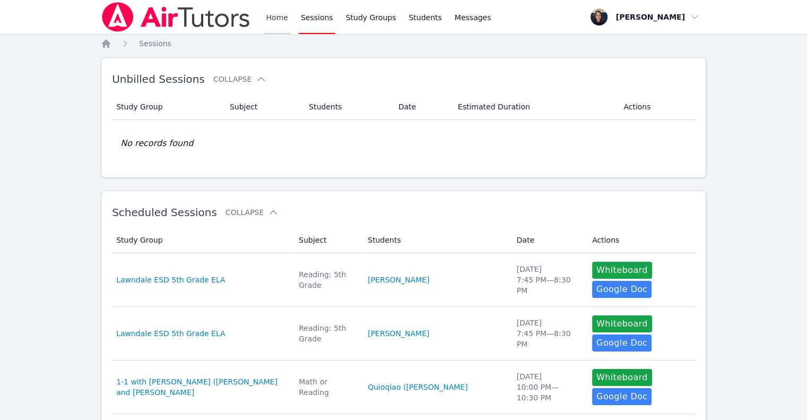
click at [285, 16] on link "Home" at bounding box center [277, 17] width 26 height 34
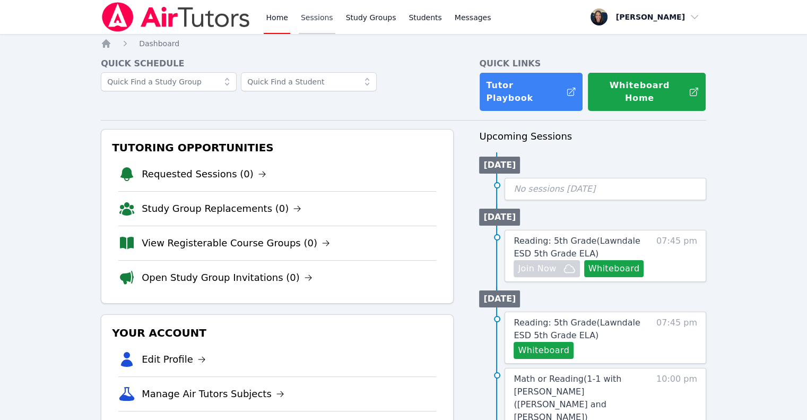
click at [318, 20] on link "Sessions" at bounding box center [317, 17] width 37 height 34
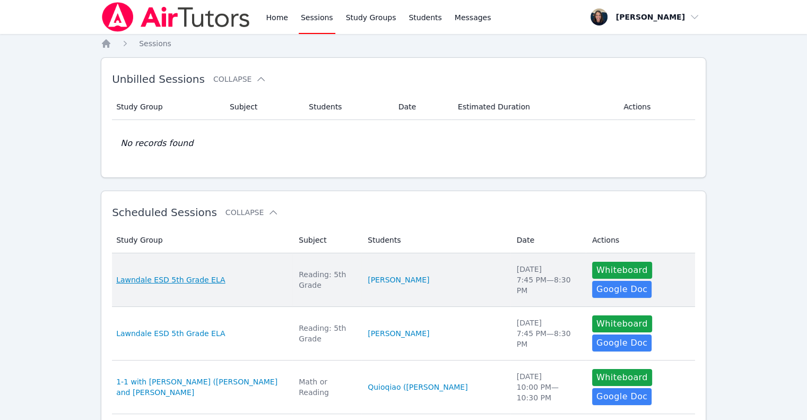
click at [193, 274] on span "Lawndale ESD 5th Grade ELA" at bounding box center [170, 279] width 109 height 11
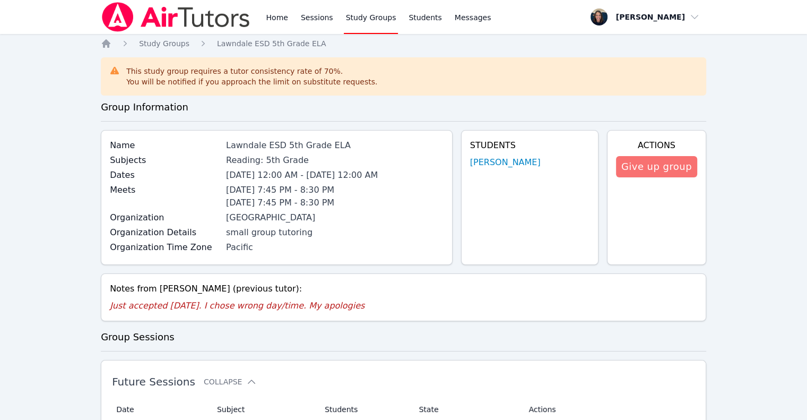
click at [648, 170] on button "Give up group" at bounding box center [656, 166] width 81 height 21
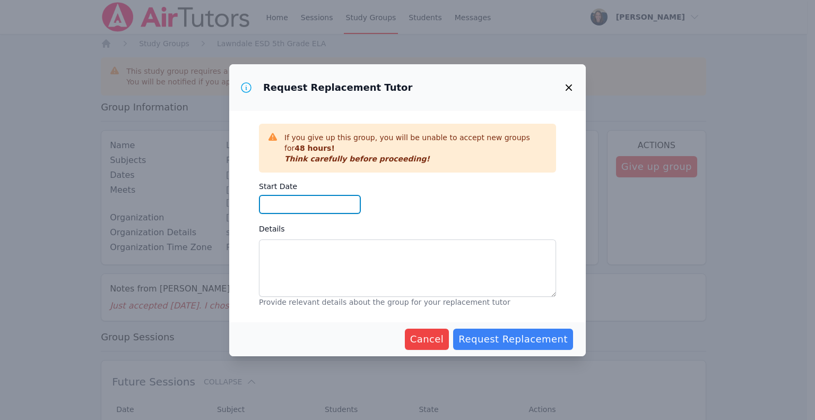
click at [302, 209] on input "Start Date" at bounding box center [310, 204] width 102 height 19
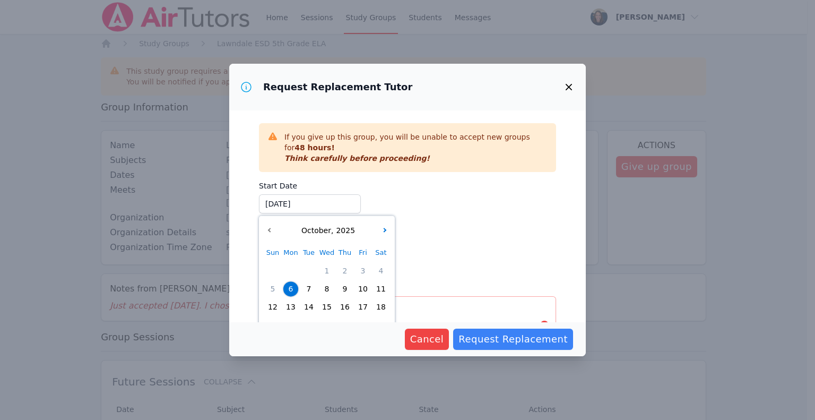
click at [310, 289] on span "7" at bounding box center [308, 288] width 15 height 15
type input "10/07/2025"
click at [412, 309] on textarea "Details" at bounding box center [407, 335] width 297 height 57
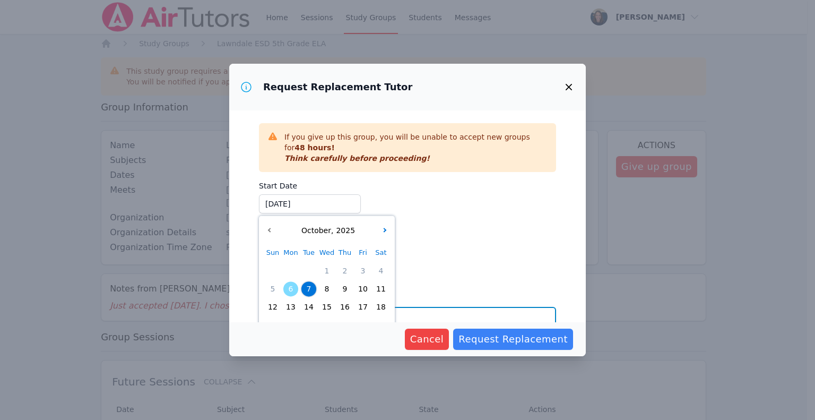
click at [507, 307] on textarea "Details" at bounding box center [407, 335] width 297 height 57
click at [310, 290] on span "7" at bounding box center [308, 288] width 15 height 15
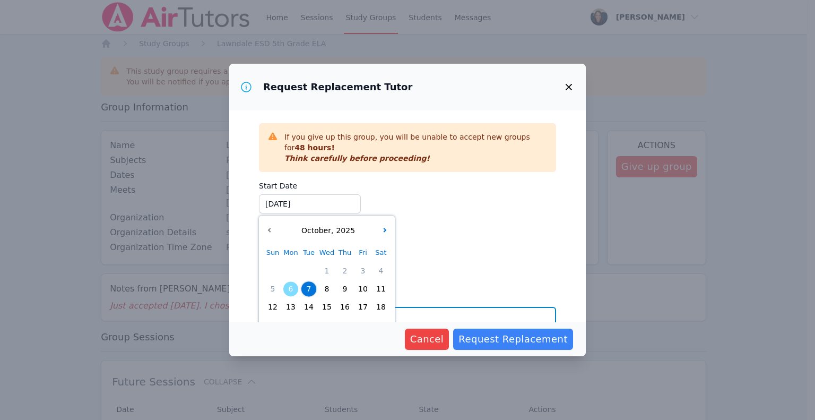
click at [466, 309] on textarea "Details" at bounding box center [407, 335] width 297 height 57
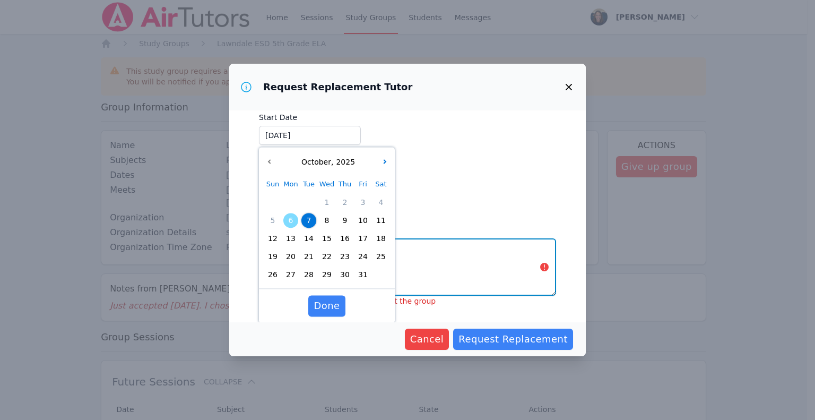
click at [482, 259] on textarea "Details" at bounding box center [407, 266] width 297 height 57
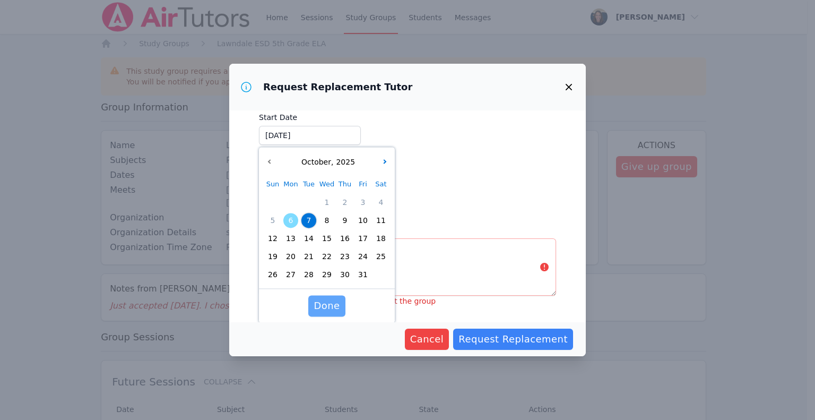
click at [323, 311] on span "Done" at bounding box center [327, 305] width 26 height 15
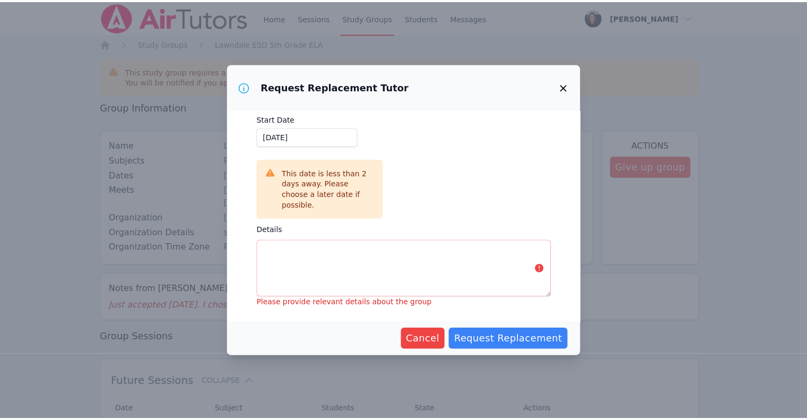
scroll to position [56, 0]
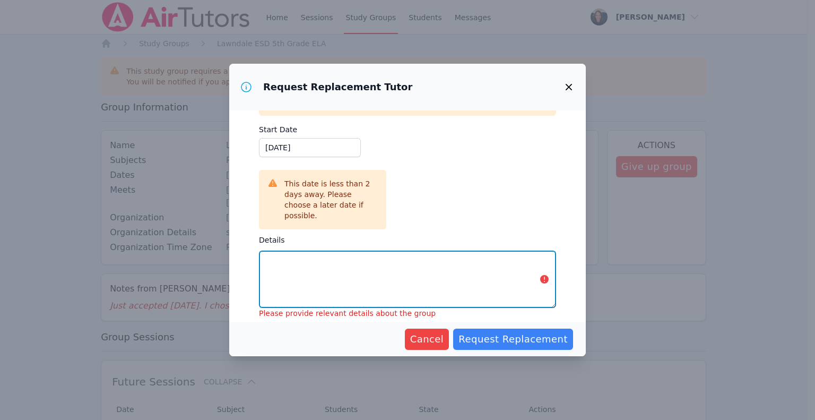
click at [388, 265] on textarea "Details" at bounding box center [407, 278] width 297 height 57
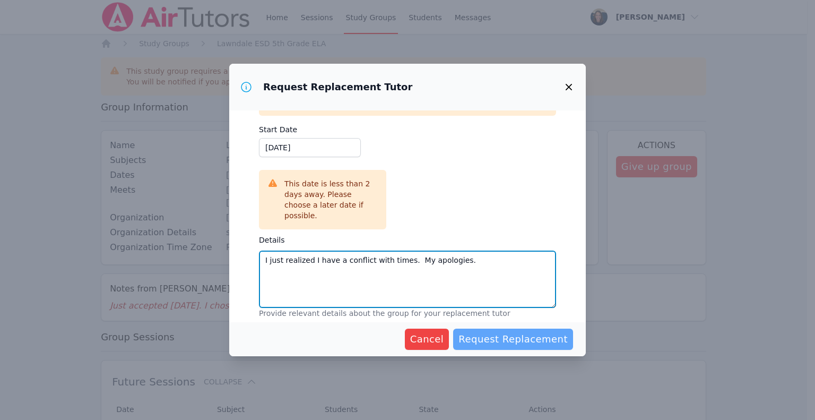
type textarea "I just realized I have a conflict with times. My apologies."
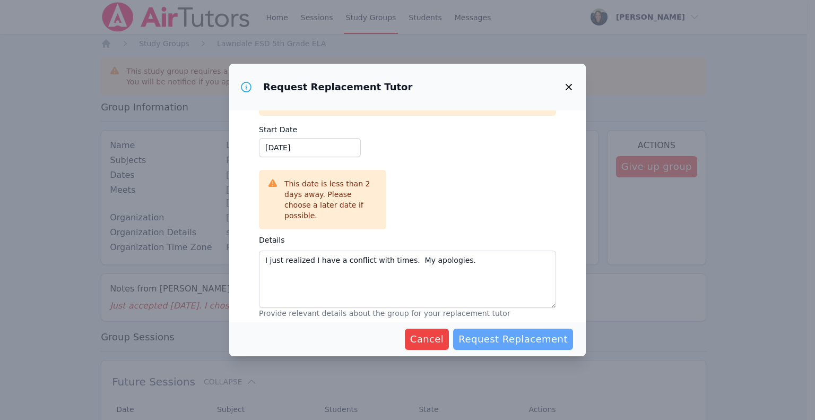
click at [507, 337] on span "Request Replacement" at bounding box center [512, 339] width 109 height 15
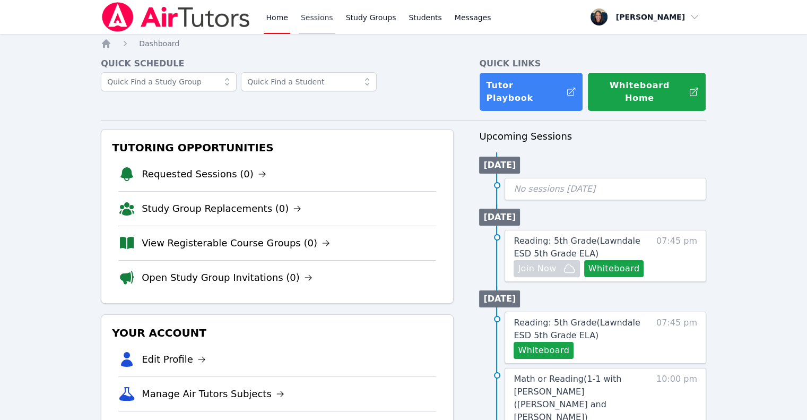
click at [309, 29] on link "Sessions" at bounding box center [317, 17] width 37 height 34
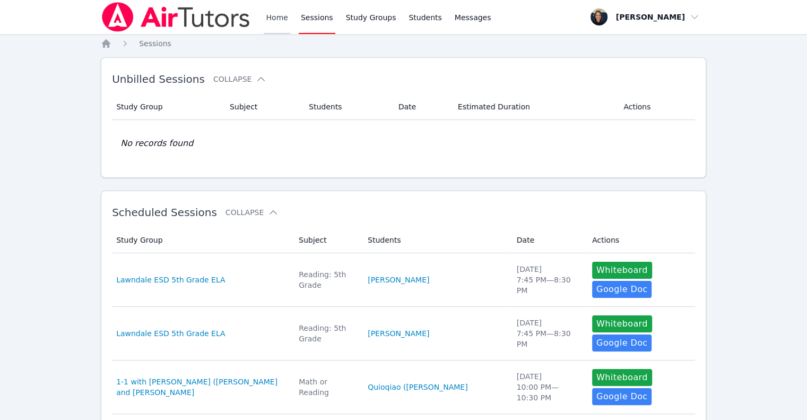
click at [272, 23] on link "Home" at bounding box center [277, 17] width 26 height 34
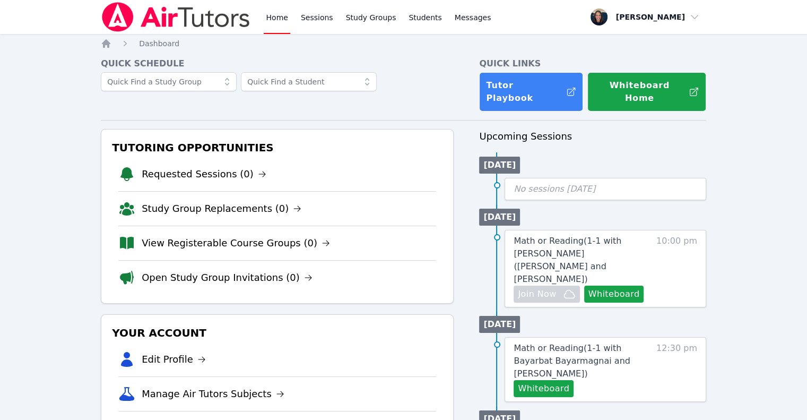
click at [272, 23] on link "Home" at bounding box center [277, 17] width 26 height 34
click at [312, 19] on link "Sessions" at bounding box center [317, 17] width 37 height 34
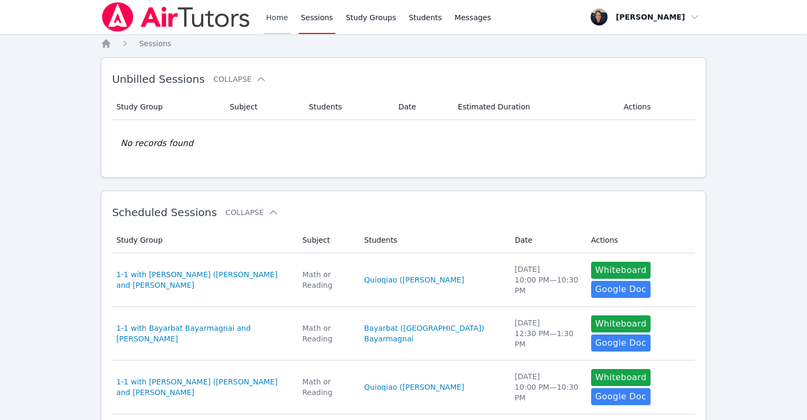
click at [275, 19] on link "Home" at bounding box center [277, 17] width 26 height 34
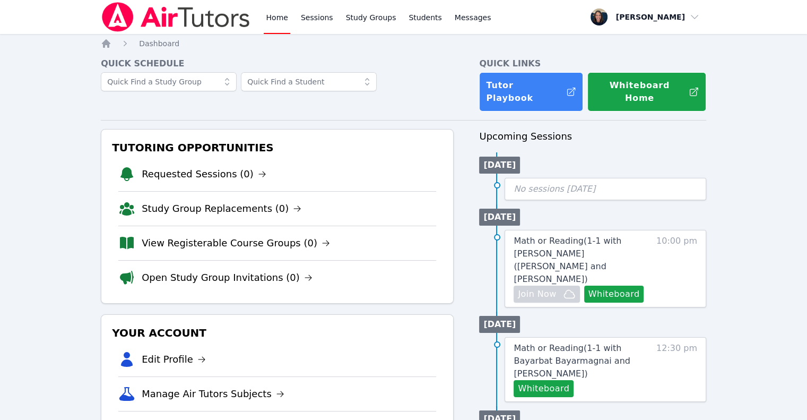
click at [275, 19] on link "Home" at bounding box center [277, 17] width 26 height 34
